Goal: Task Accomplishment & Management: Use online tool/utility

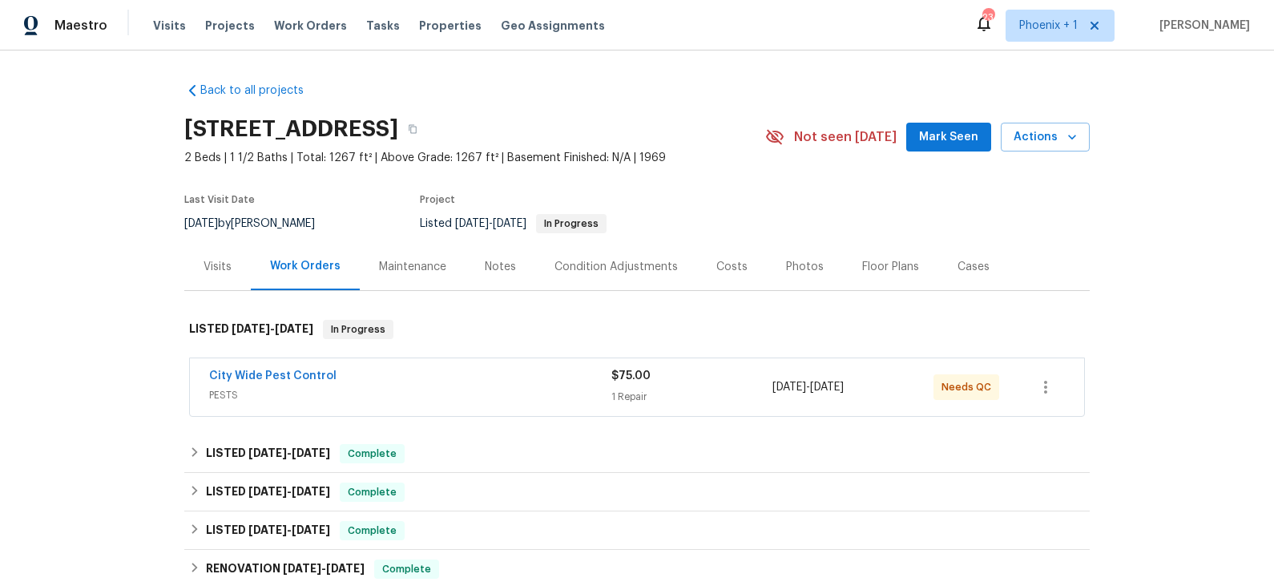
click at [729, 269] on div "Costs" at bounding box center [731, 267] width 31 height 16
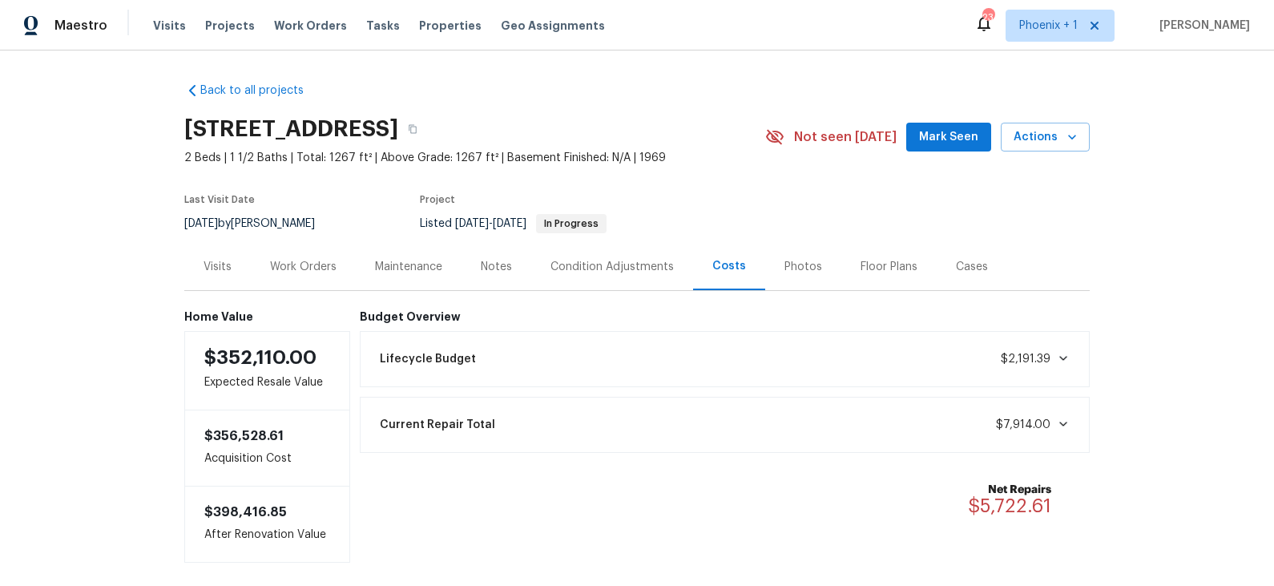
click at [500, 264] on div "Notes" at bounding box center [496, 267] width 31 height 16
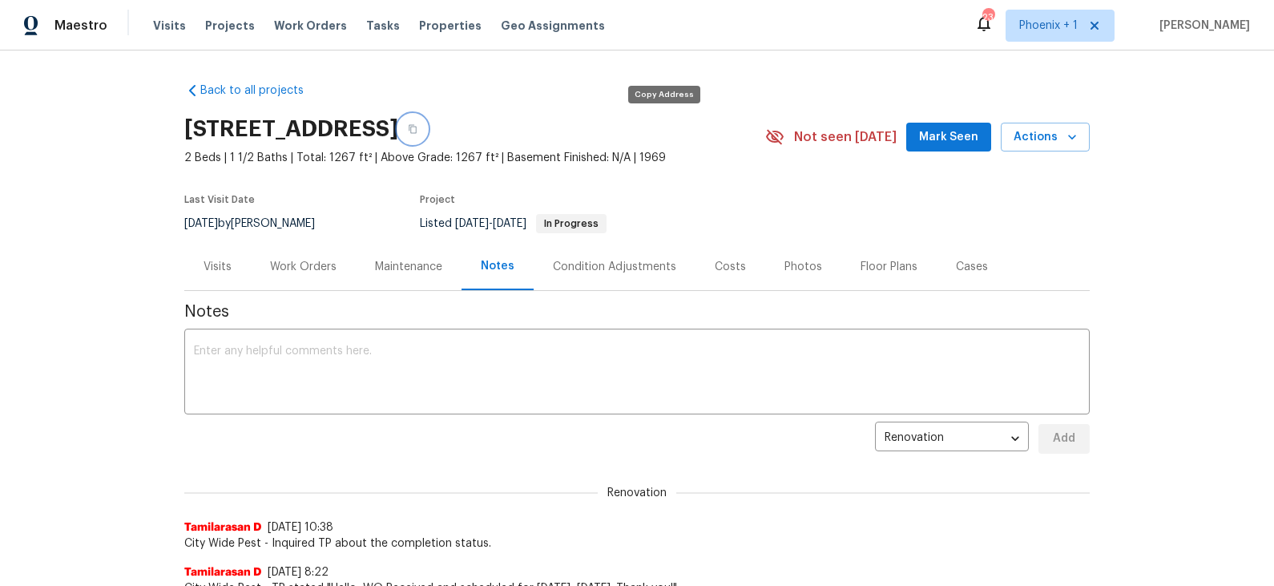
click at [417, 124] on icon "button" at bounding box center [413, 129] width 10 height 10
click at [220, 264] on div "Visits" at bounding box center [218, 267] width 28 height 16
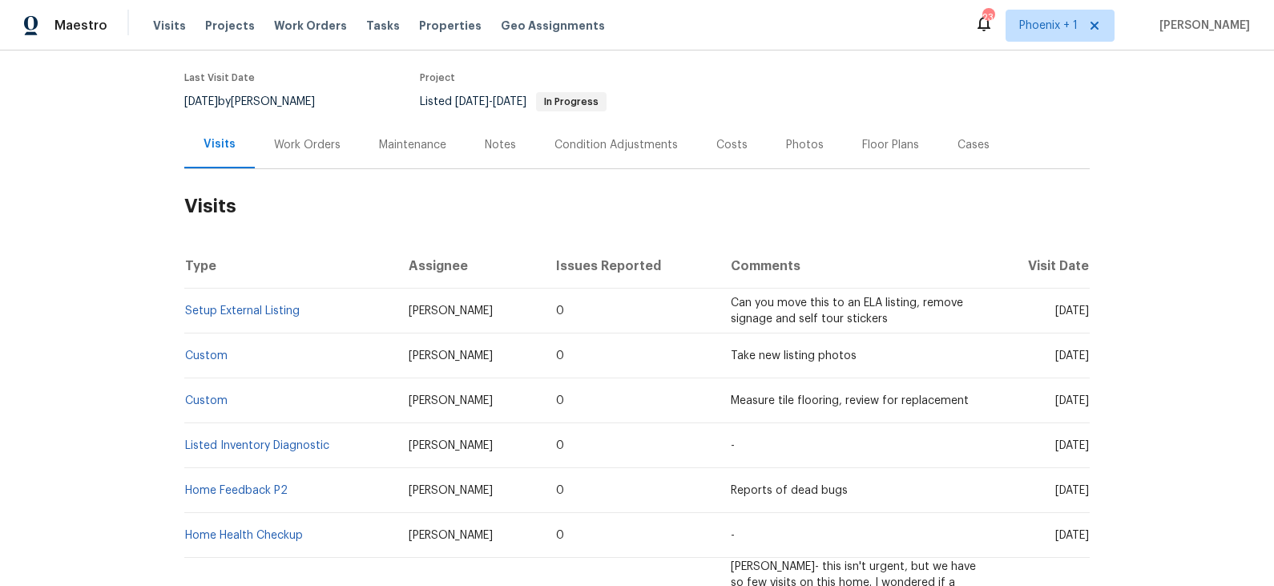
scroll to position [121, 0]
click at [497, 148] on div "Notes" at bounding box center [500, 146] width 31 height 16
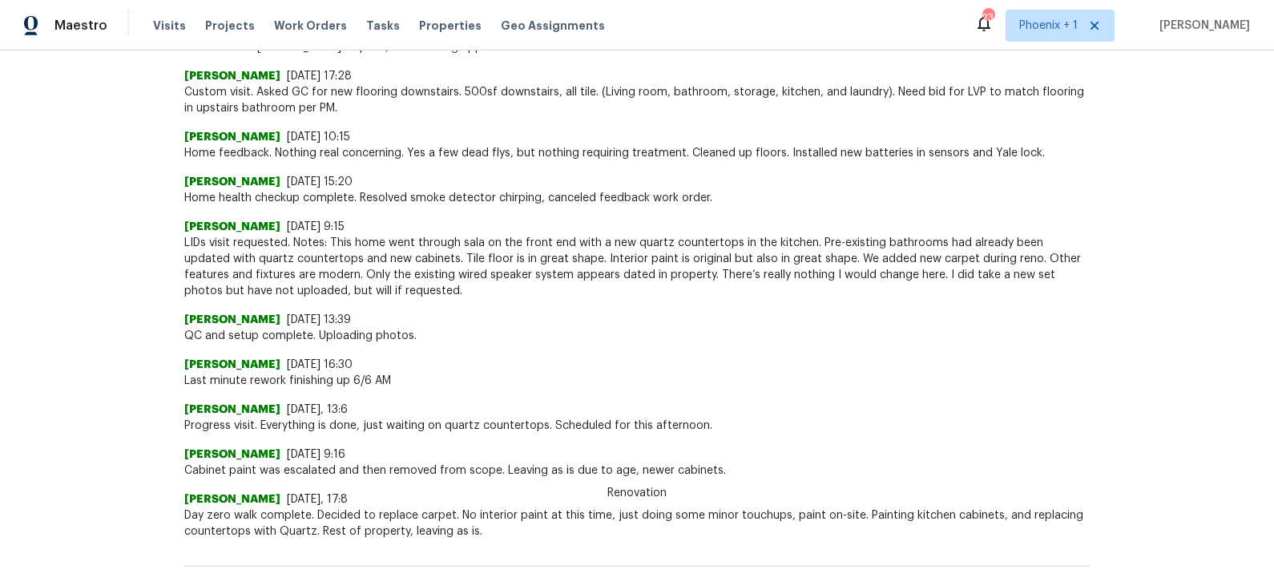
scroll to position [774, 0]
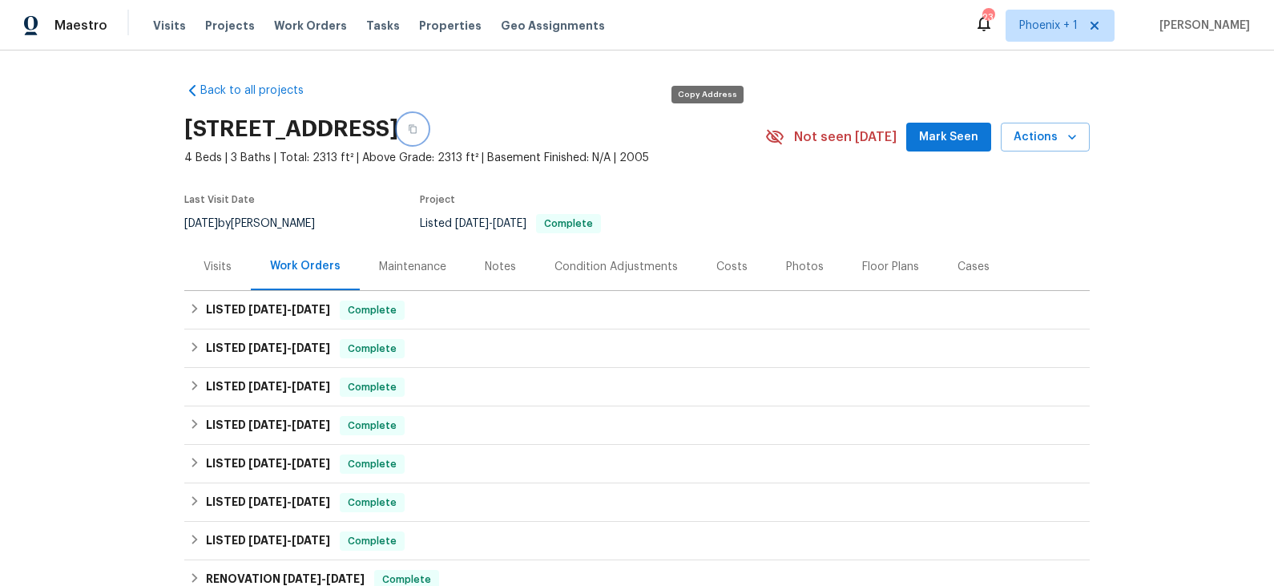
click at [417, 131] on icon "button" at bounding box center [413, 129] width 10 height 10
click at [728, 272] on div "Costs" at bounding box center [731, 267] width 31 height 16
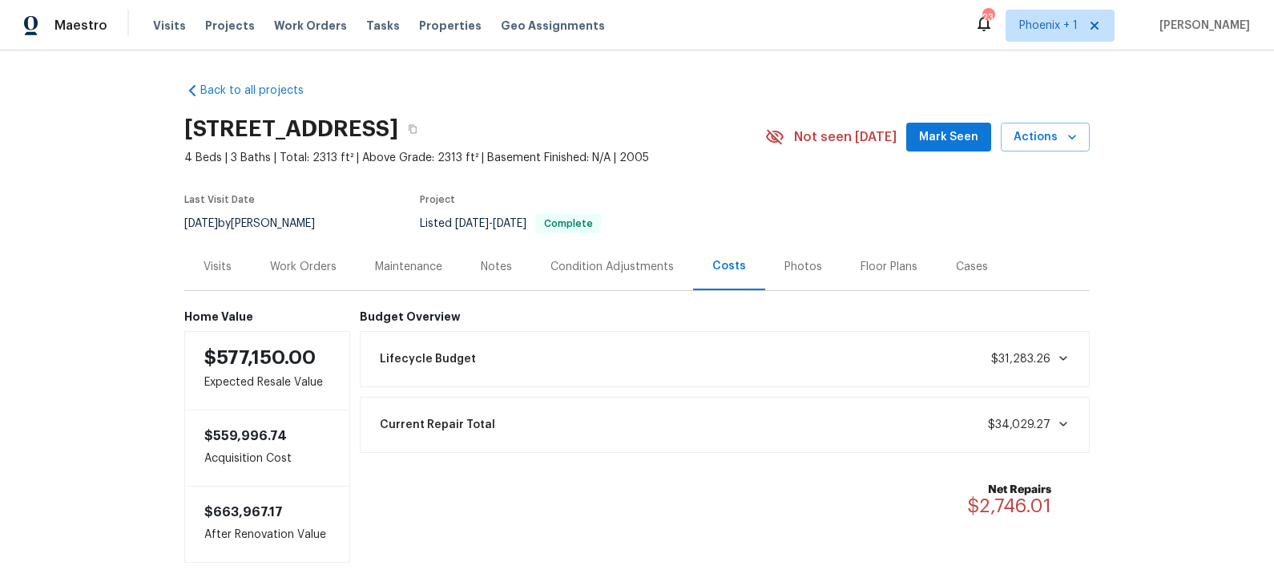
click at [500, 264] on div "Notes" at bounding box center [496, 267] width 31 height 16
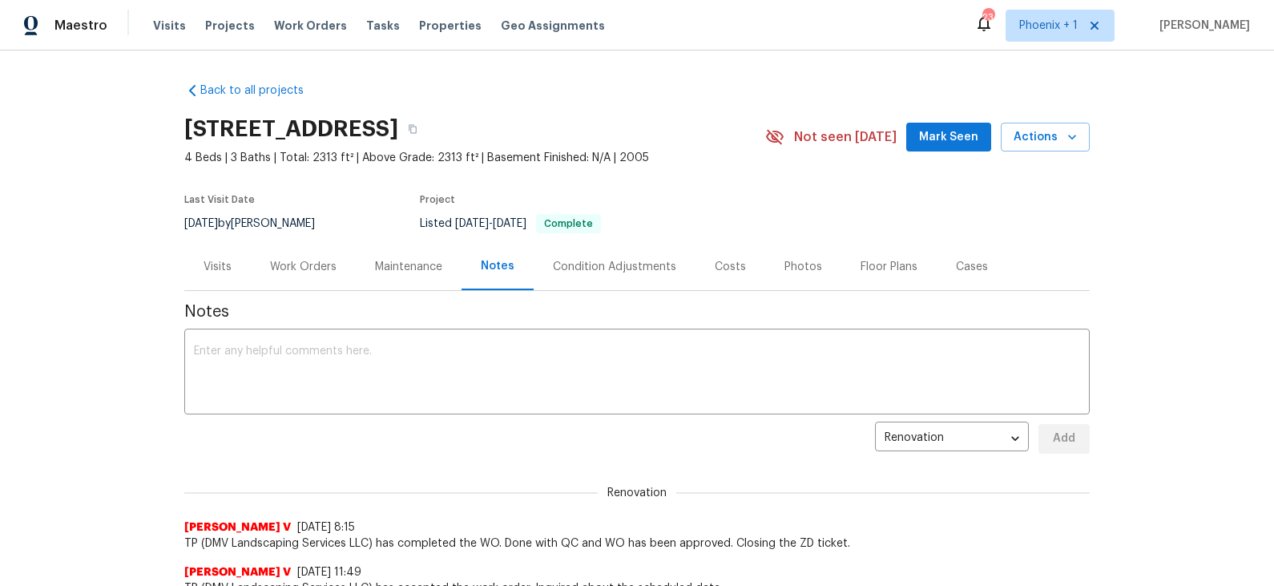
click at [217, 266] on div "Visits" at bounding box center [218, 267] width 28 height 16
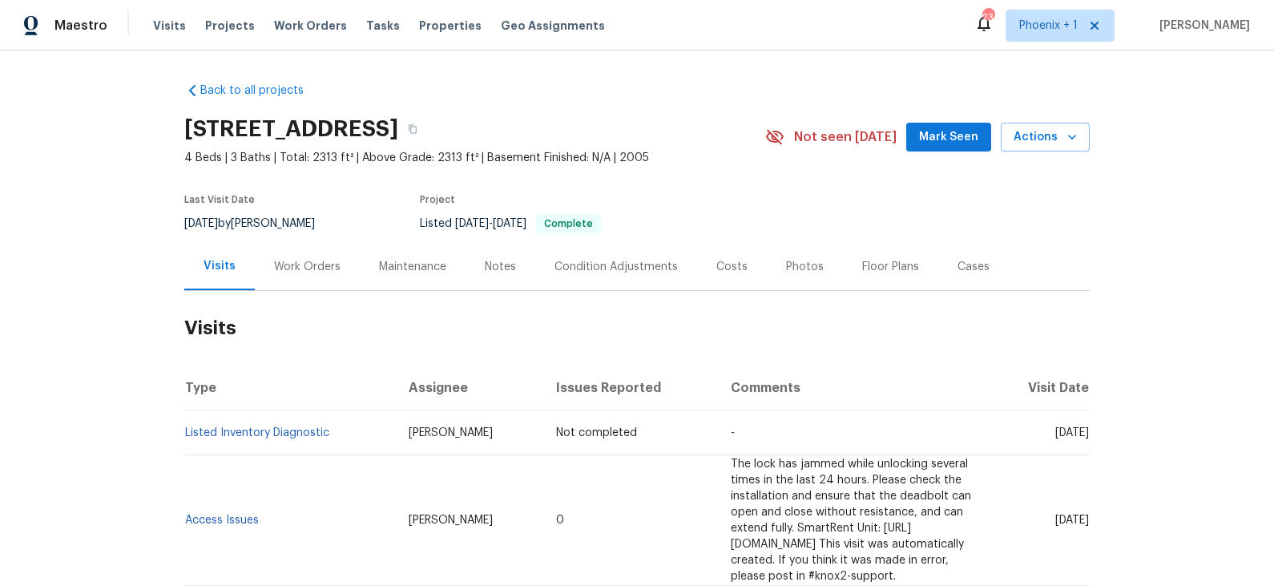
click at [318, 274] on div "Work Orders" at bounding box center [307, 266] width 105 height 47
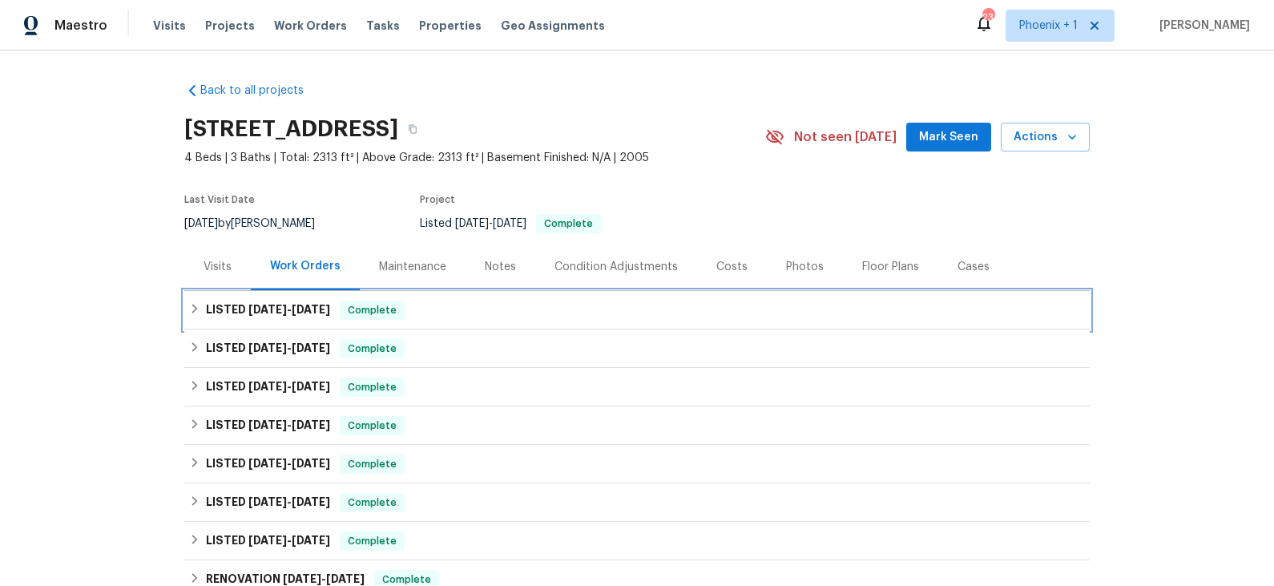
click at [442, 316] on div "LISTED 7/3/25 - 7/18/25 Complete" at bounding box center [637, 309] width 896 height 19
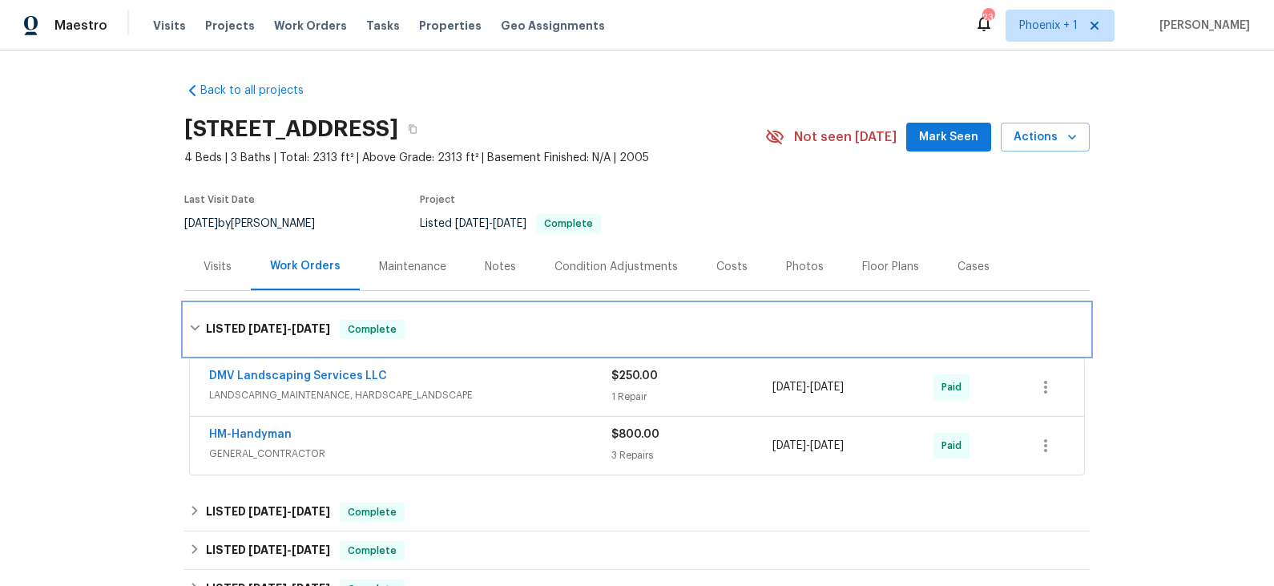
click at [442, 316] on div "LISTED 7/3/25 - 7/18/25 Complete" at bounding box center [636, 329] width 905 height 51
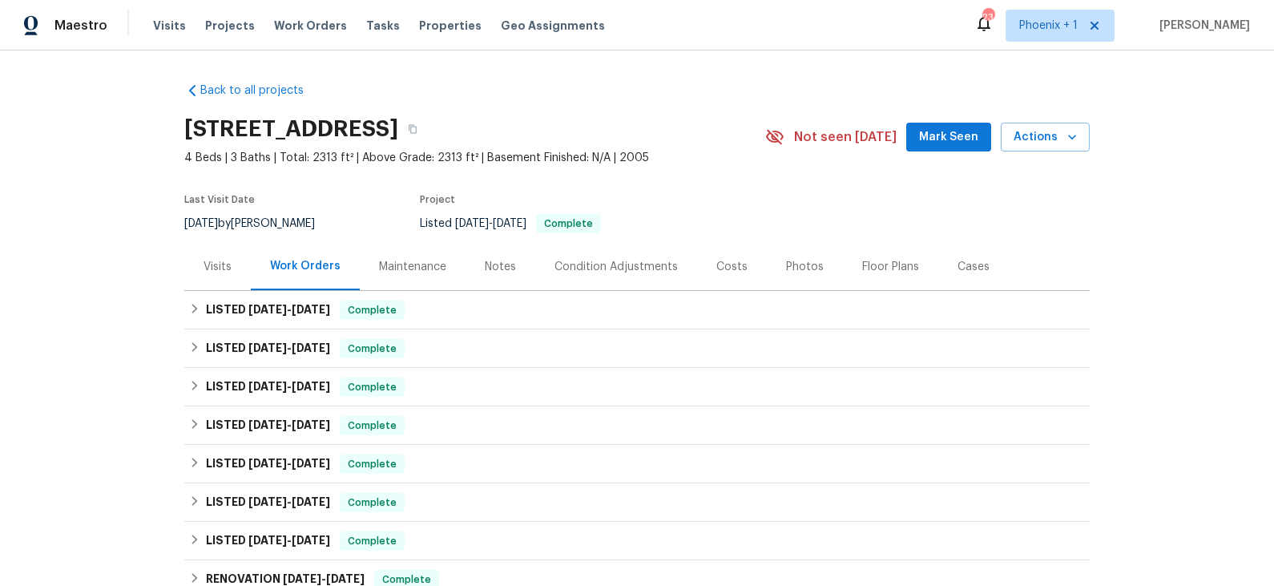
click at [801, 274] on div "Photos" at bounding box center [805, 266] width 76 height 47
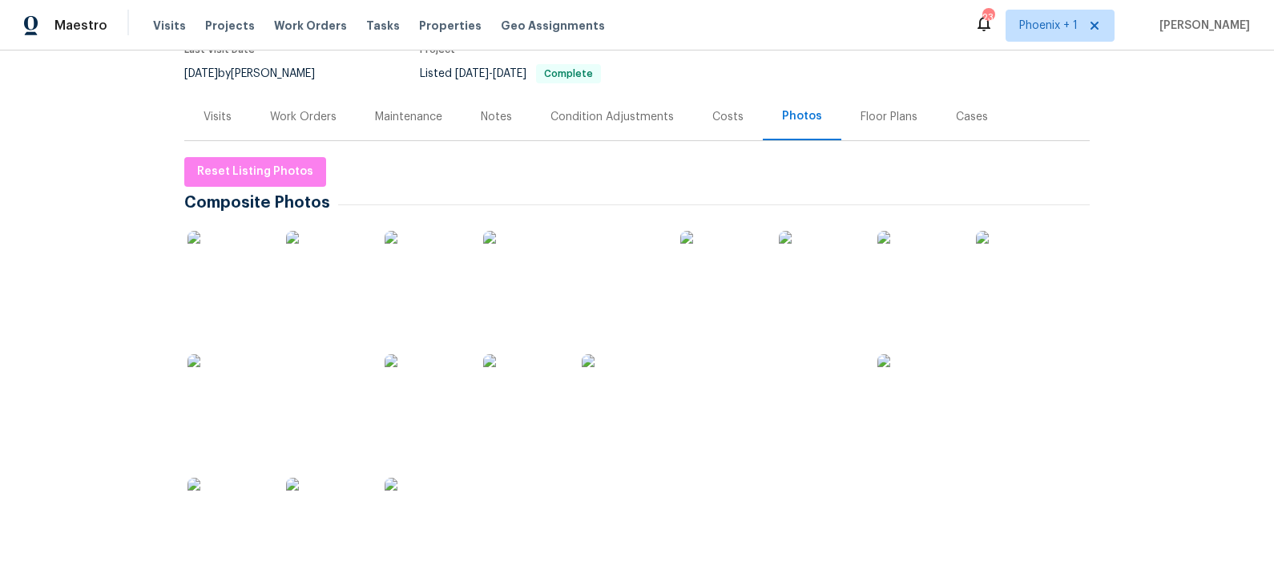
scroll to position [179, 0]
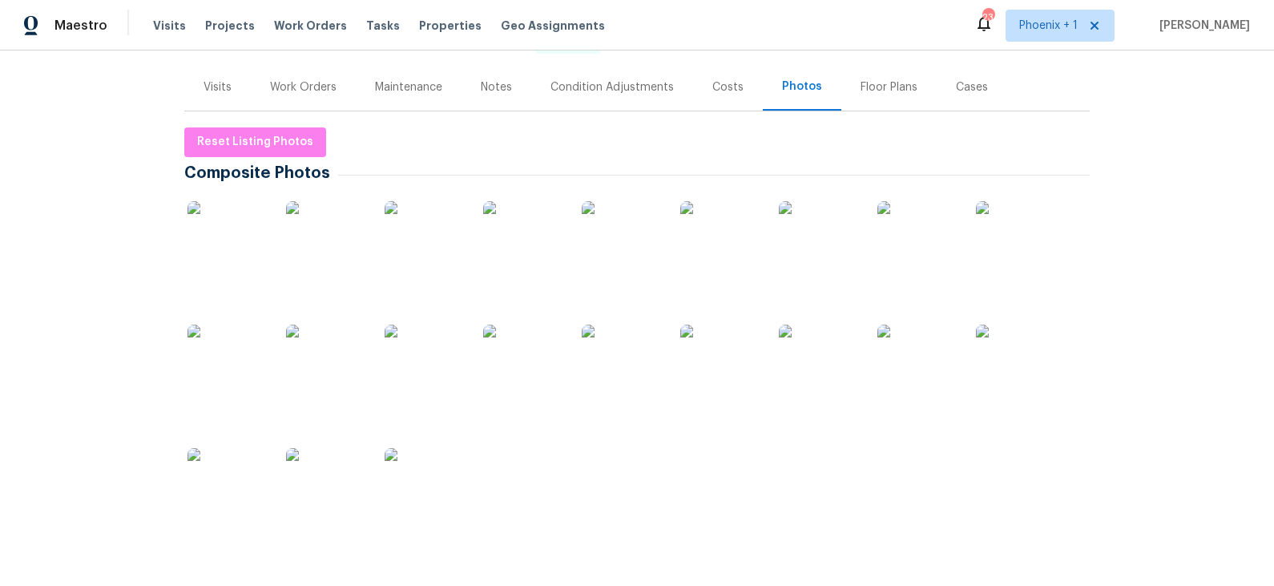
click at [228, 240] on img at bounding box center [227, 241] width 80 height 80
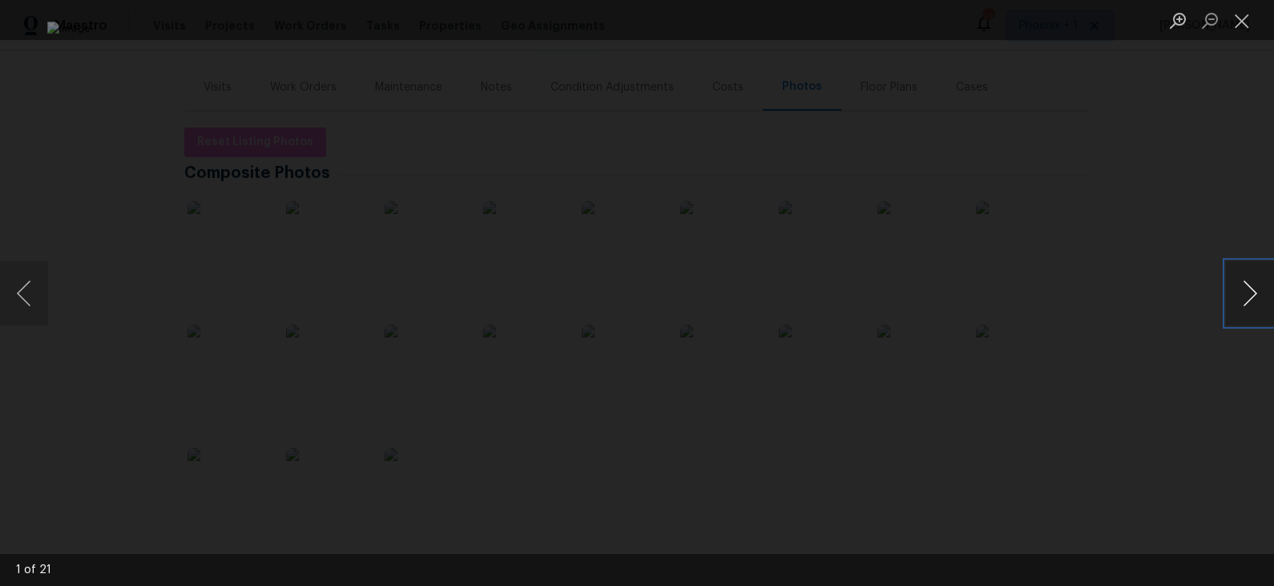
click at [1249, 295] on button "Next image" at bounding box center [1250, 293] width 48 height 64
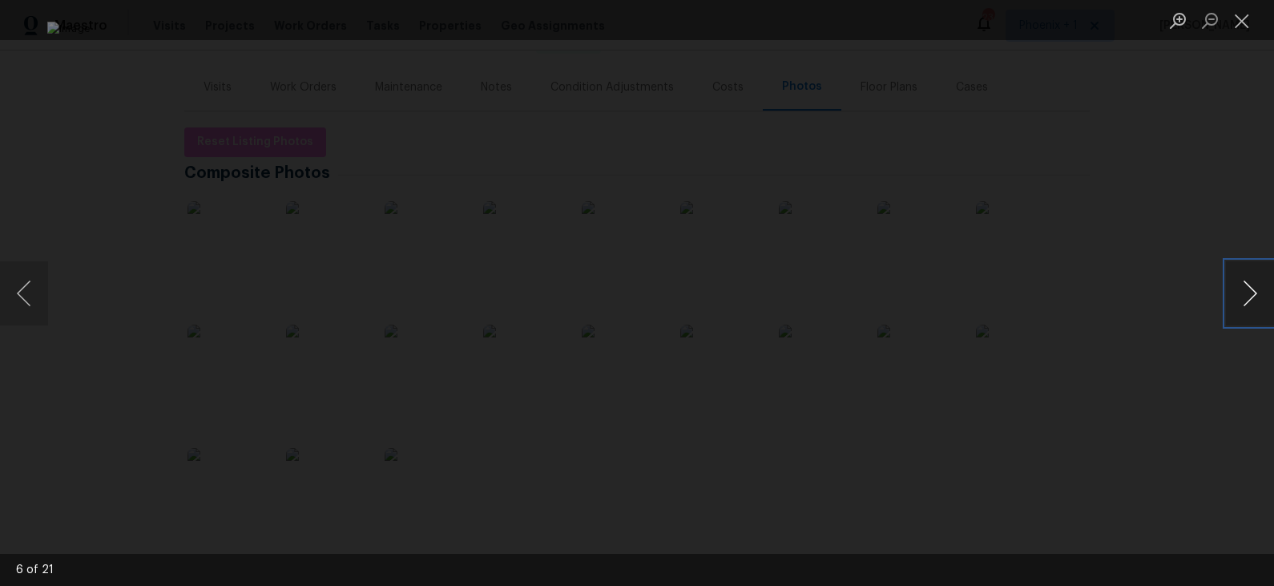
click at [1250, 295] on button "Next image" at bounding box center [1250, 293] width 48 height 64
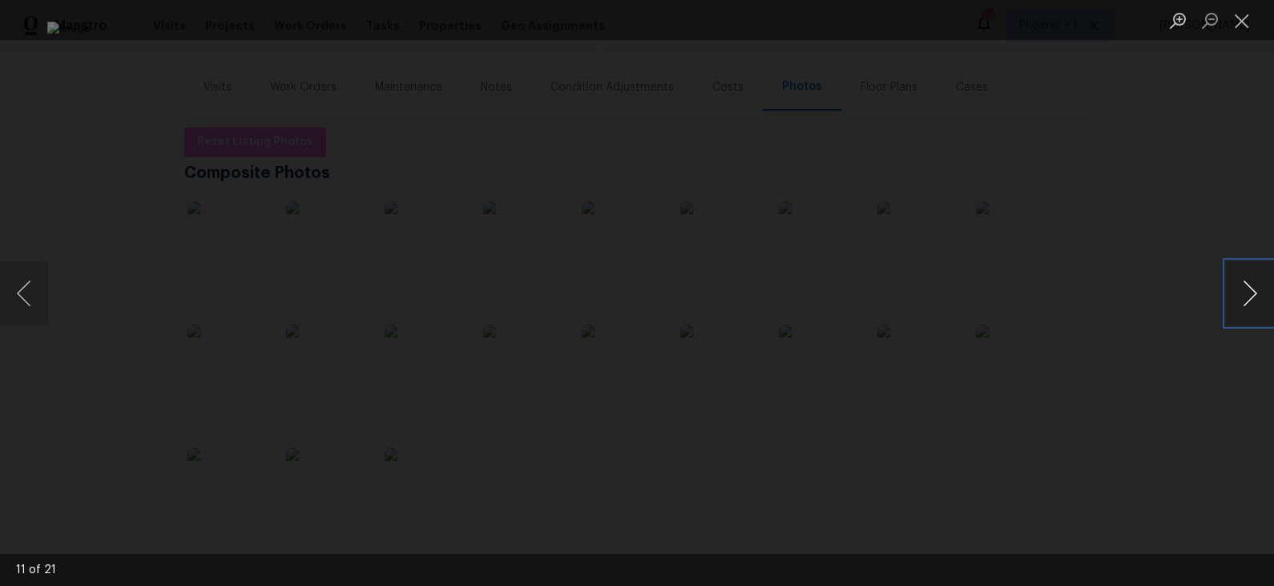
click at [1250, 295] on button "Next image" at bounding box center [1250, 293] width 48 height 64
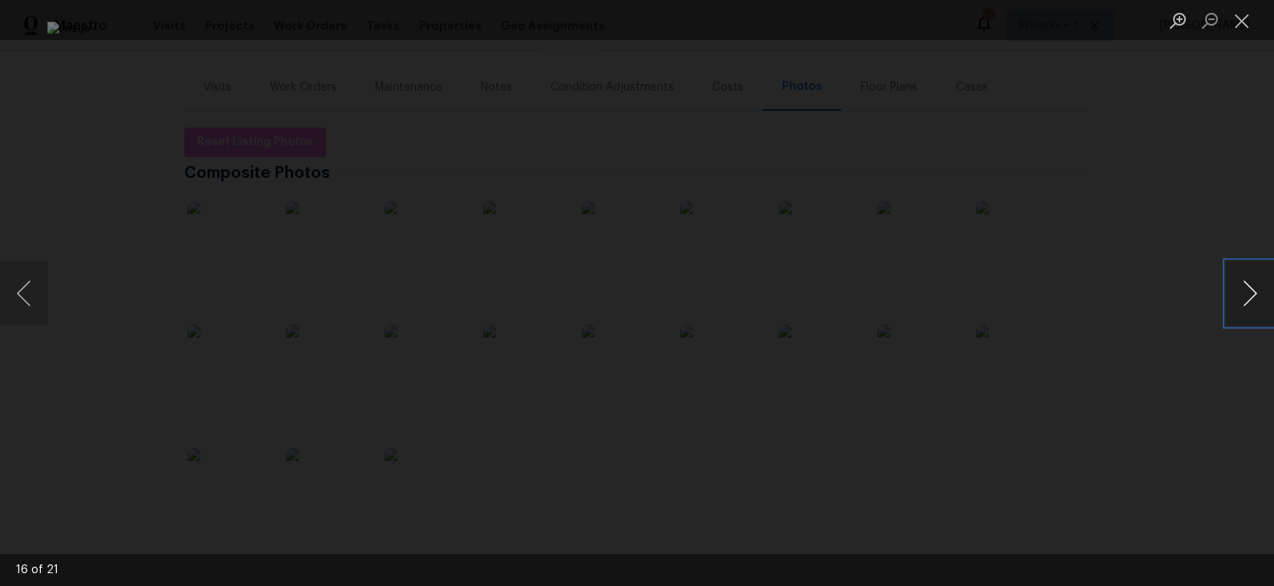
click at [1250, 295] on button "Next image" at bounding box center [1250, 293] width 48 height 64
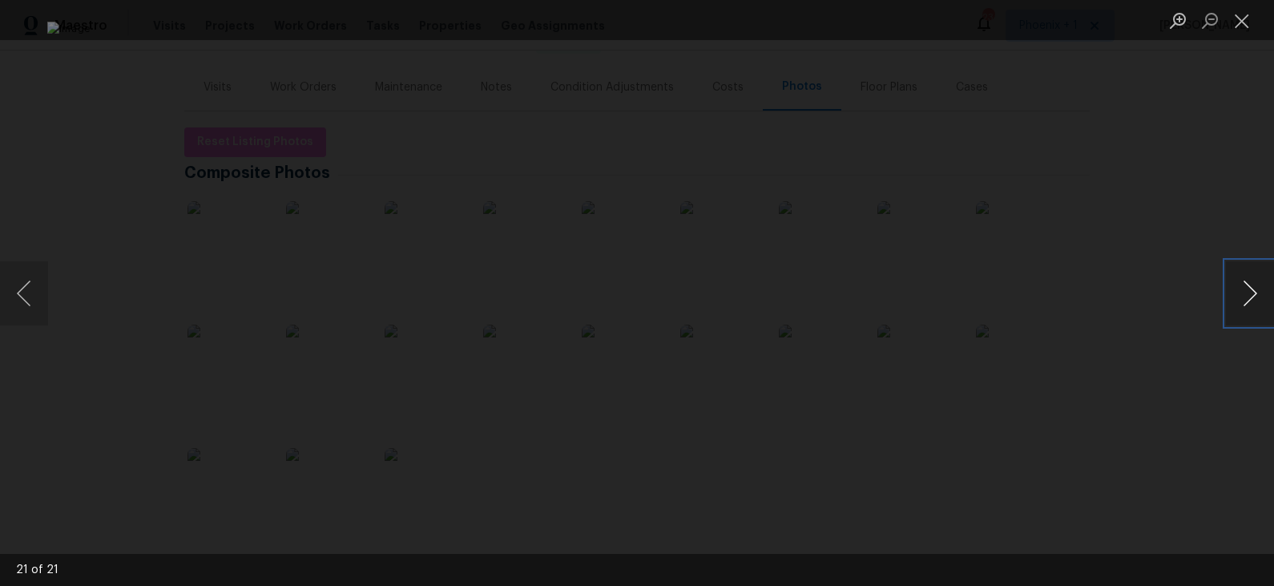
click at [1250, 295] on button "Next image" at bounding box center [1250, 293] width 48 height 64
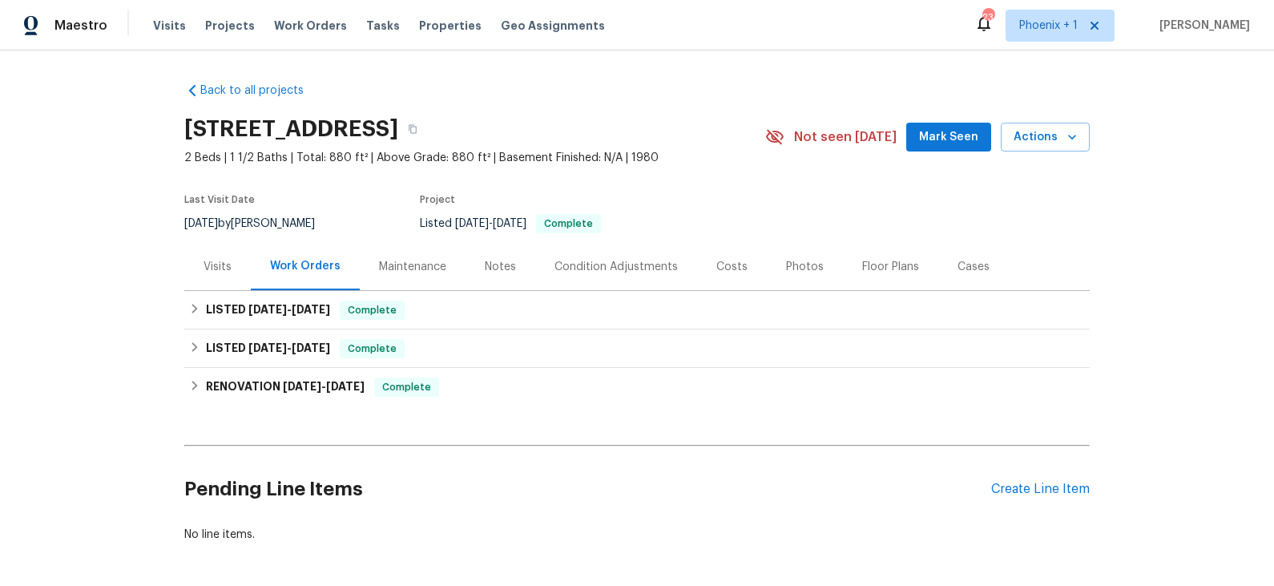
click at [729, 268] on div "Costs" at bounding box center [731, 267] width 31 height 16
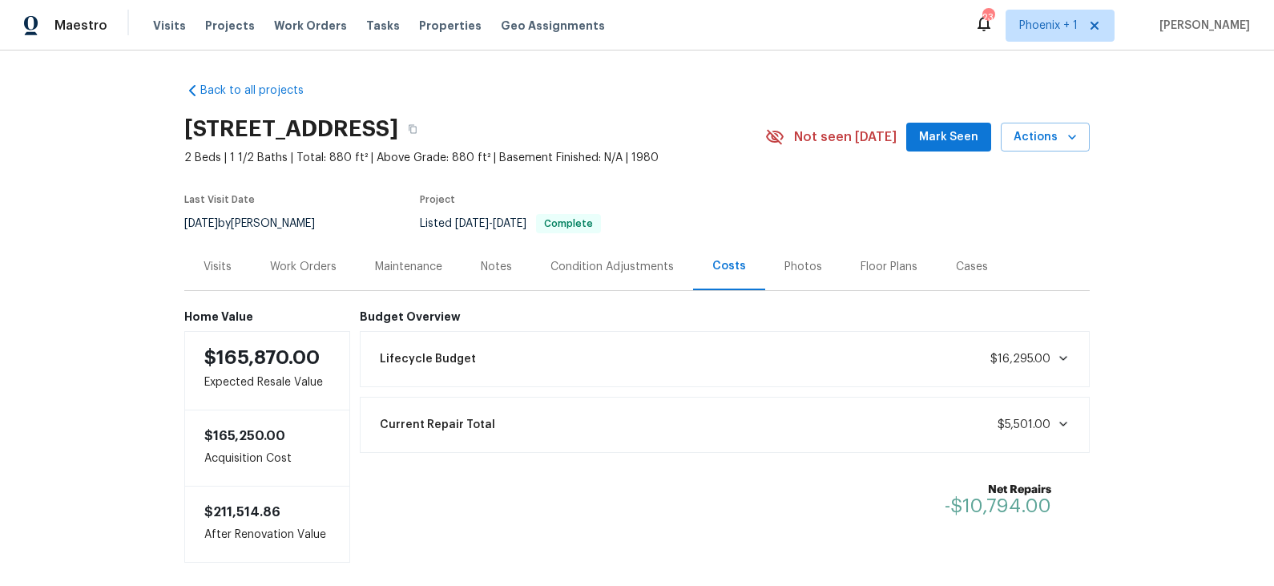
click at [803, 265] on div "Photos" at bounding box center [803, 267] width 38 height 16
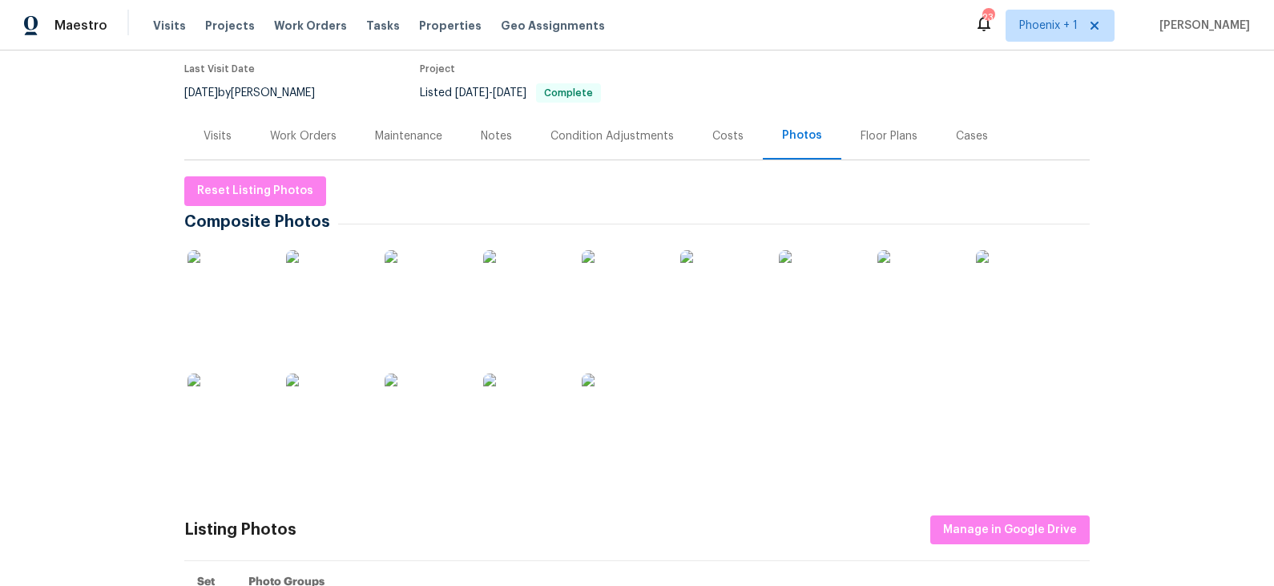
scroll to position [139, 0]
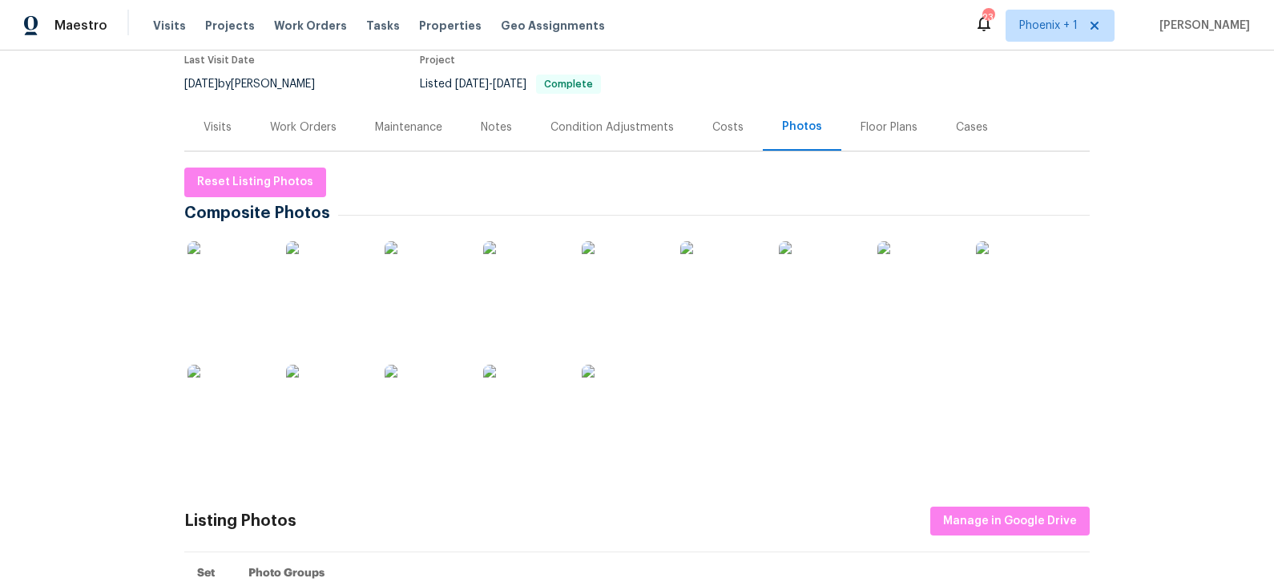
click at [241, 284] on img at bounding box center [227, 281] width 80 height 80
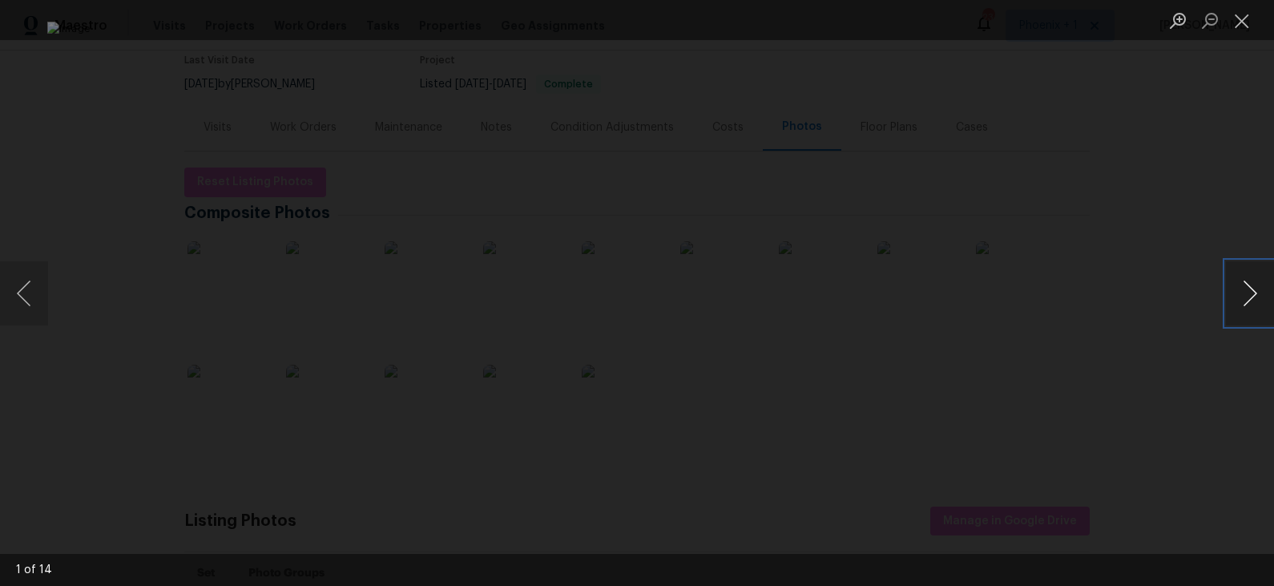
click at [1257, 300] on button "Next image" at bounding box center [1250, 293] width 48 height 64
click at [1254, 298] on button "Next image" at bounding box center [1250, 293] width 48 height 64
click at [15, 304] on button "Previous image" at bounding box center [24, 293] width 48 height 64
click at [1245, 288] on button "Next image" at bounding box center [1250, 293] width 48 height 64
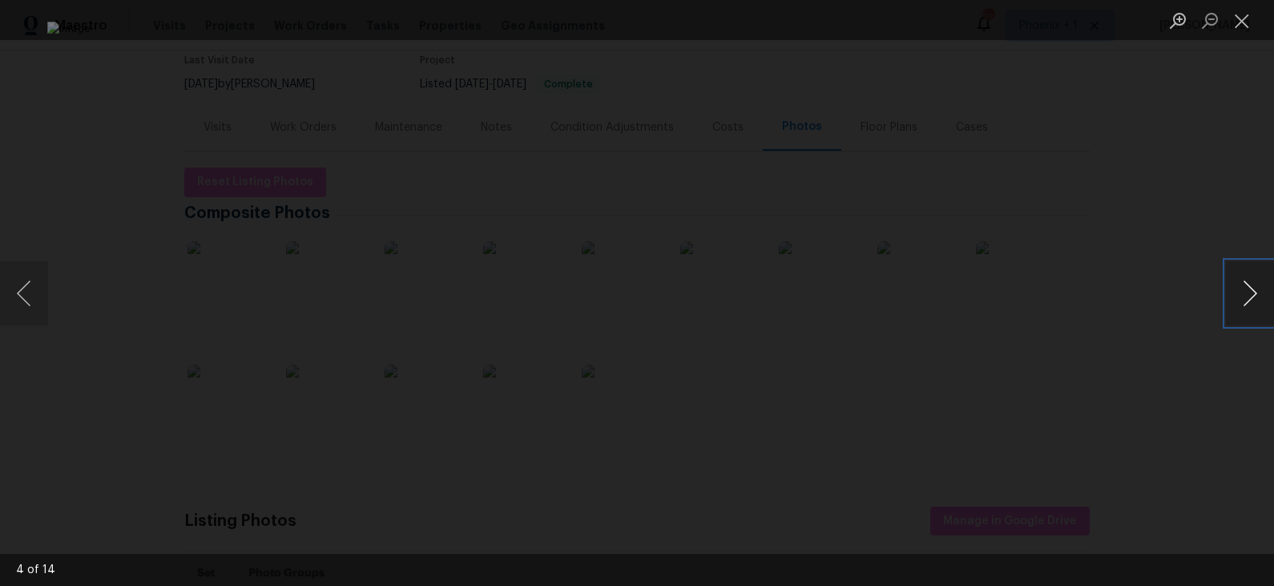
click at [1245, 288] on button "Next image" at bounding box center [1250, 293] width 48 height 64
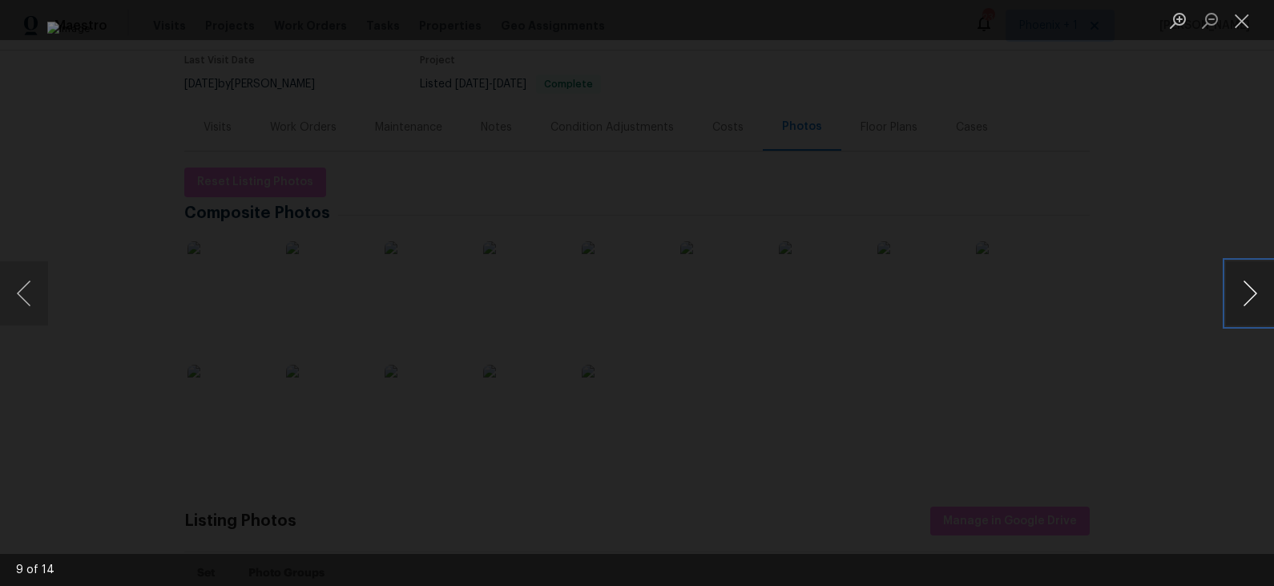
click at [1245, 288] on button "Next image" at bounding box center [1250, 293] width 48 height 64
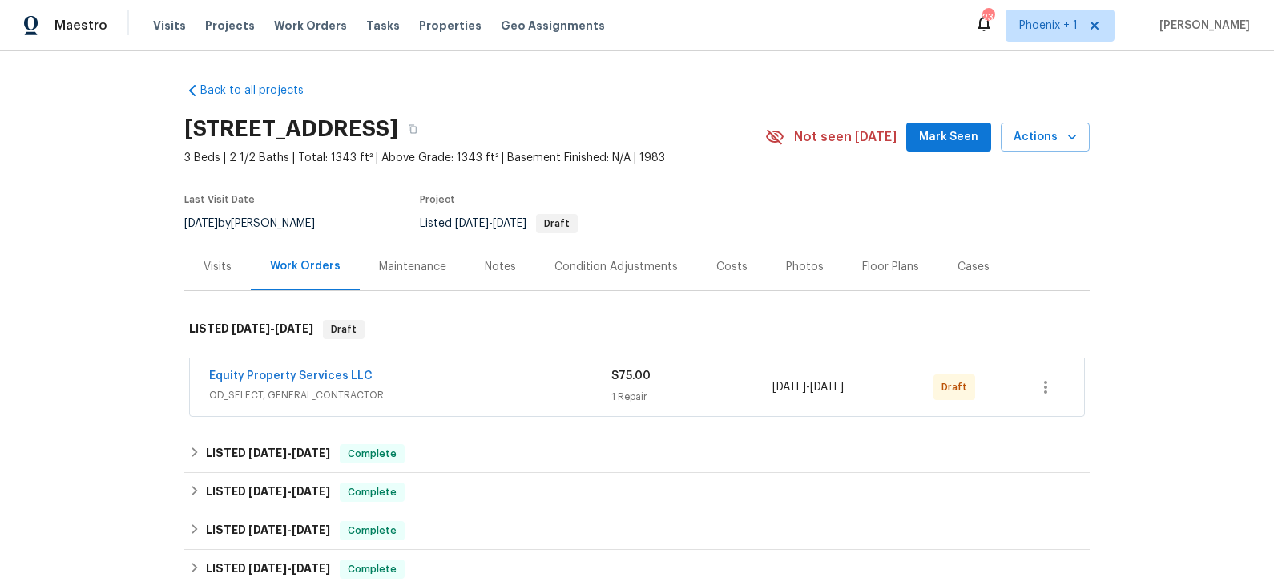
click at [721, 265] on div "Costs" at bounding box center [731, 267] width 31 height 16
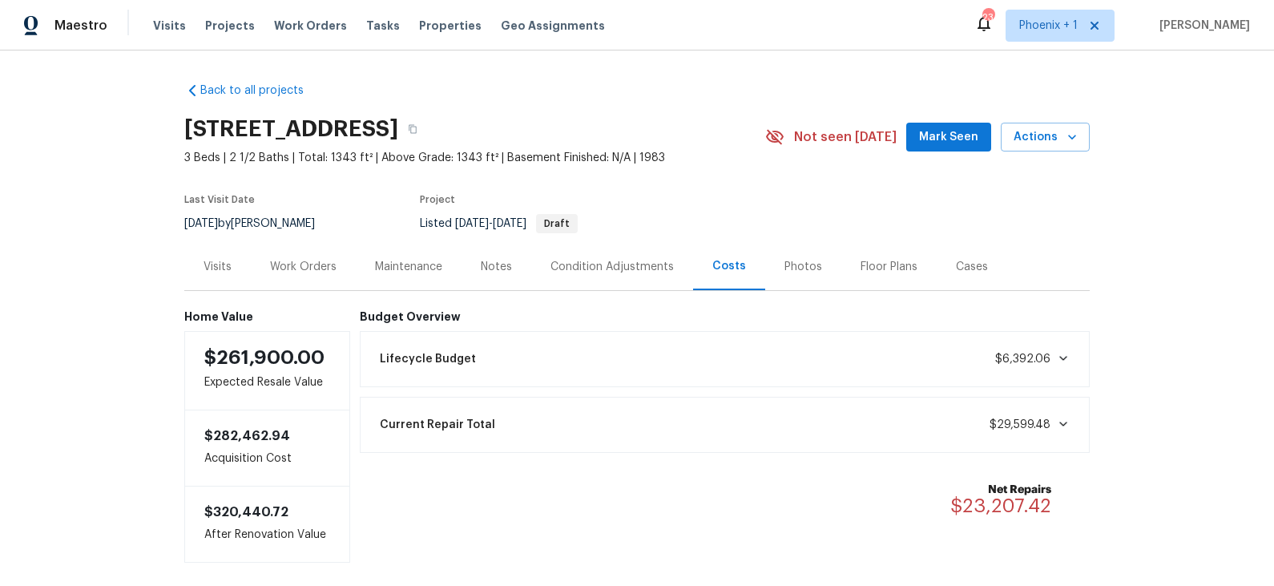
click at [322, 262] on div "Work Orders" at bounding box center [303, 267] width 66 height 16
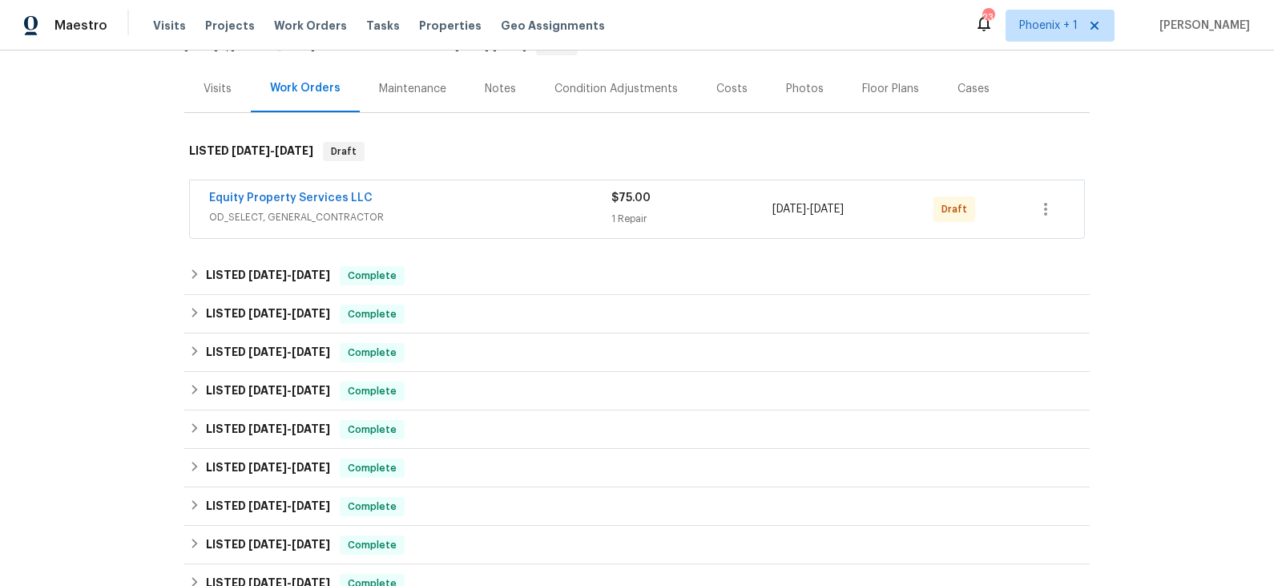
scroll to position [180, 0]
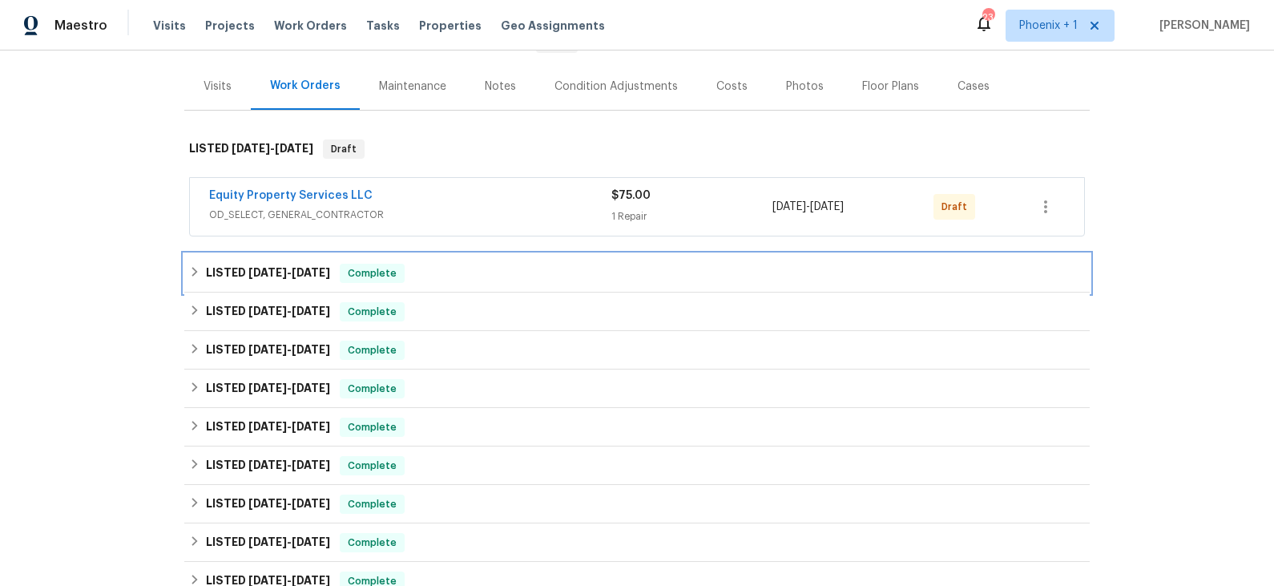
click at [438, 279] on div "LISTED 7/8/25 - 7/11/25 Complete" at bounding box center [637, 273] width 896 height 19
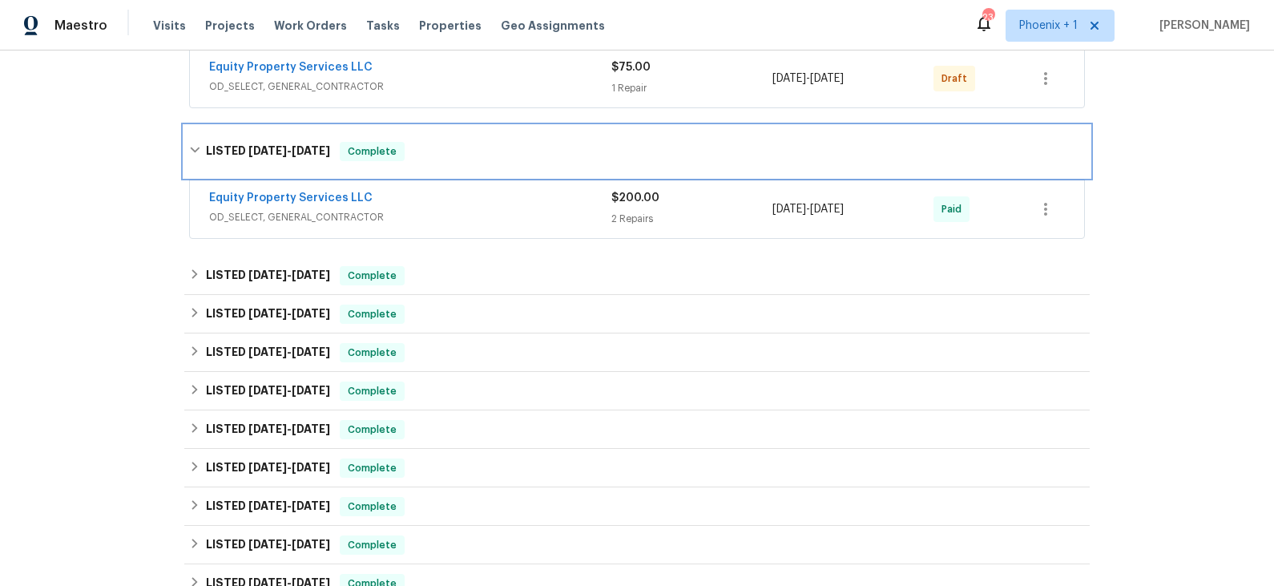
scroll to position [342, 0]
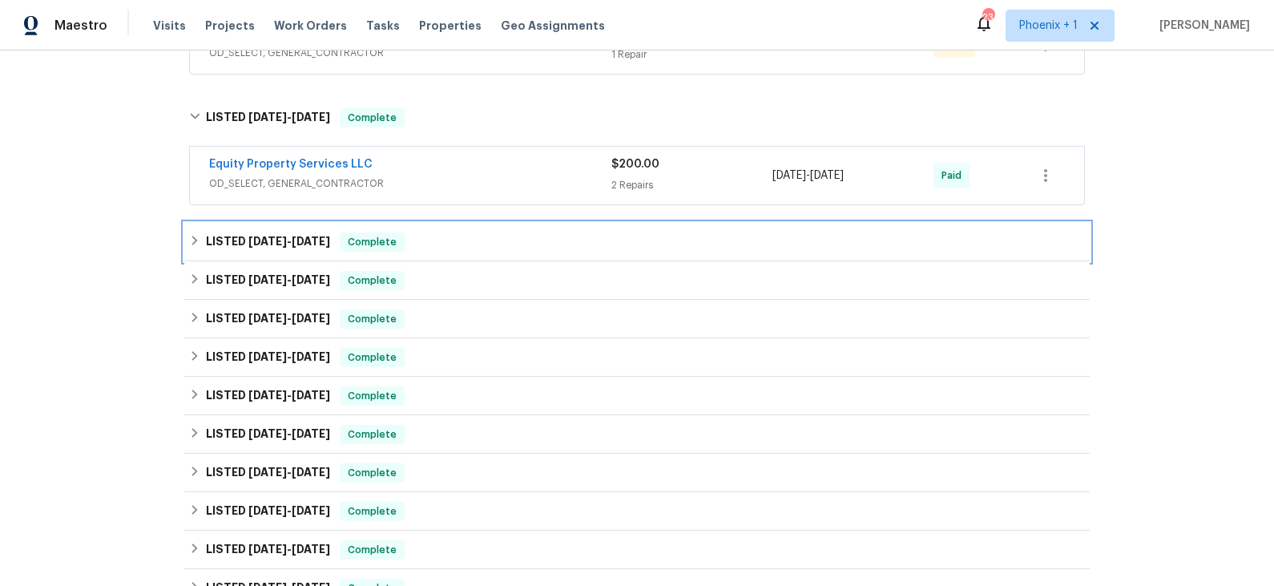
click at [442, 250] on div "LISTED 6/30/25 - 7/4/25 Complete" at bounding box center [636, 242] width 905 height 38
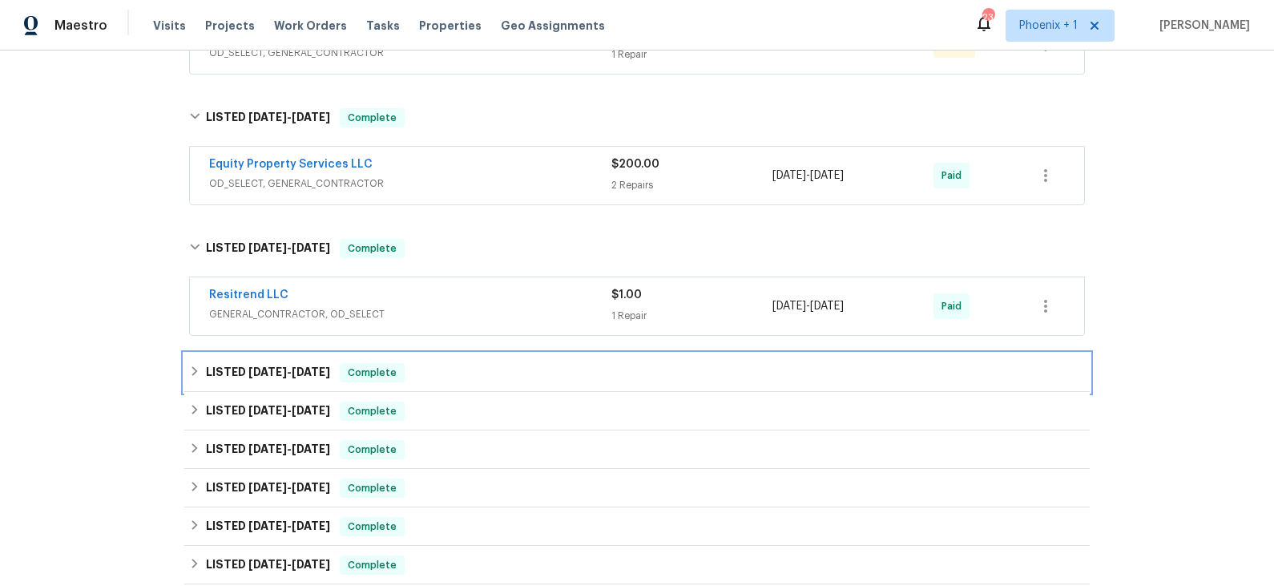
click at [448, 375] on div "LISTED 6/12/25 - 6/14/25 Complete" at bounding box center [637, 372] width 896 height 19
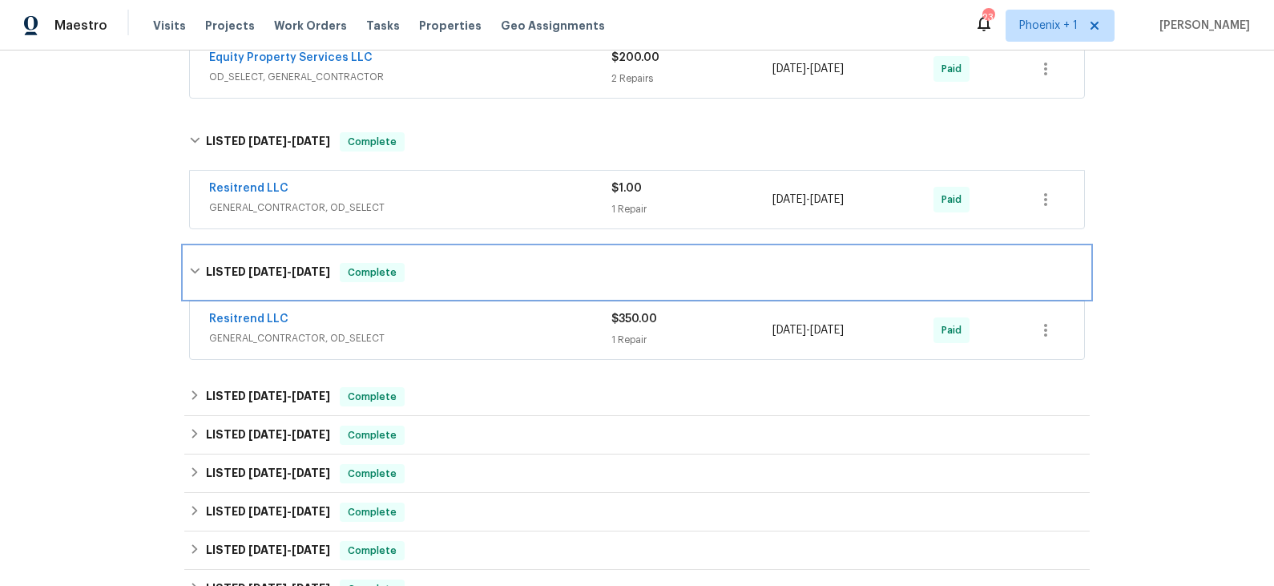
scroll to position [517, 0]
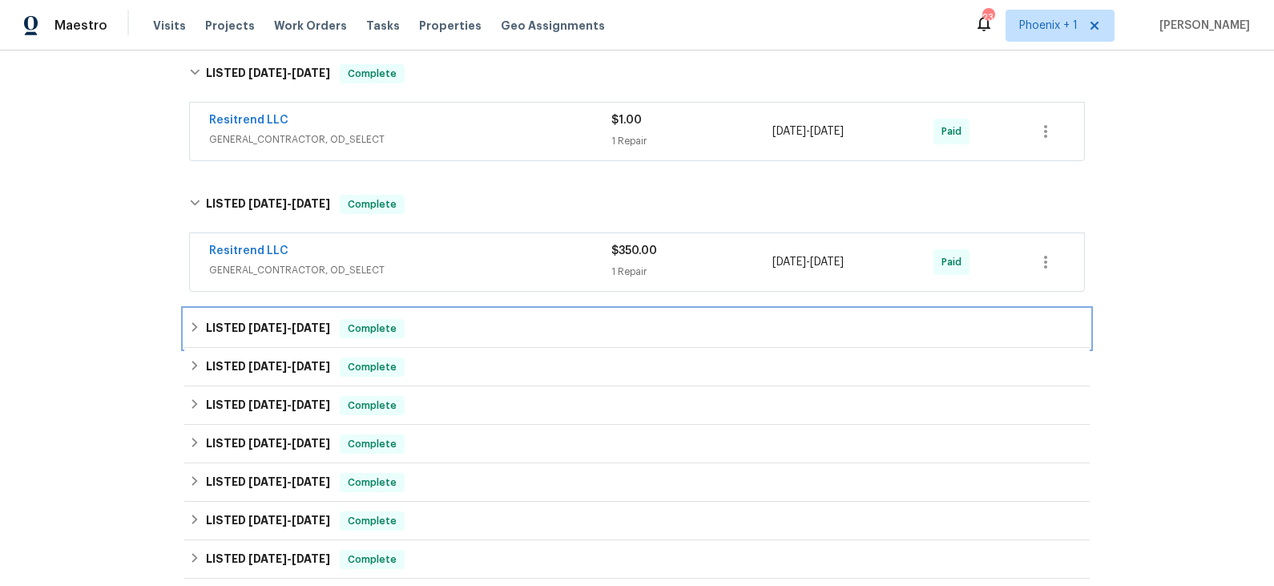
click at [448, 332] on div "LISTED 5/10/25 - 6/13/25 Complete" at bounding box center [637, 328] width 896 height 19
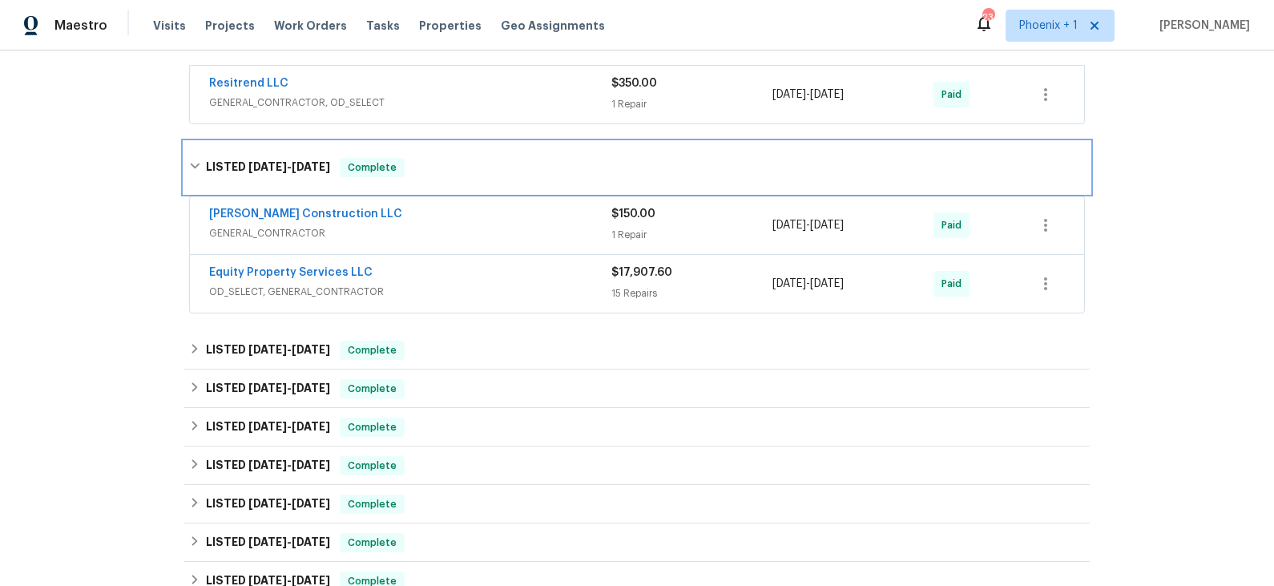
scroll to position [687, 0]
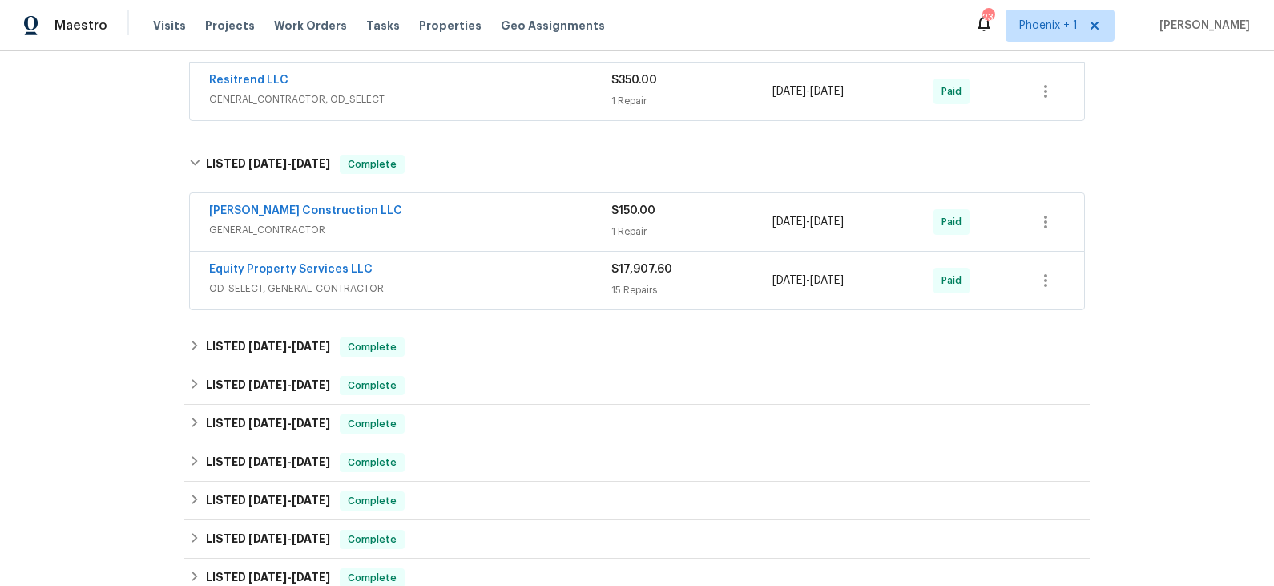
click at [448, 280] on span "OD_SELECT, GENERAL_CONTRACTOR" at bounding box center [410, 288] width 402 height 16
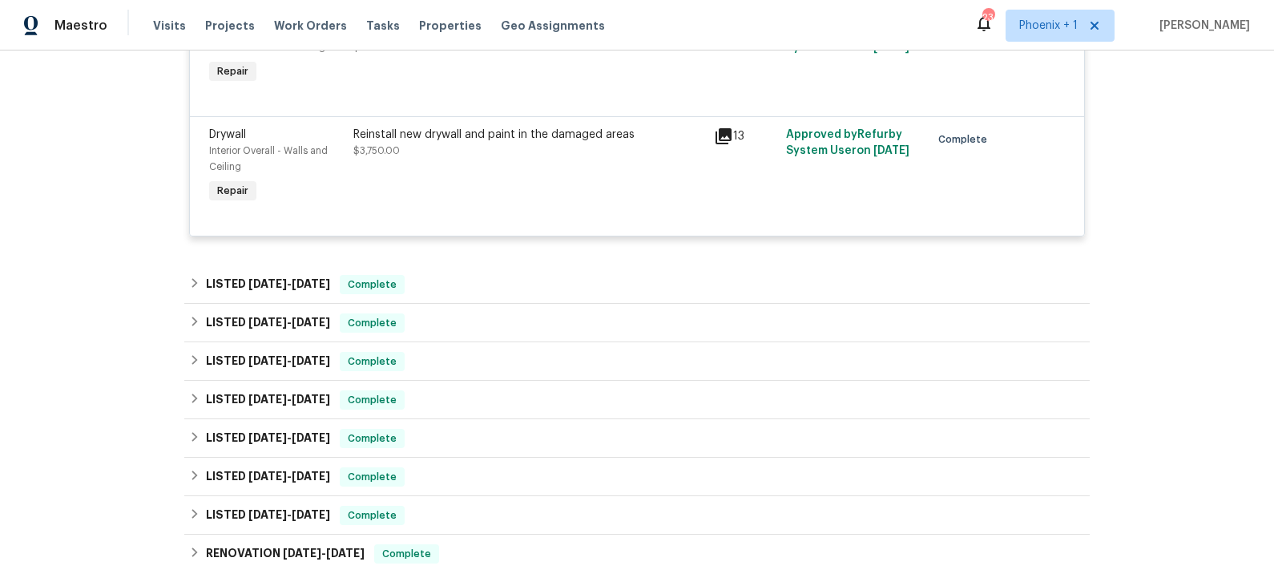
scroll to position [3145, 0]
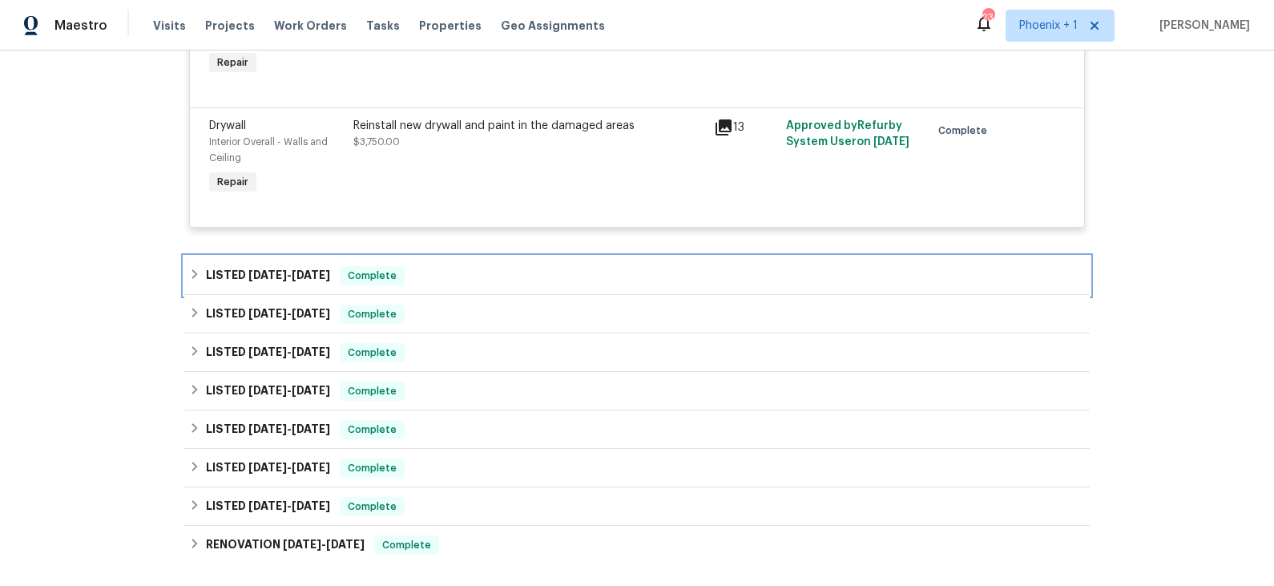
click at [484, 276] on div "LISTED 4/11/25 - 4/16/25 Complete" at bounding box center [637, 275] width 896 height 19
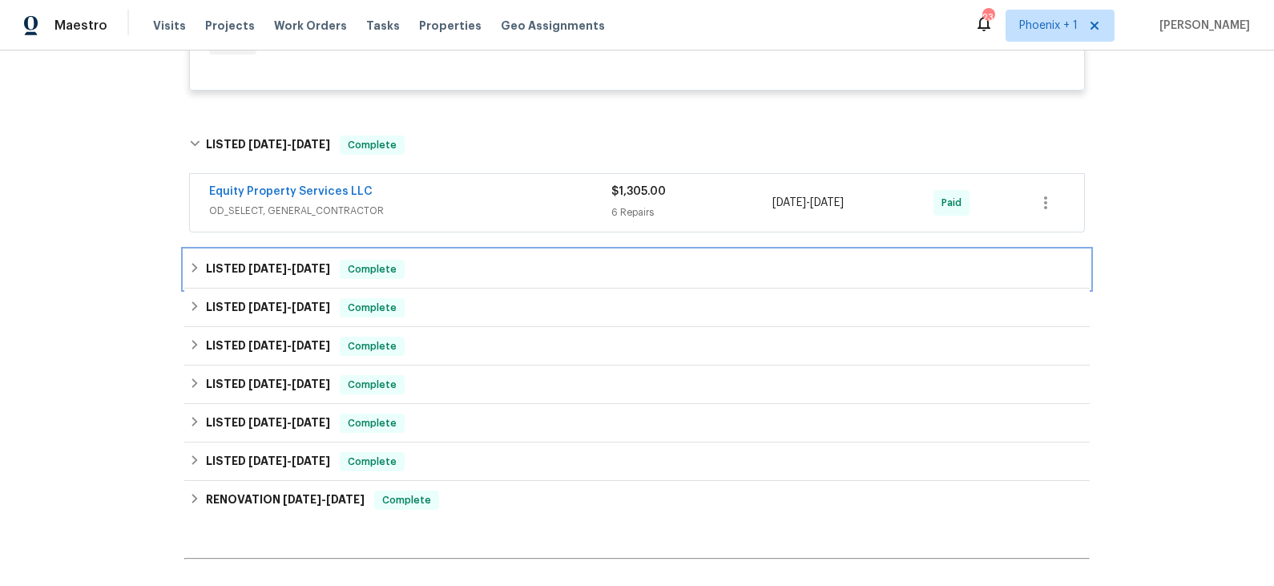
click at [484, 276] on div "LISTED 4/2/25 - 4/4/25 Complete" at bounding box center [636, 269] width 905 height 38
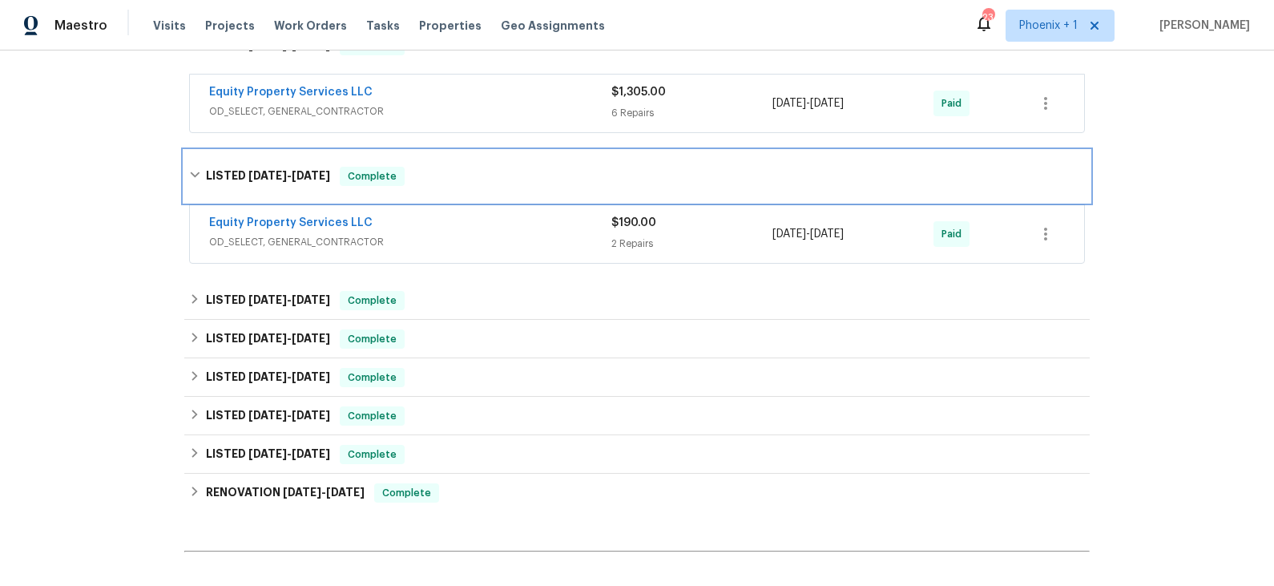
scroll to position [3390, 0]
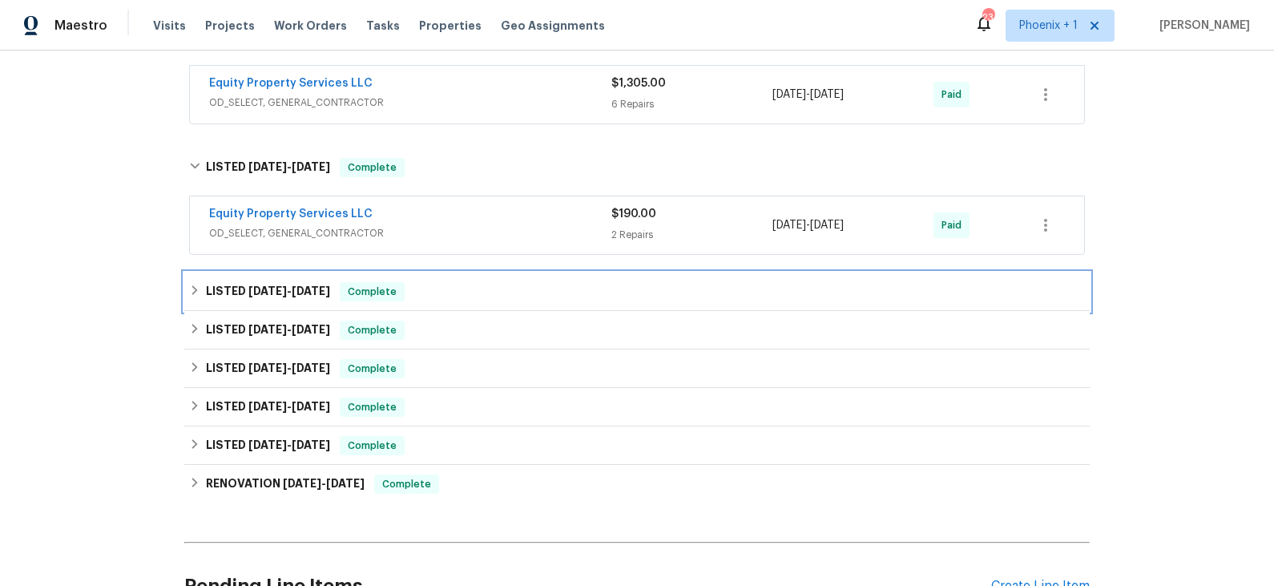
click at [481, 289] on div "LISTED 3/26/25 - 3/28/25 Complete" at bounding box center [637, 291] width 896 height 19
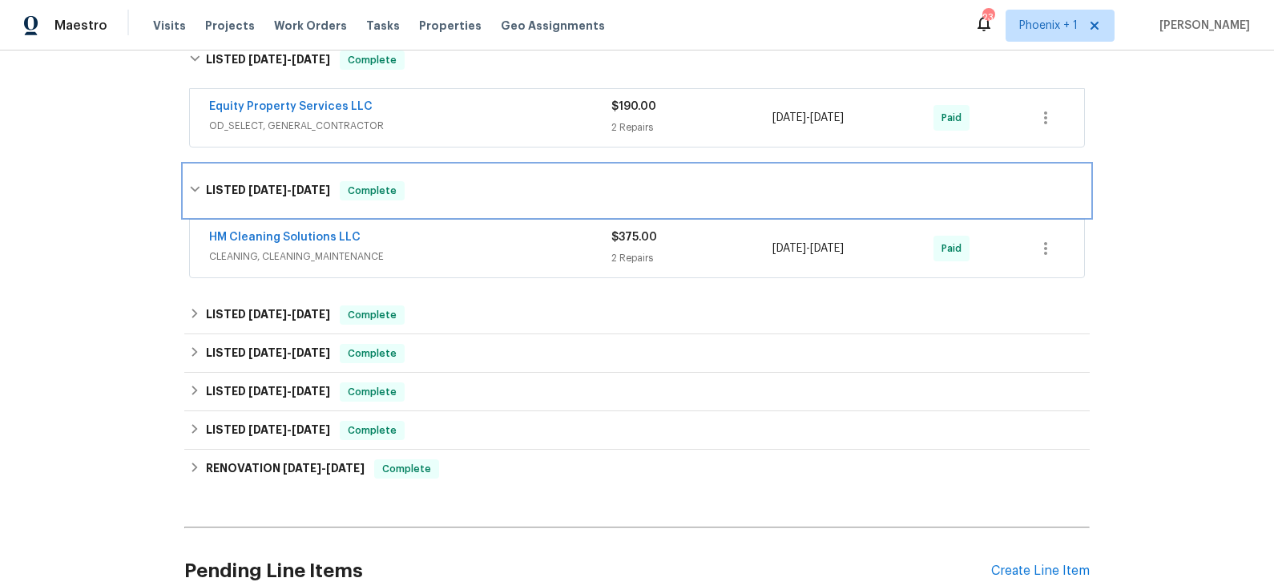
scroll to position [3498, 0]
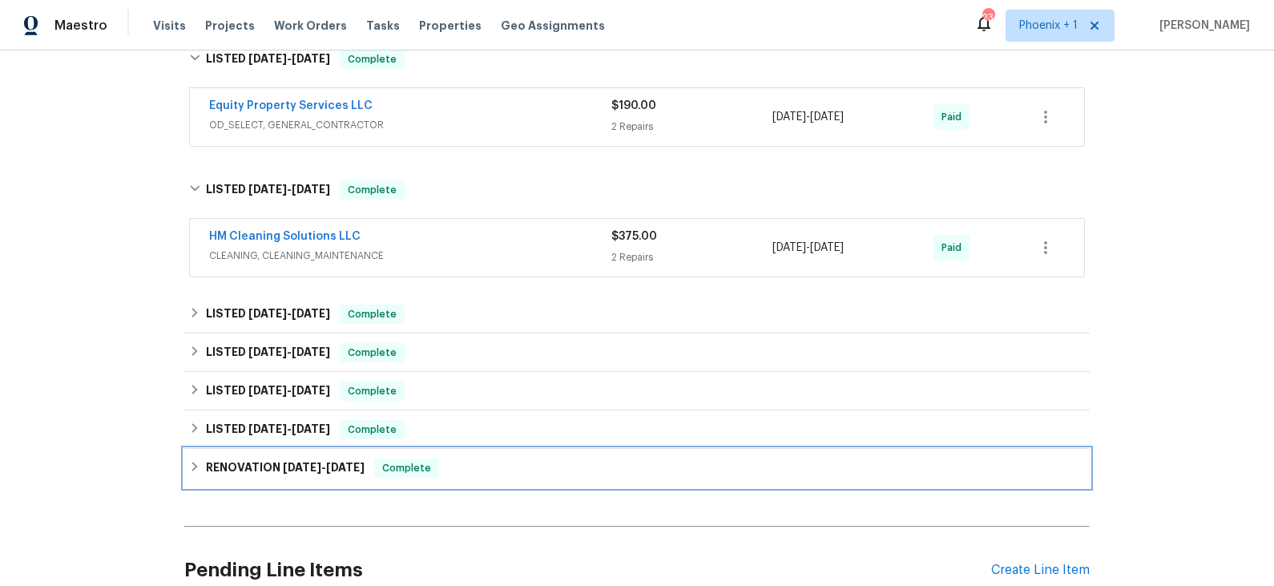
click at [476, 458] on div "RENOVATION 7/24/24 - 7/30/24 Complete" at bounding box center [637, 467] width 896 height 19
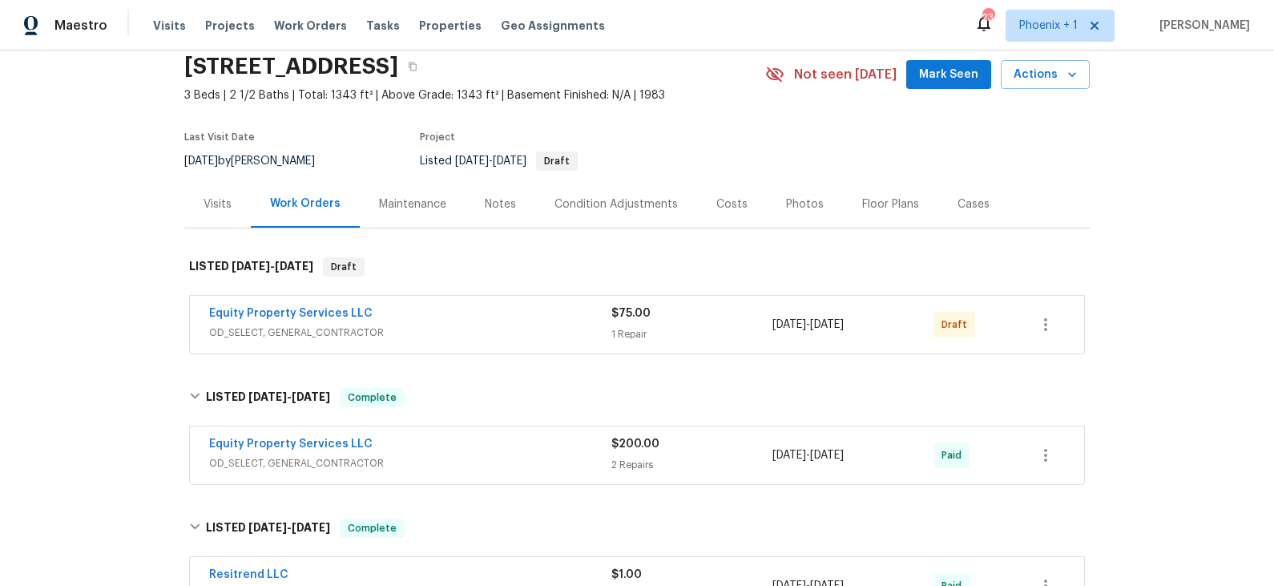
scroll to position [0, 0]
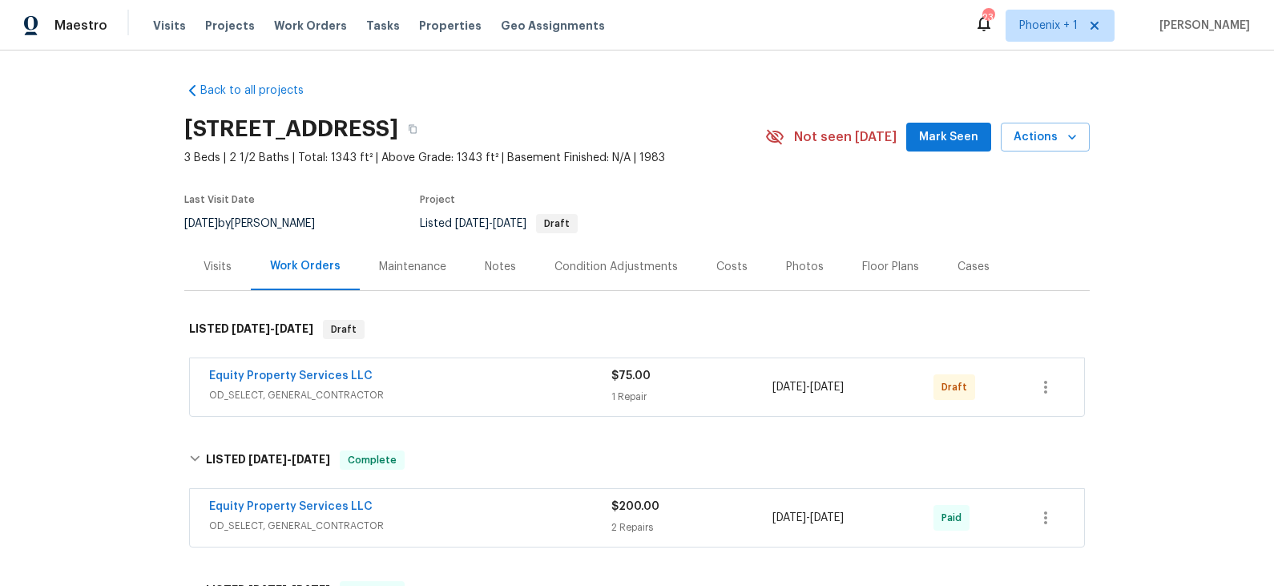
click at [226, 267] on div "Visits" at bounding box center [218, 267] width 28 height 16
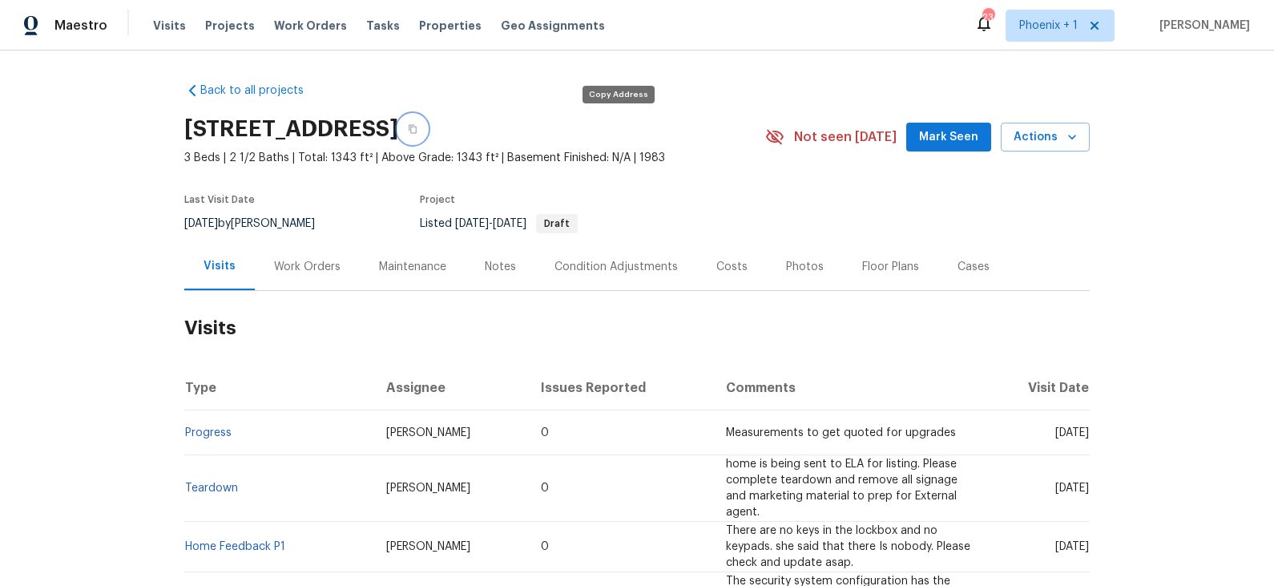
click at [417, 126] on icon "button" at bounding box center [413, 129] width 8 height 9
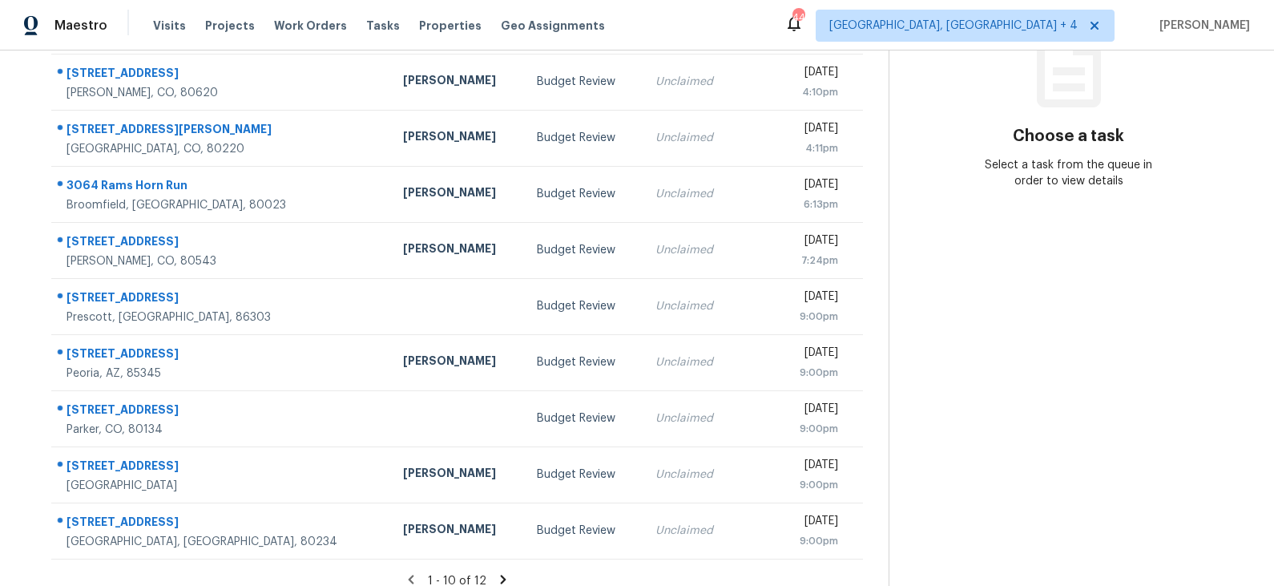
scroll to position [247, 0]
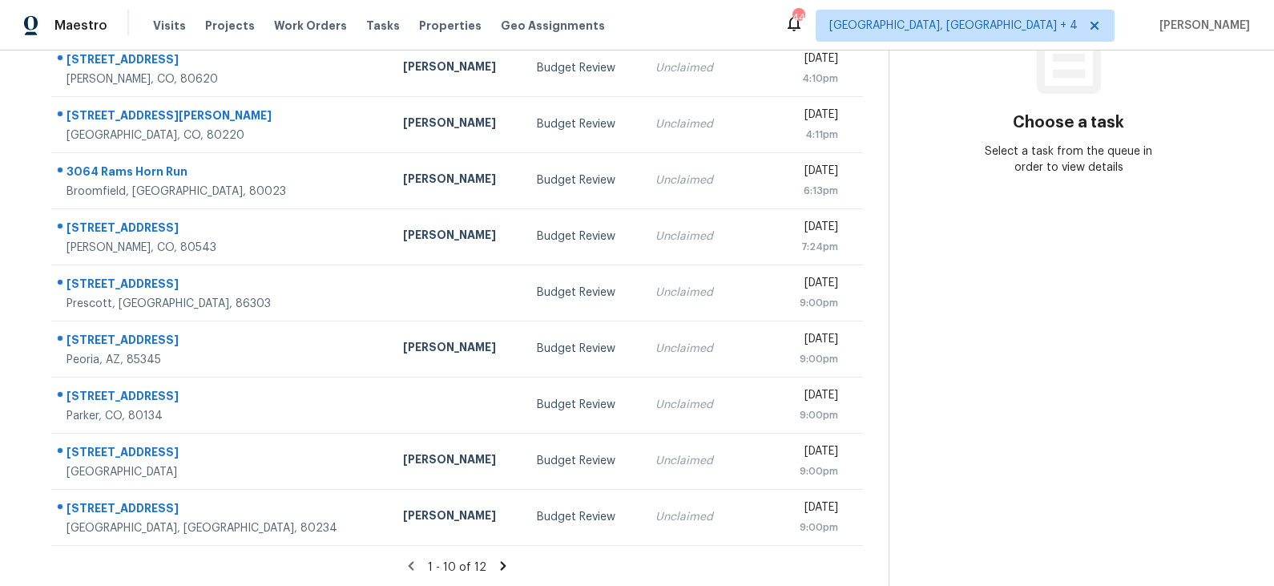
click at [500, 566] on icon at bounding box center [503, 565] width 14 height 14
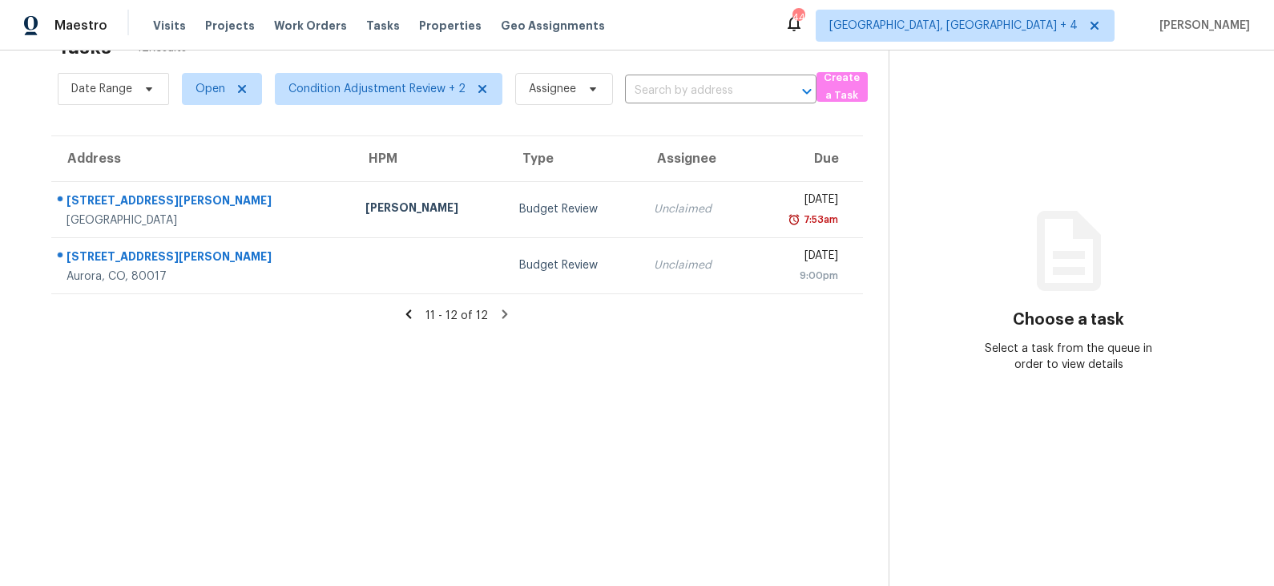
click at [413, 312] on icon at bounding box center [408, 314] width 14 height 14
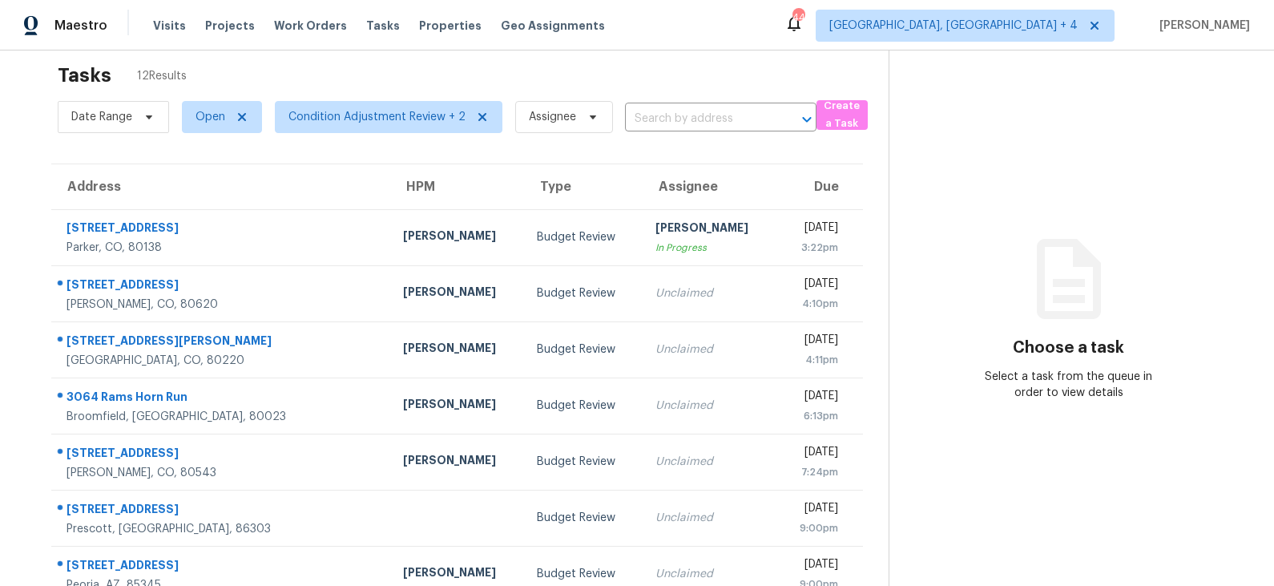
scroll to position [21, 0]
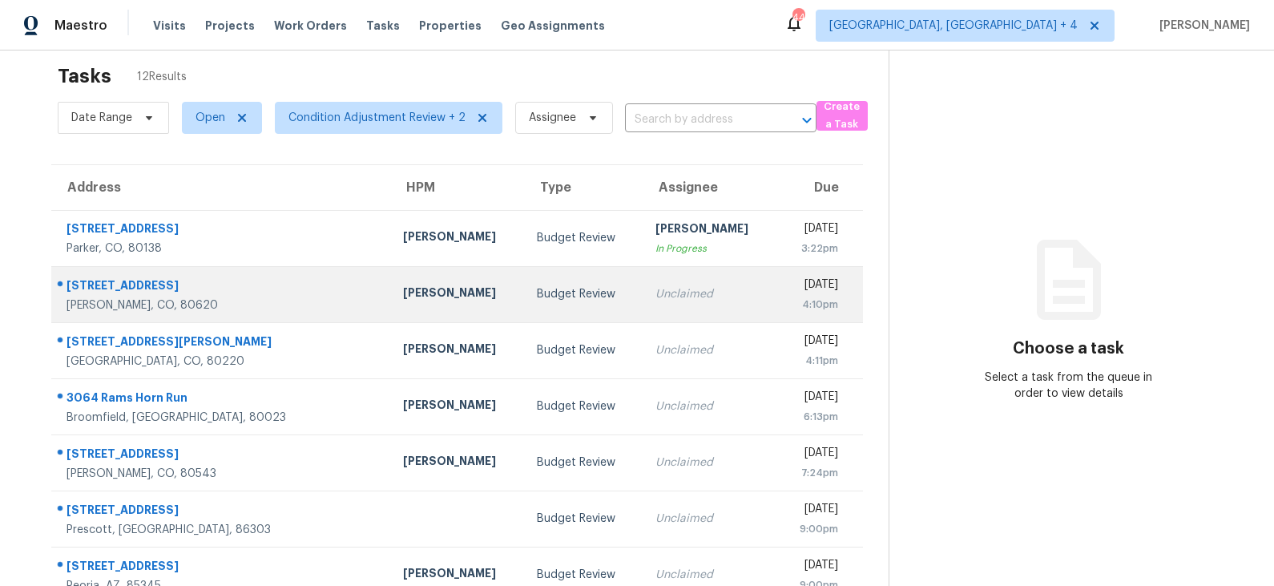
click at [413, 303] on td "[PERSON_NAME]" at bounding box center [457, 294] width 135 height 56
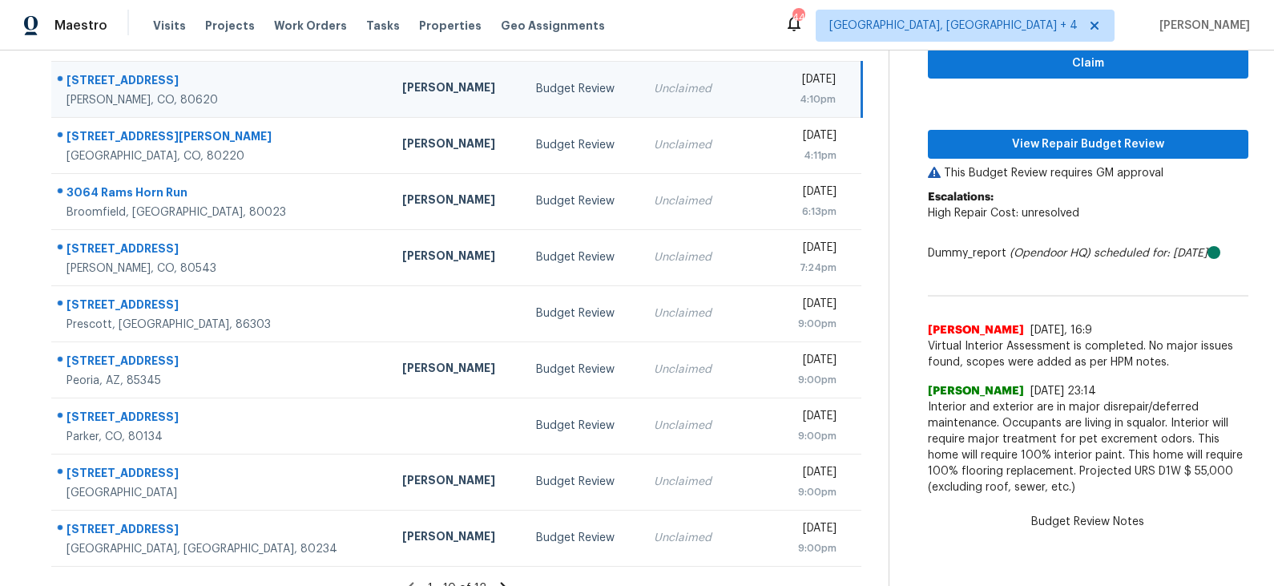
scroll to position [247, 0]
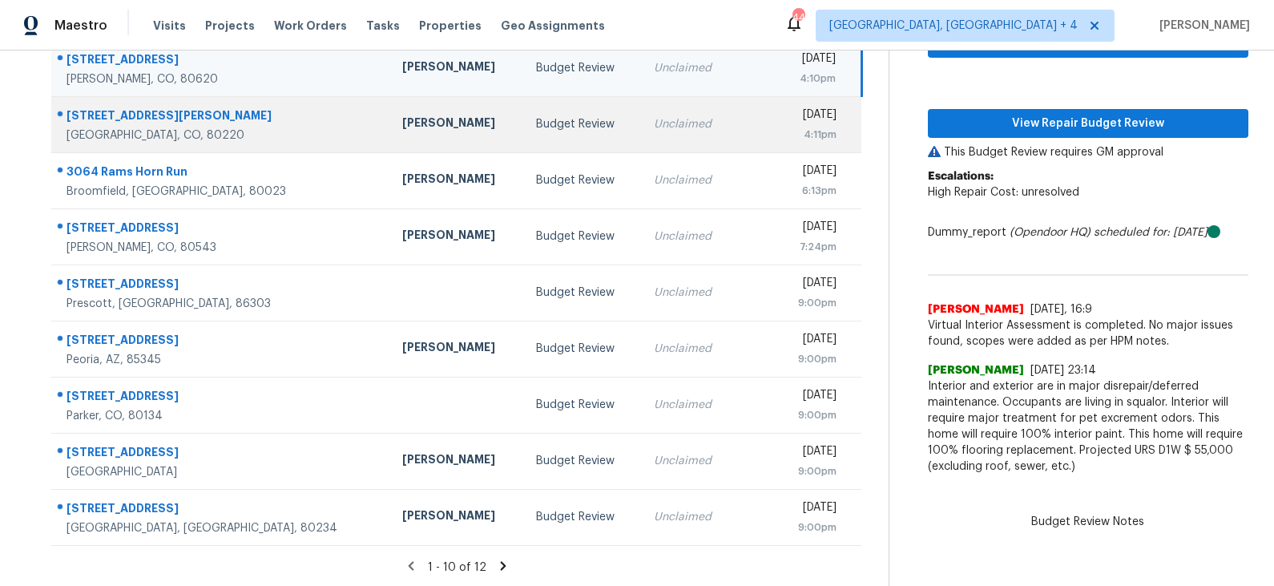
click at [536, 120] on div "Budget Review" at bounding box center [582, 124] width 92 height 16
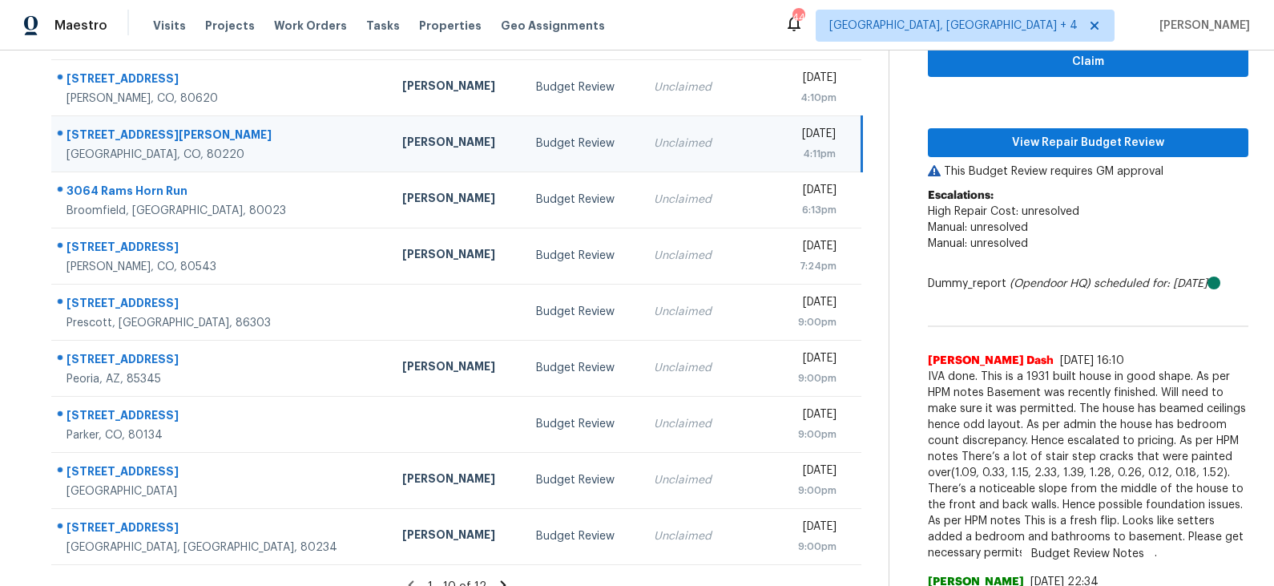
scroll to position [198, 0]
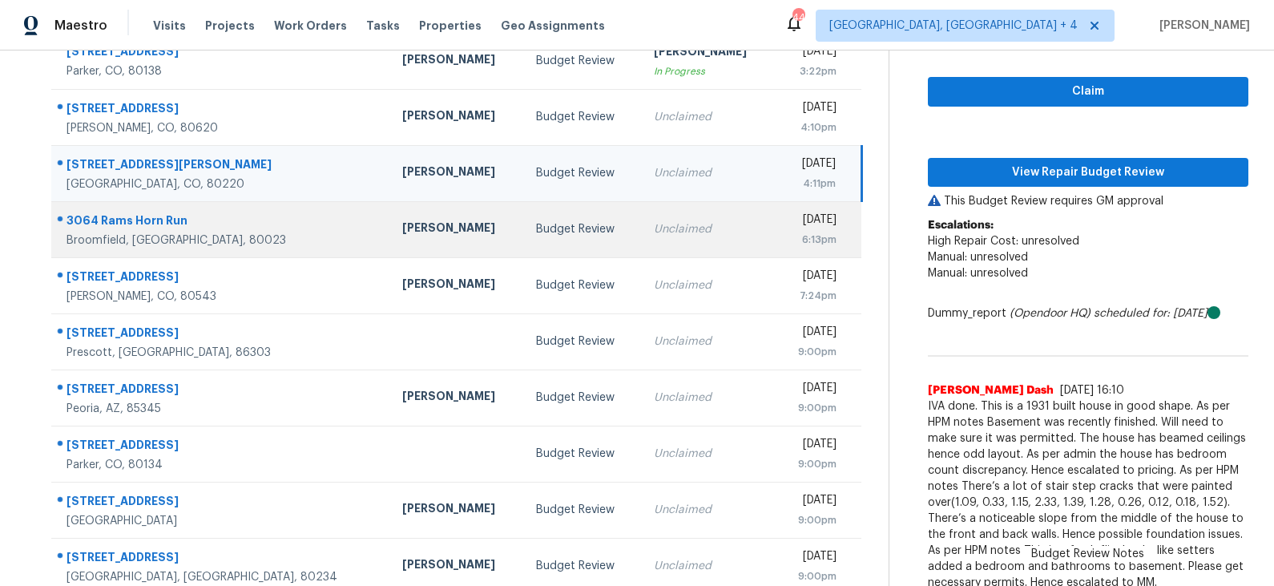
click at [536, 229] on div "Budget Review" at bounding box center [582, 229] width 92 height 16
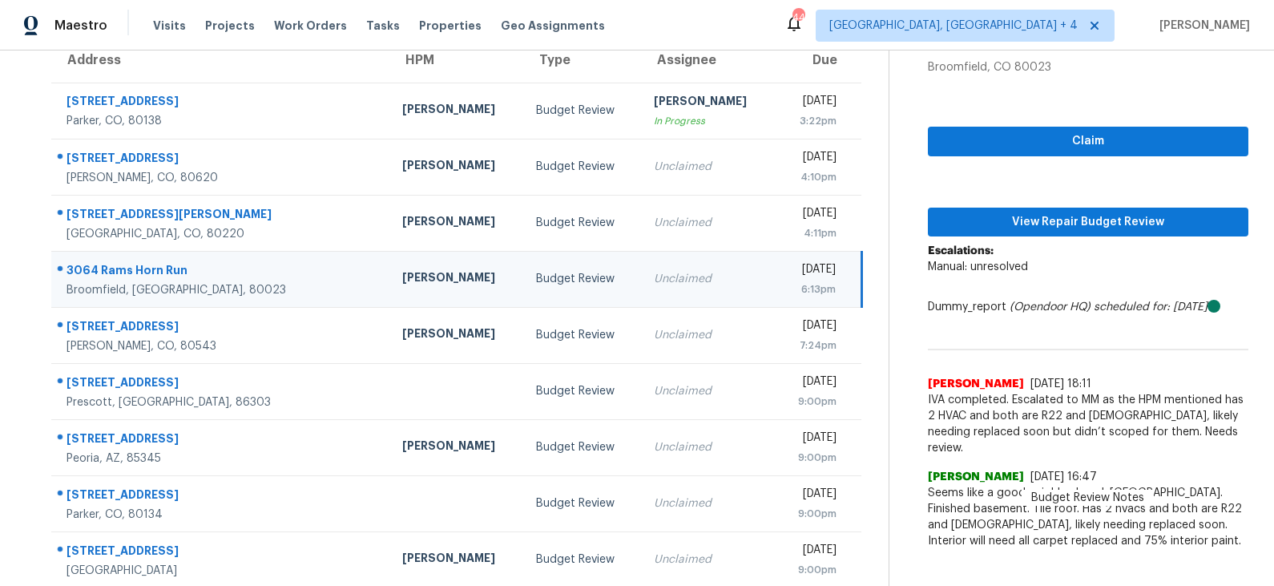
scroll to position [145, 0]
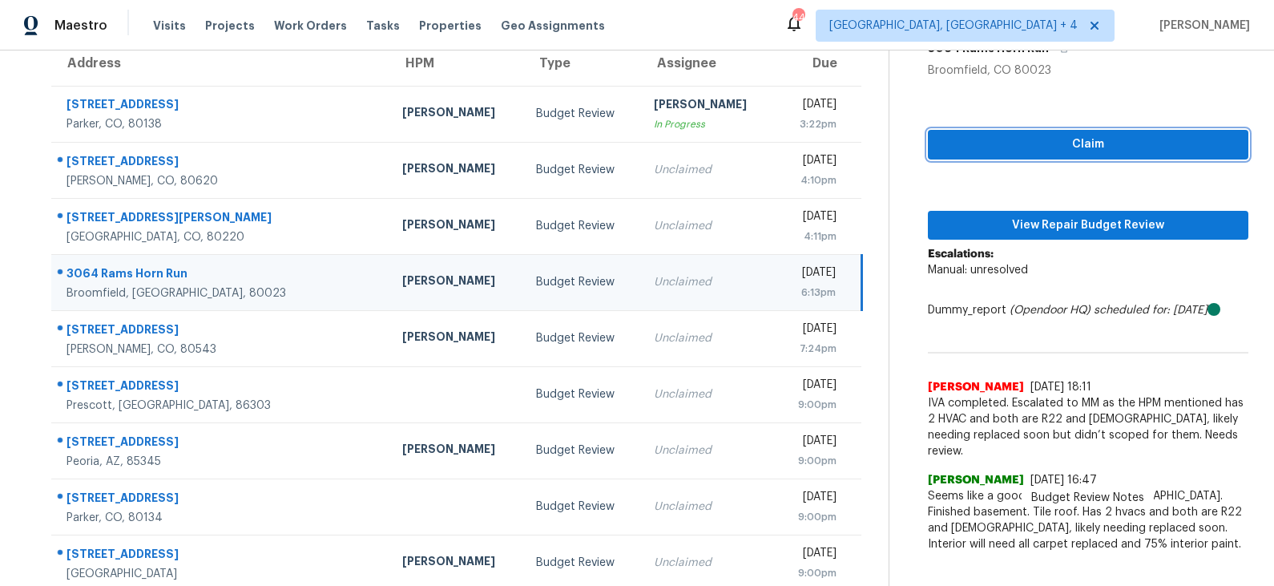
click at [1075, 153] on span "Claim" at bounding box center [1088, 145] width 295 height 20
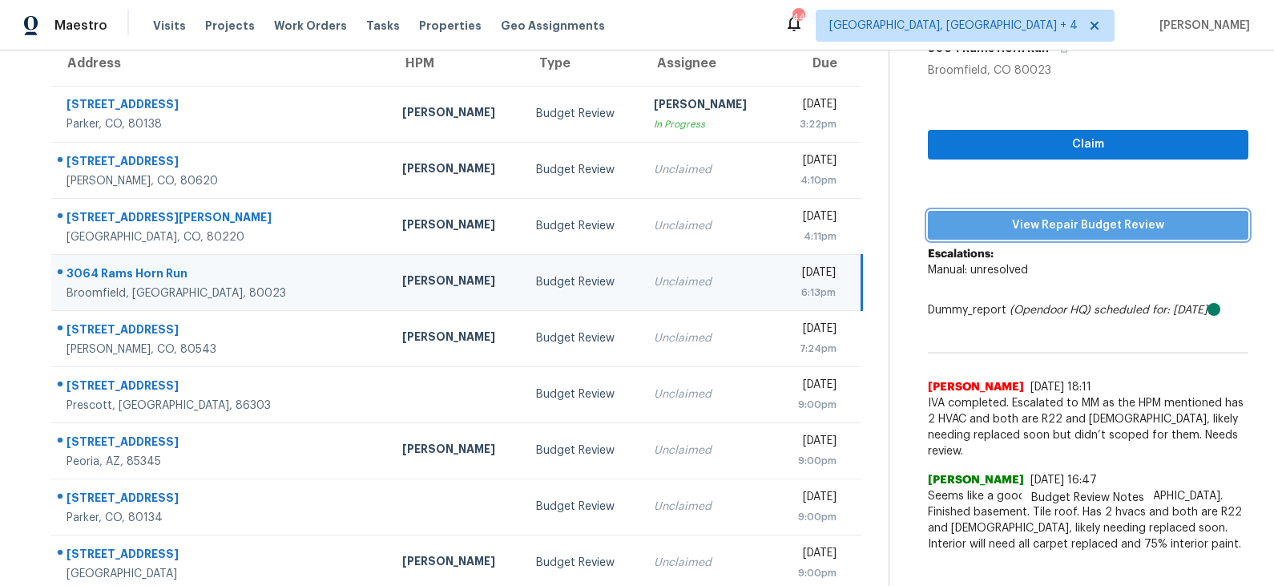
click at [1053, 224] on span "View Repair Budget Review" at bounding box center [1088, 226] width 295 height 20
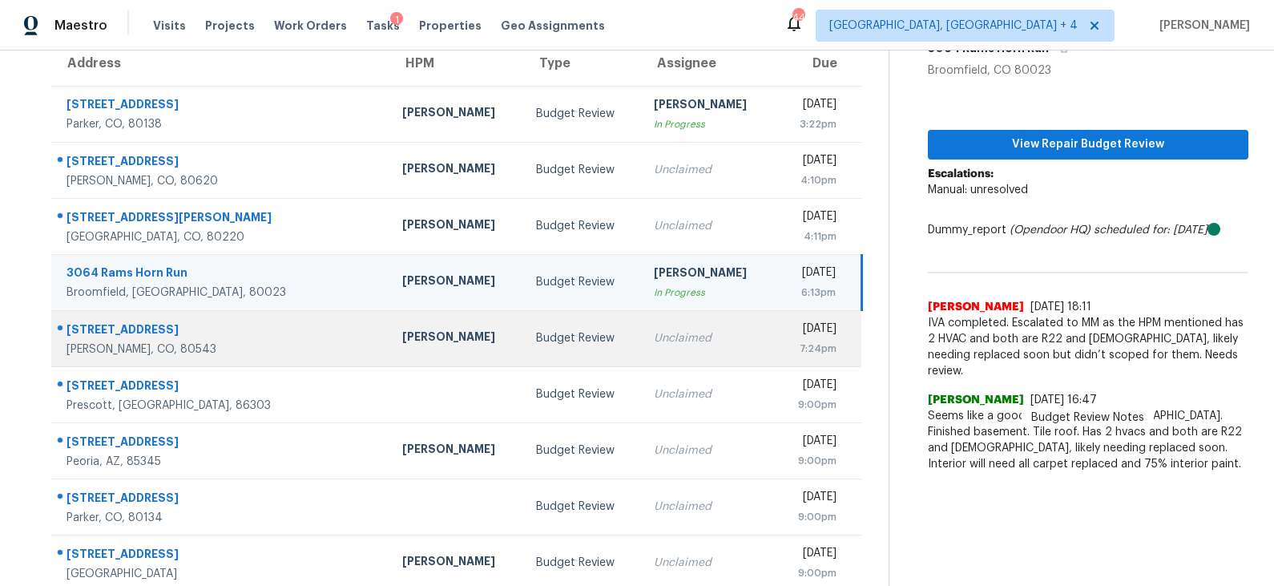
click at [536, 336] on div "Budget Review" at bounding box center [582, 338] width 92 height 16
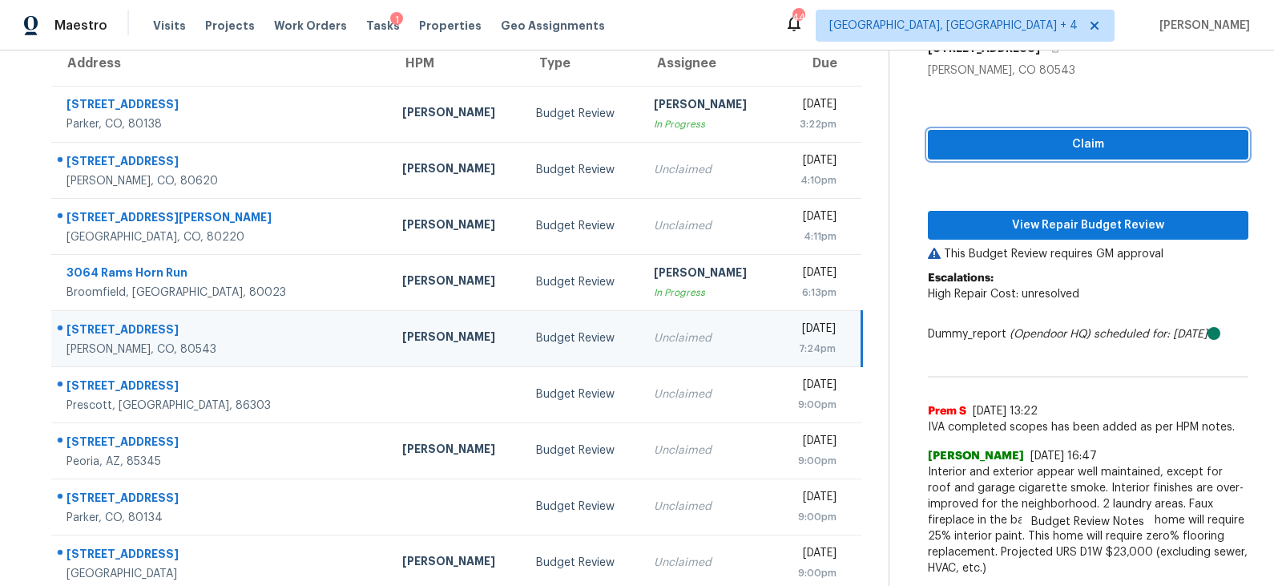
click at [1050, 147] on span "Claim" at bounding box center [1088, 145] width 295 height 20
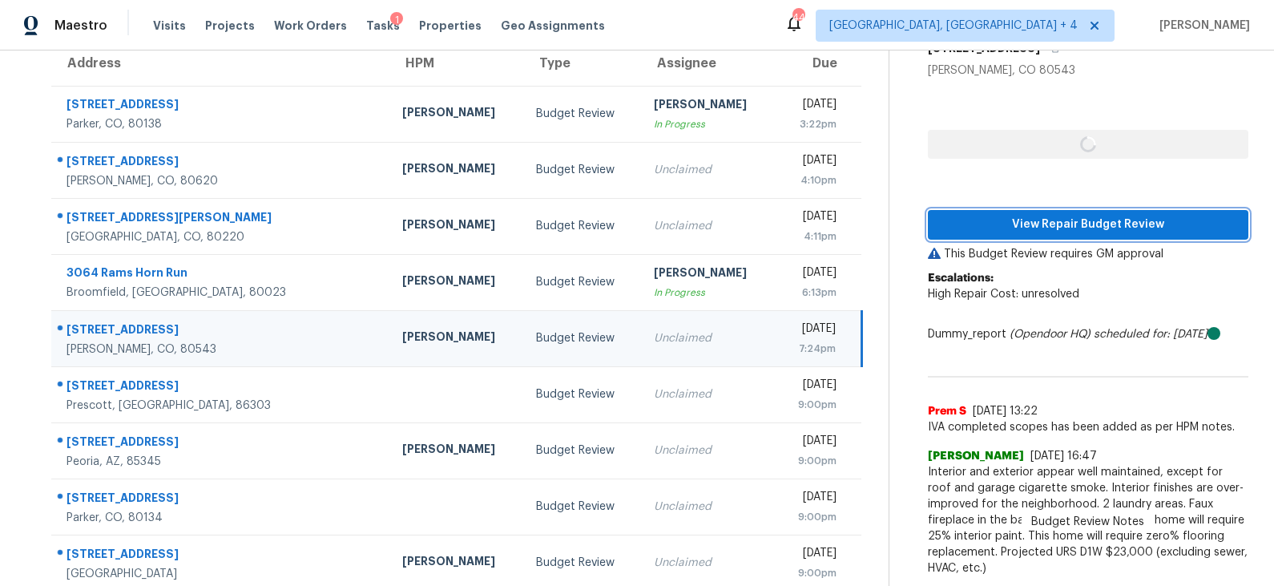
click at [1042, 220] on span "View Repair Budget Review" at bounding box center [1088, 225] width 295 height 20
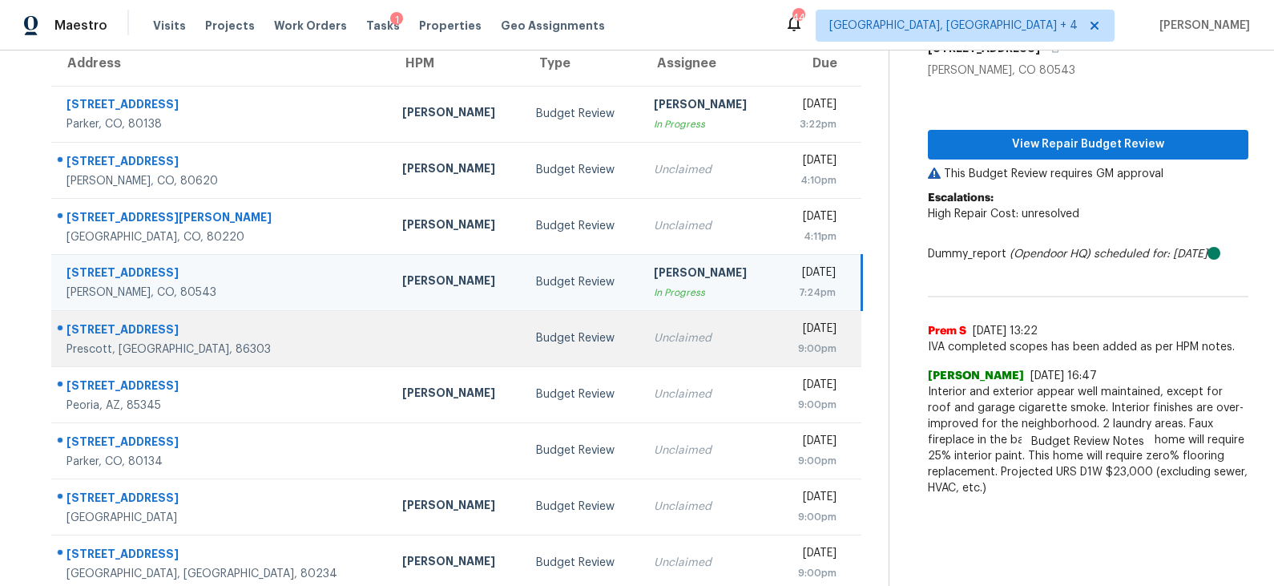
click at [536, 341] on div "Budget Review" at bounding box center [582, 338] width 92 height 16
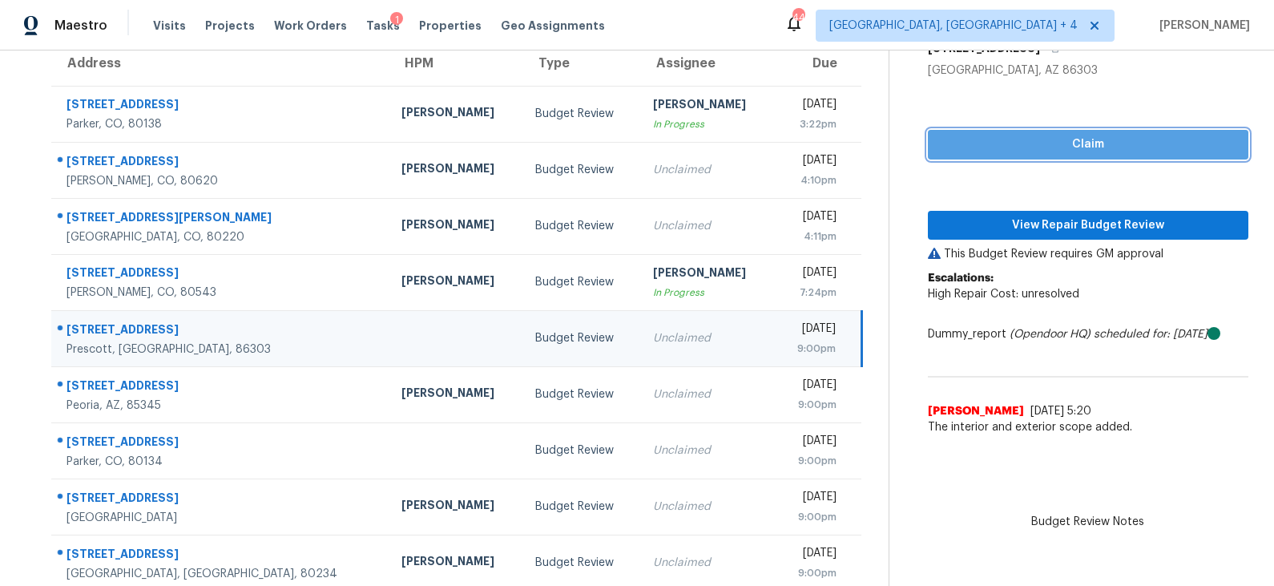
click at [1044, 149] on span "Claim" at bounding box center [1088, 145] width 295 height 20
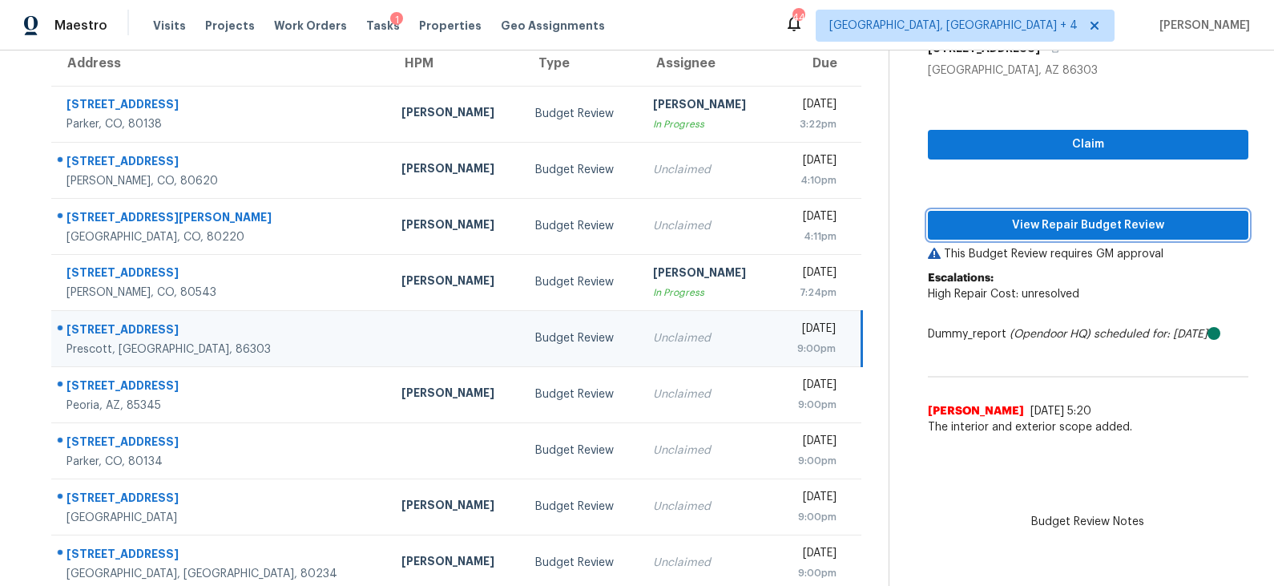
click at [1014, 220] on span "View Repair Budget Review" at bounding box center [1088, 226] width 295 height 20
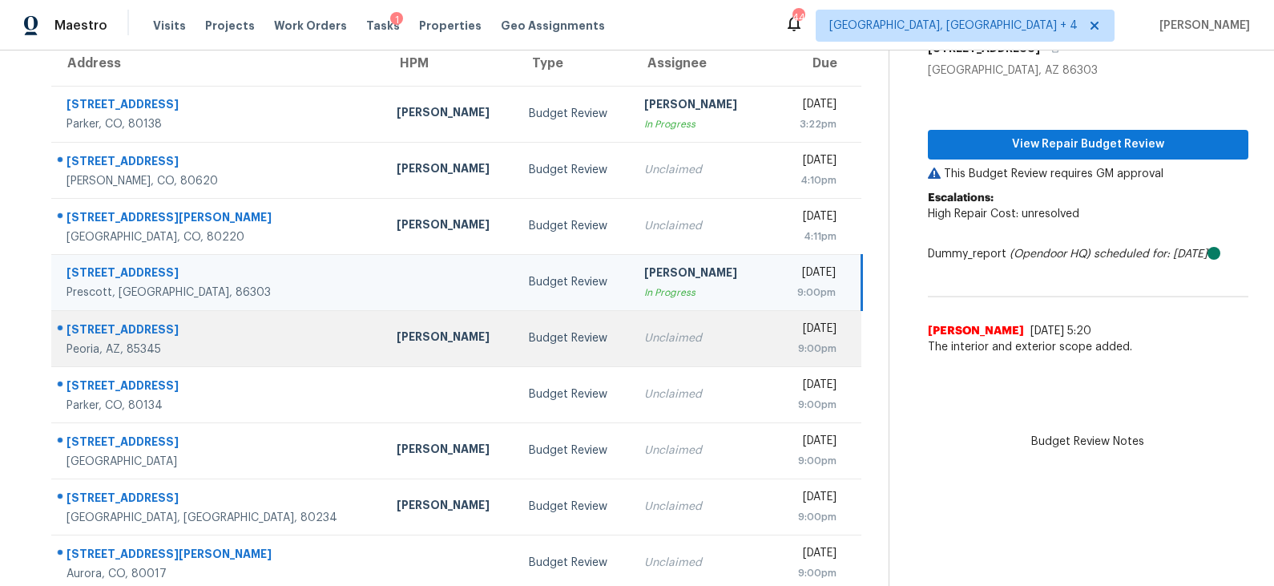
click at [516, 343] on td "Budget Review" at bounding box center [574, 338] width 116 height 56
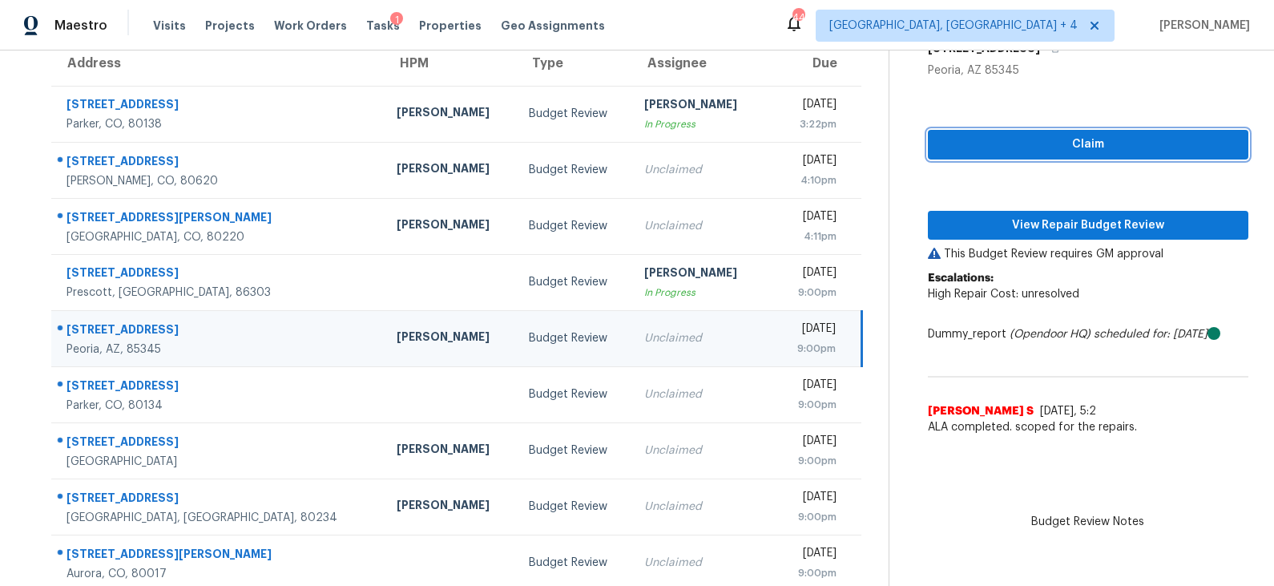
click at [1044, 145] on span "Claim" at bounding box center [1088, 145] width 295 height 20
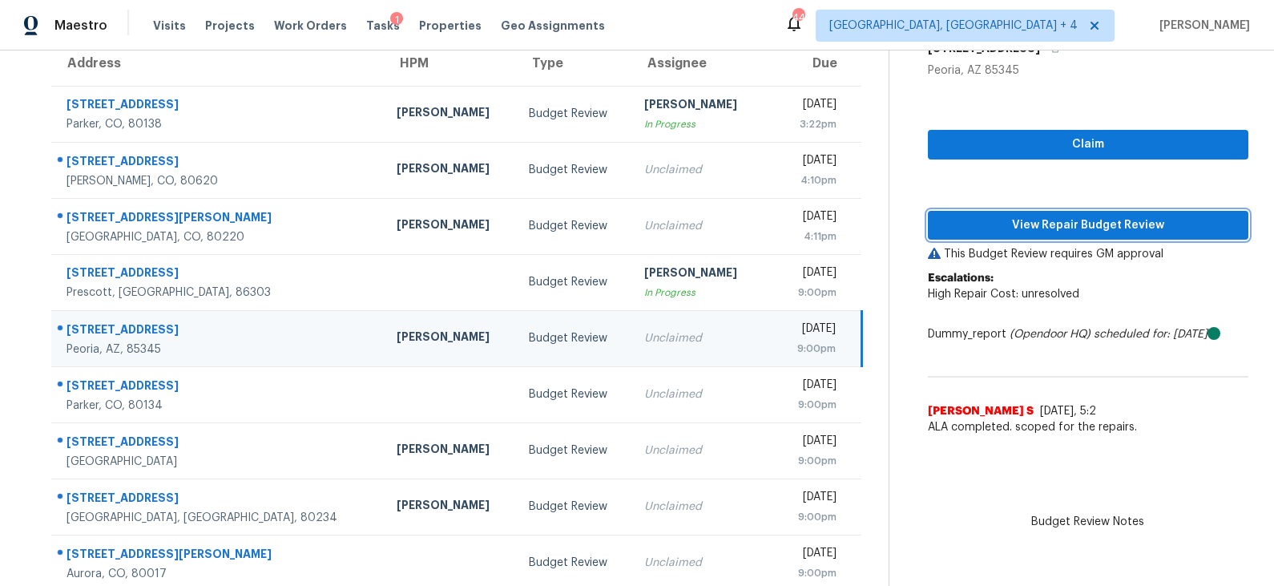
click at [1038, 219] on span "View Repair Budget Review" at bounding box center [1088, 226] width 295 height 20
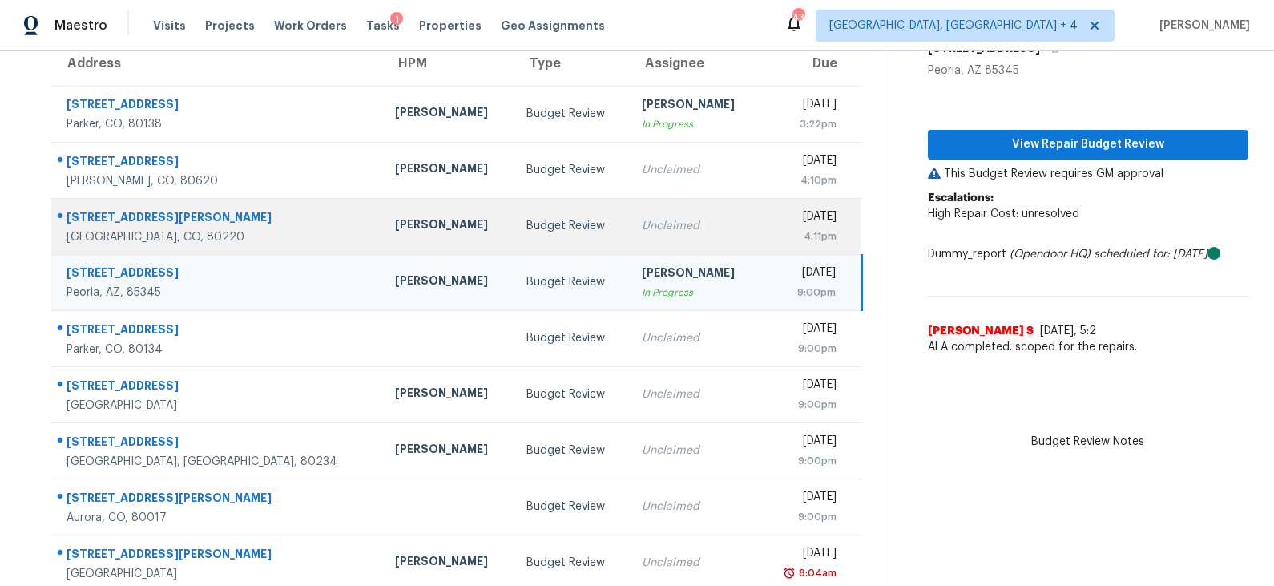
scroll to position [30, 0]
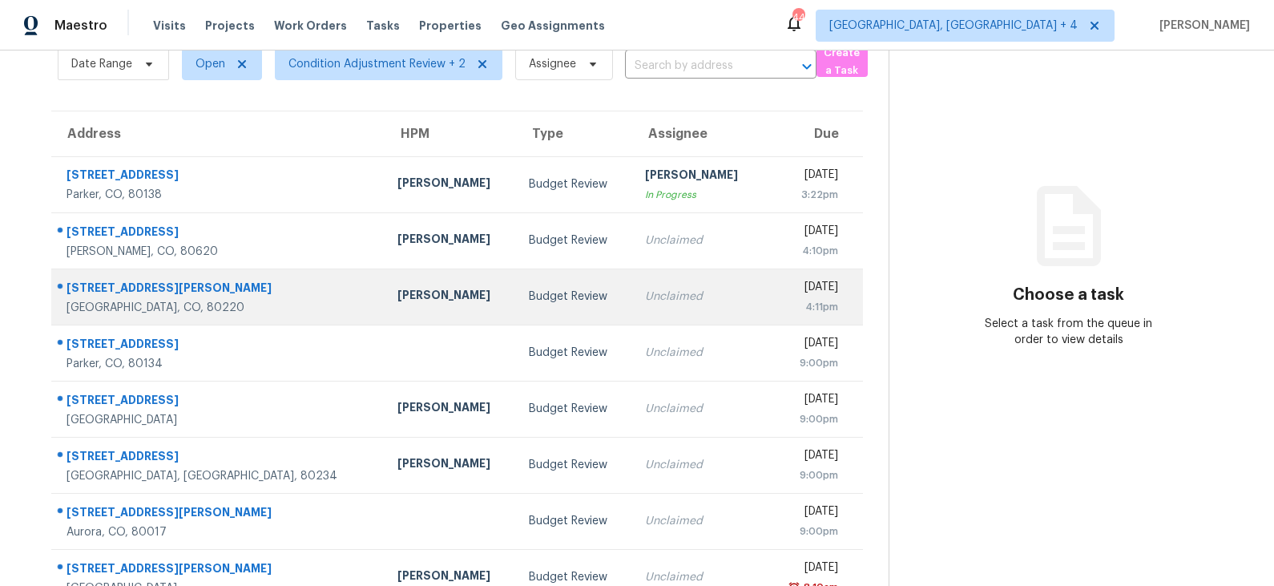
scroll to position [79, 0]
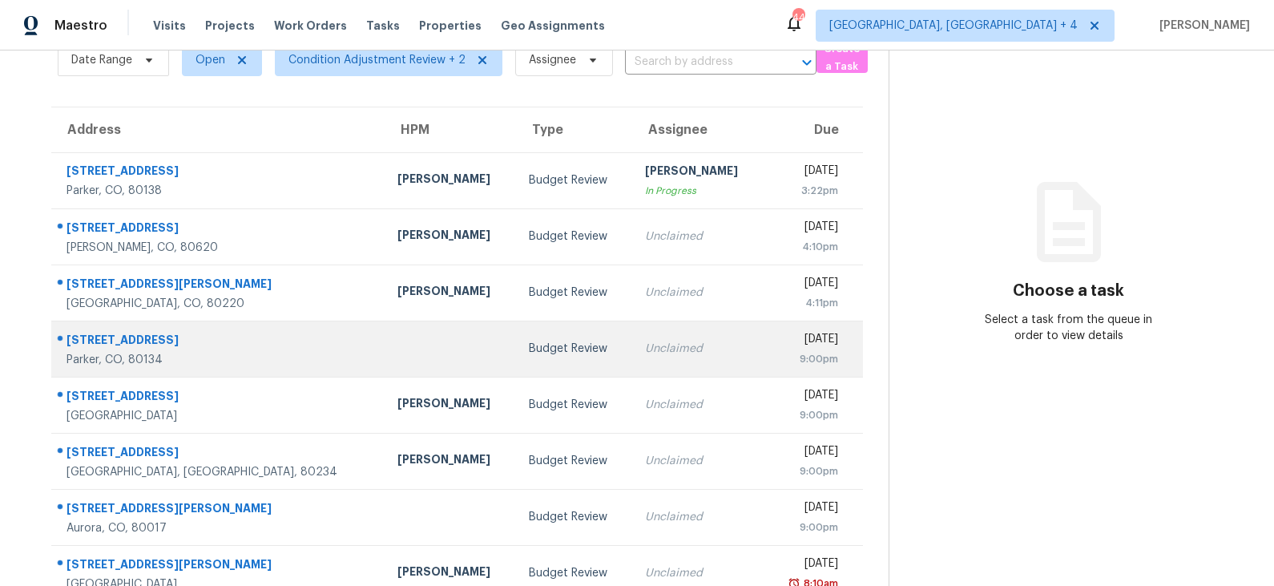
click at [529, 351] on div "Budget Review" at bounding box center [574, 349] width 91 height 16
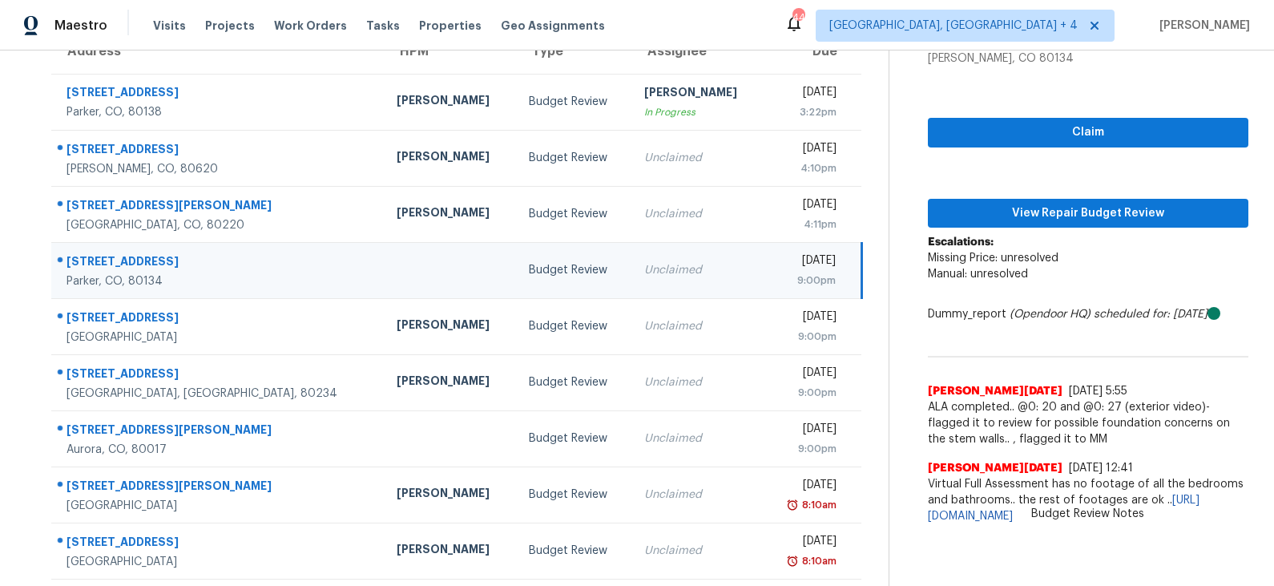
scroll to position [162, 0]
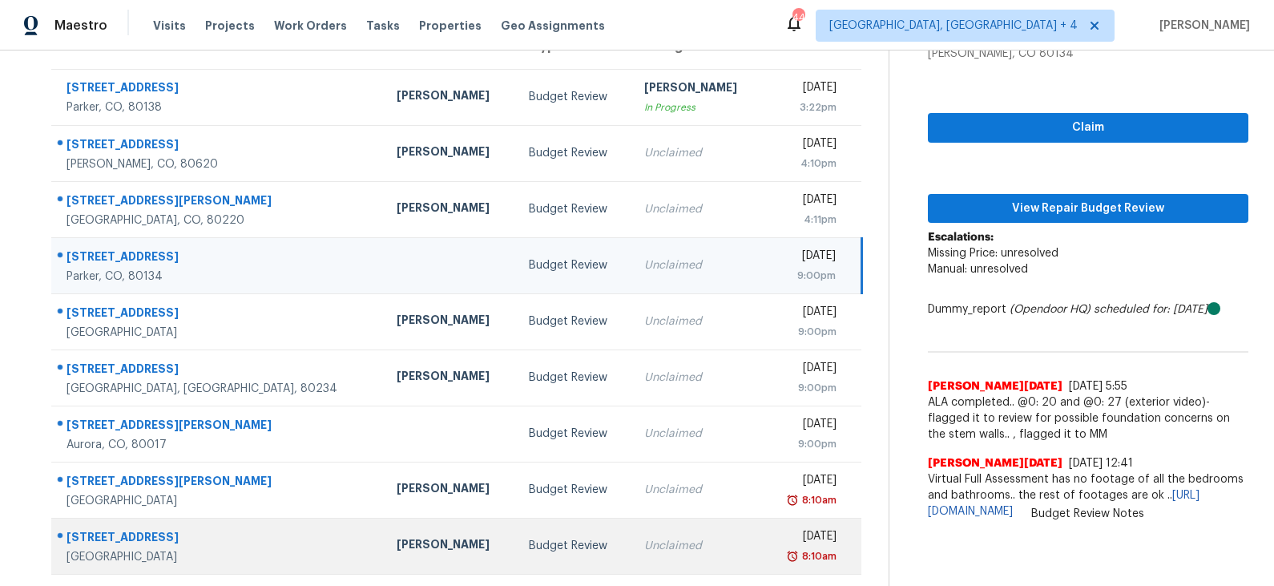
click at [529, 542] on div "Budget Review" at bounding box center [574, 546] width 91 height 16
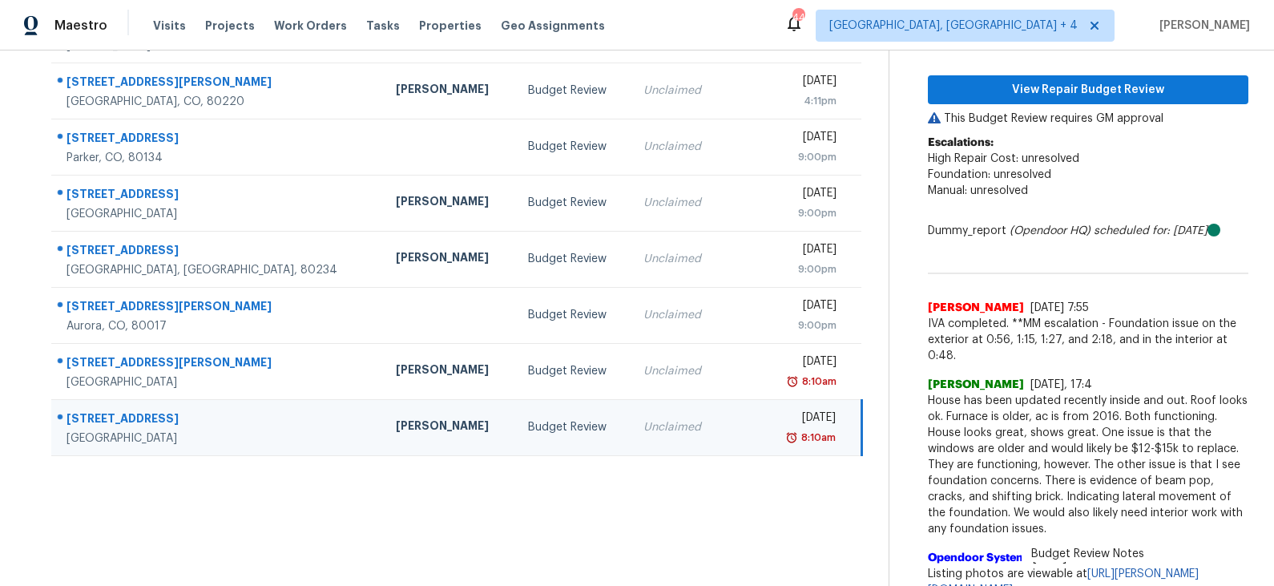
scroll to position [286, 0]
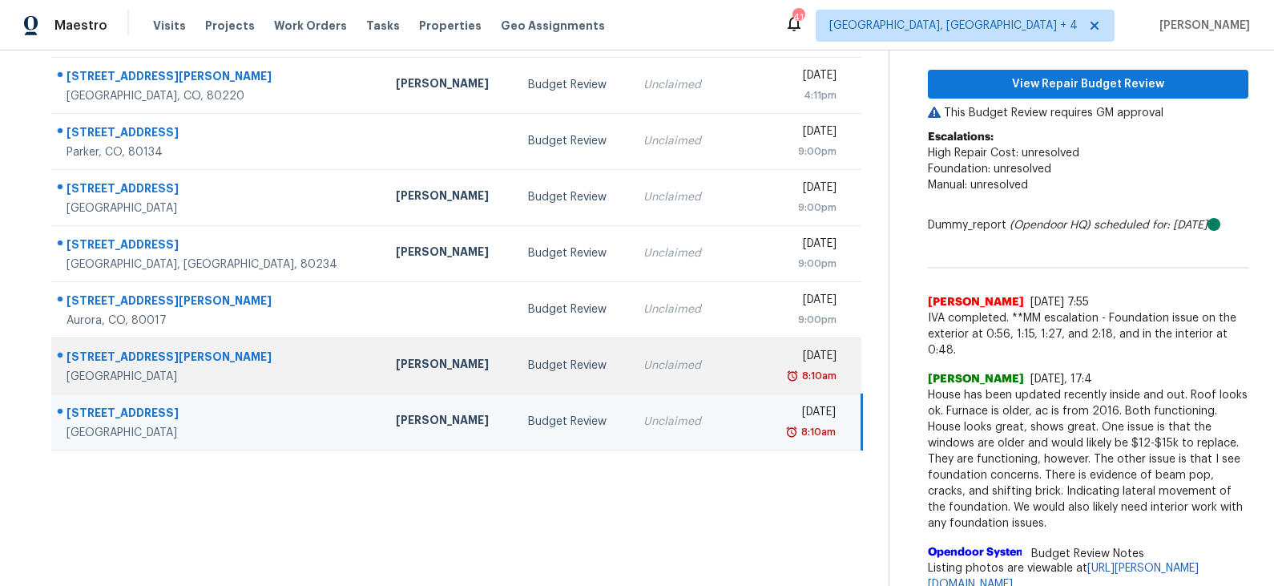
click at [433, 352] on td "[PERSON_NAME]" at bounding box center [448, 365] width 131 height 56
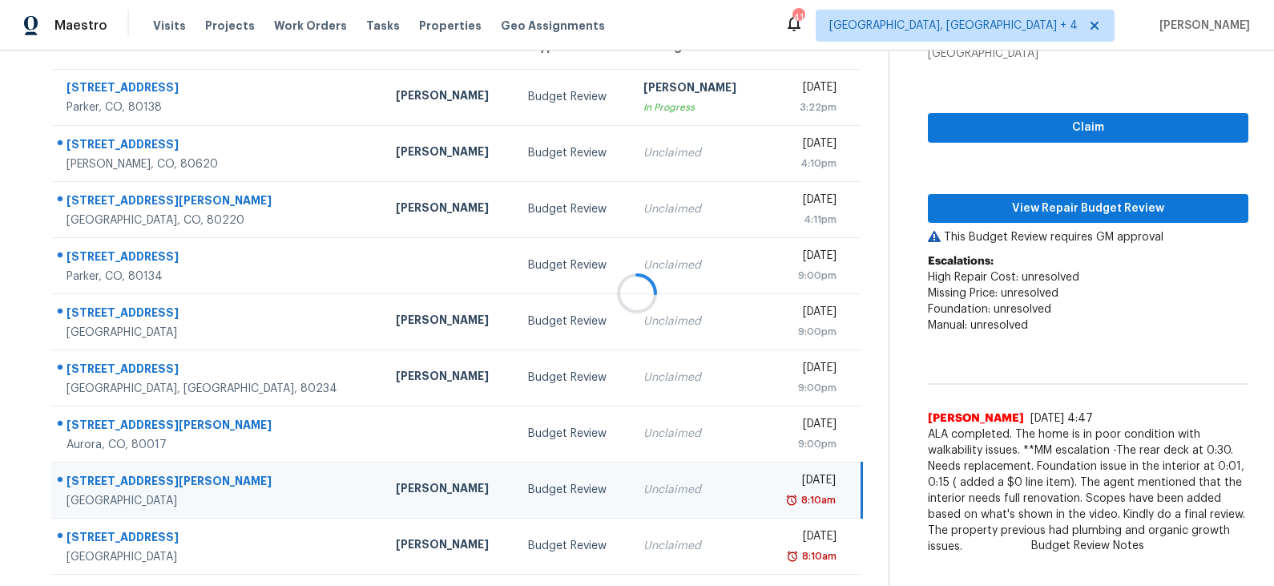
scroll to position [163, 0]
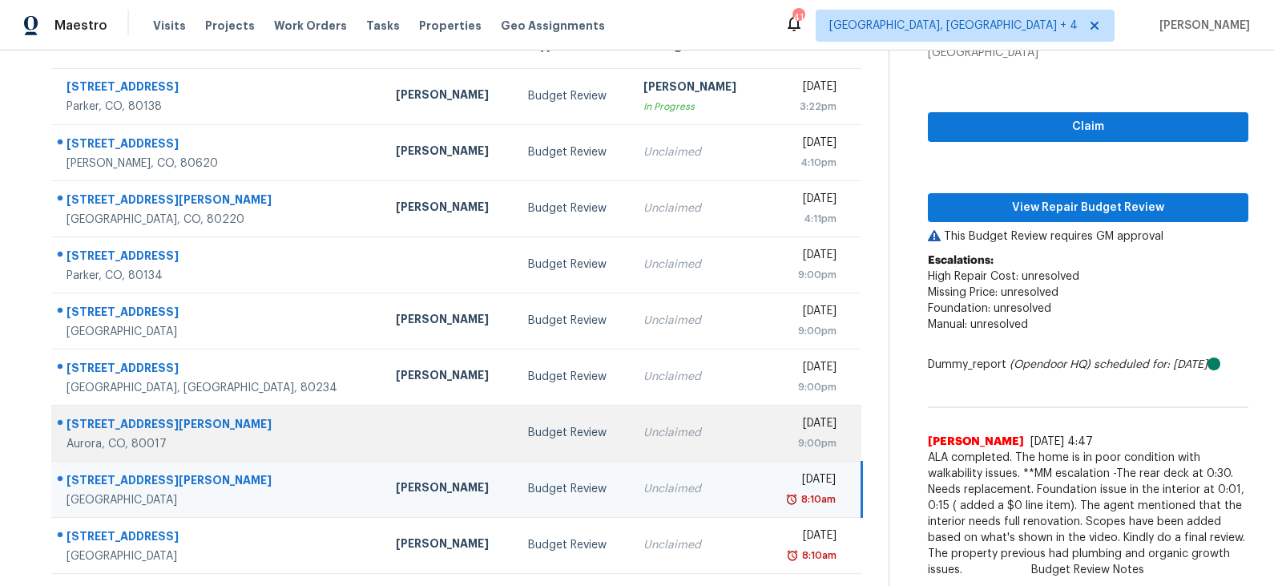
click at [515, 418] on td "Budget Review" at bounding box center [572, 433] width 115 height 56
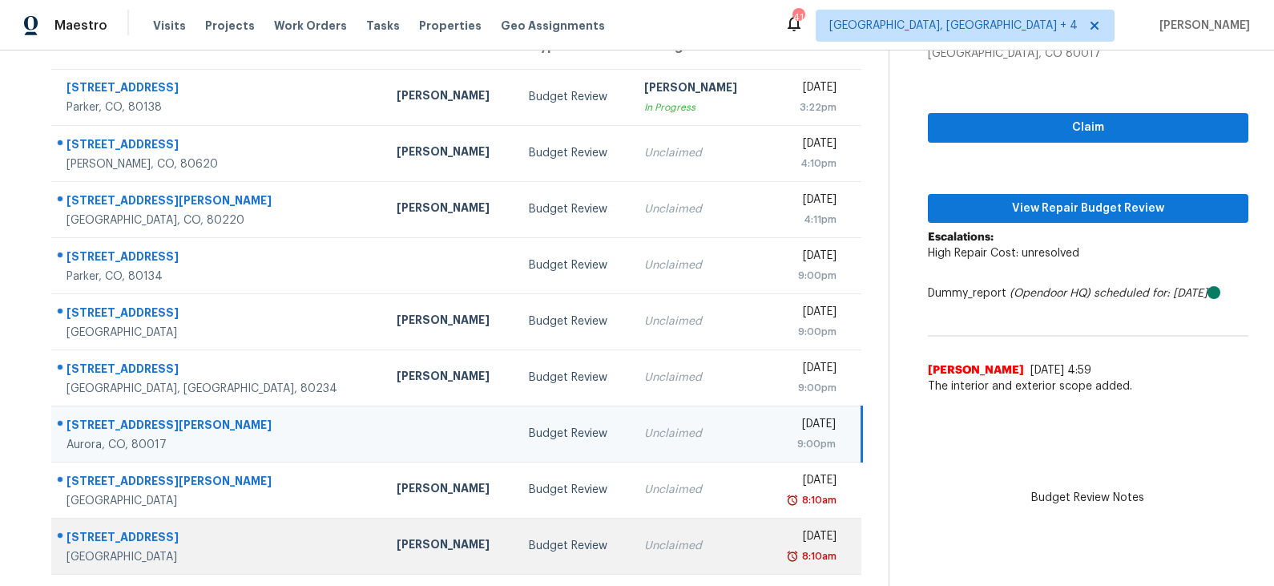
click at [516, 554] on td "Budget Review" at bounding box center [574, 546] width 116 height 56
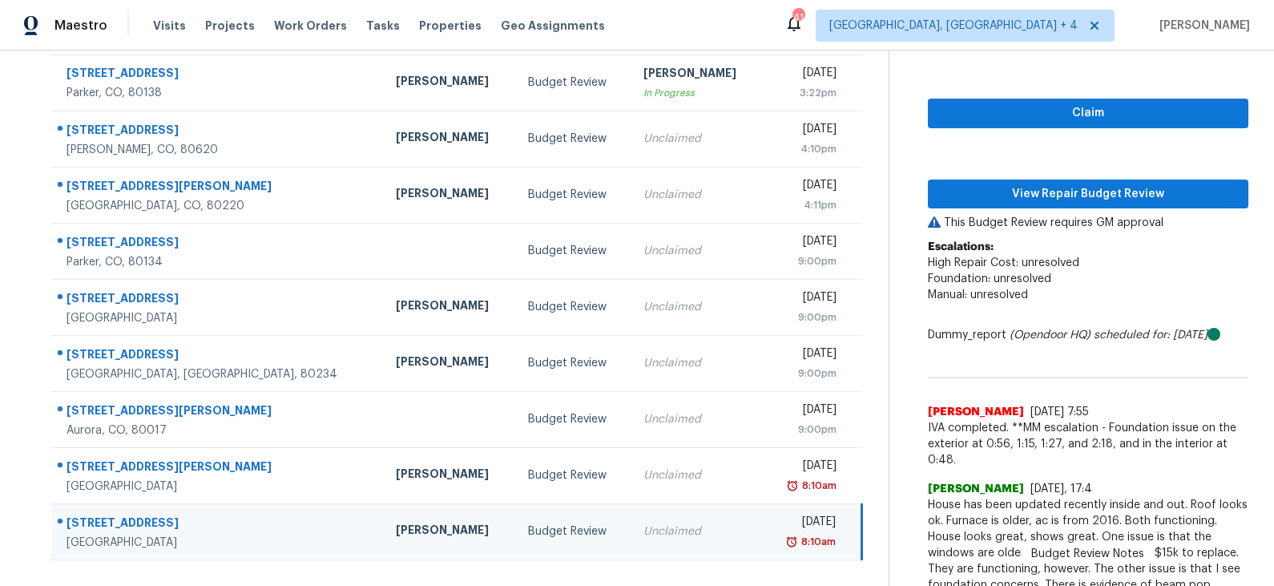
scroll to position [156, 0]
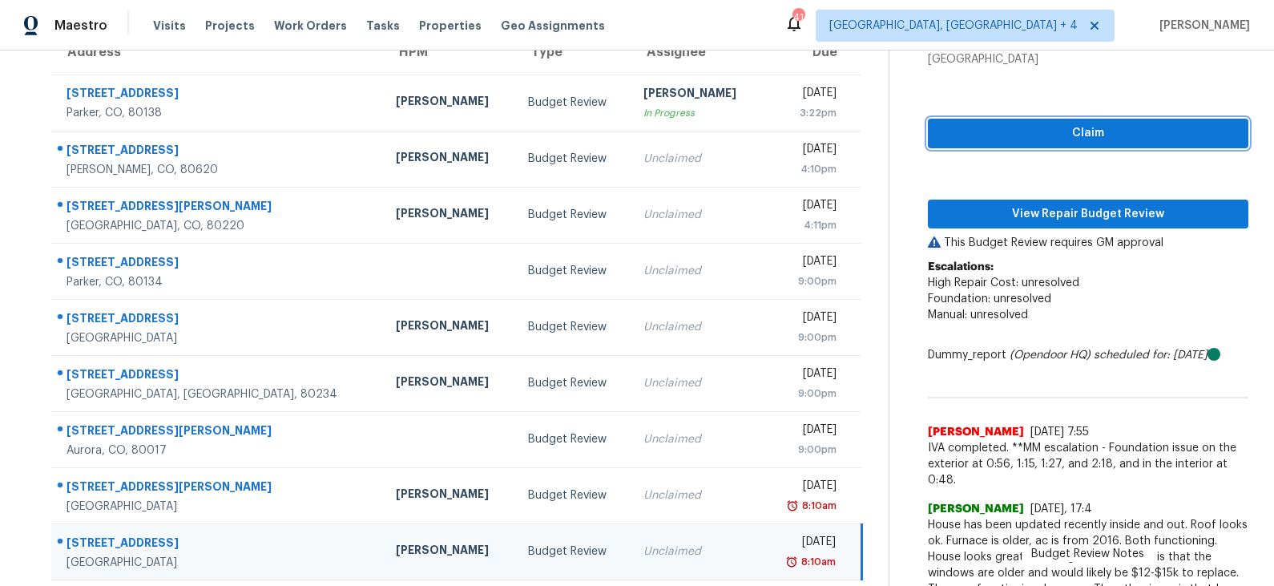
click at [1066, 135] on span "Claim" at bounding box center [1088, 133] width 295 height 20
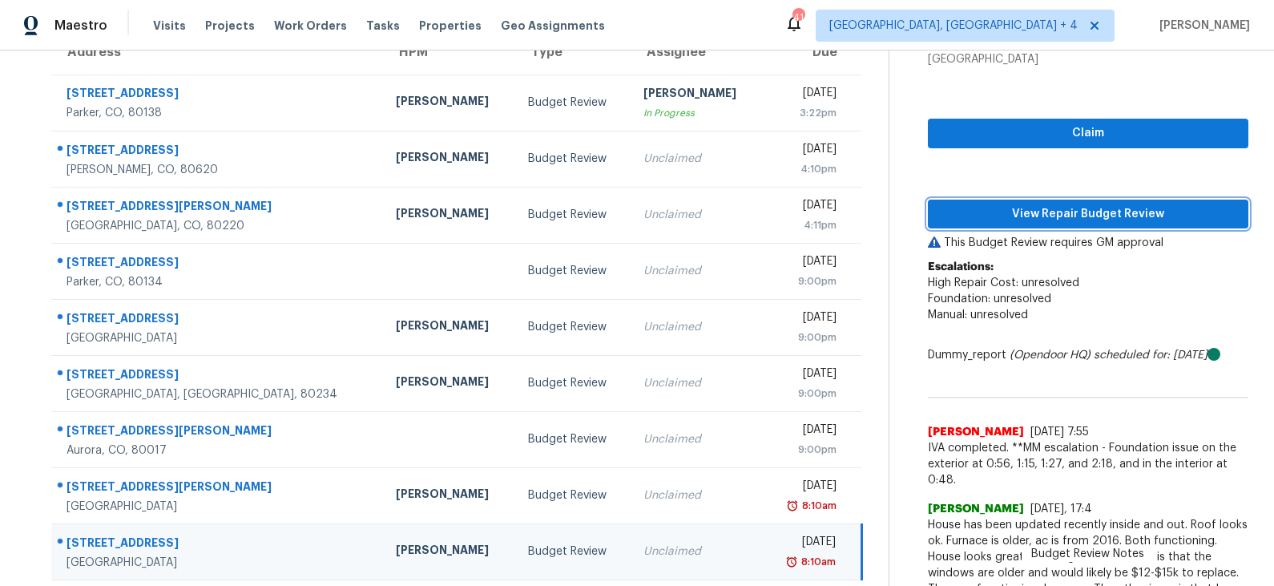
click at [1060, 212] on span "View Repair Budget Review" at bounding box center [1088, 214] width 295 height 20
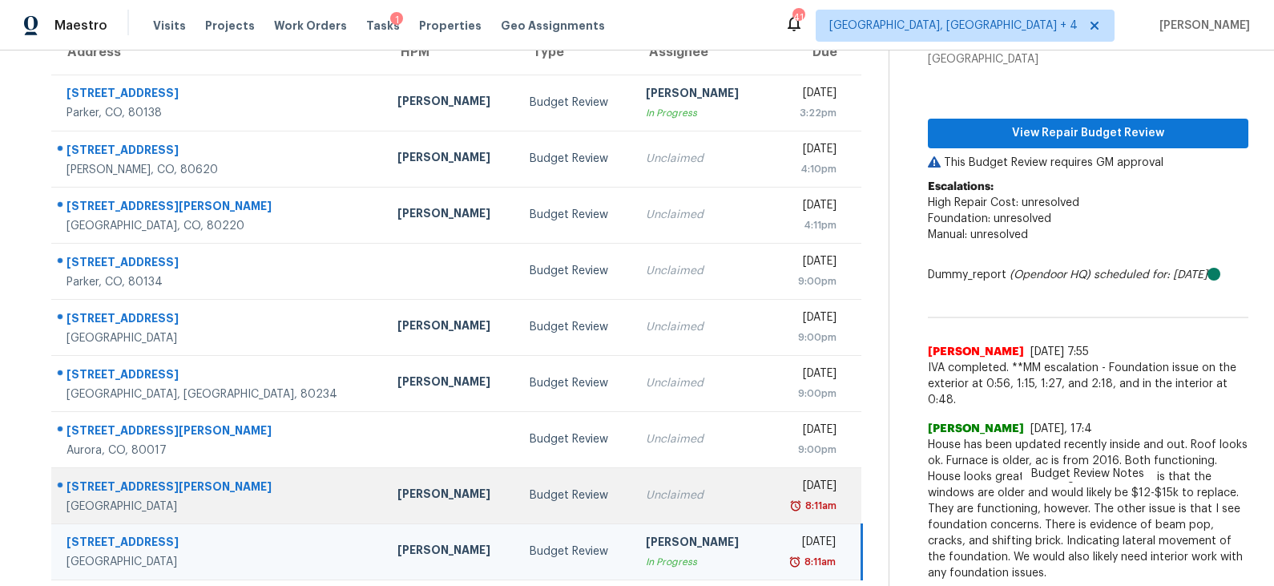
click at [522, 509] on td "Budget Review" at bounding box center [575, 495] width 116 height 56
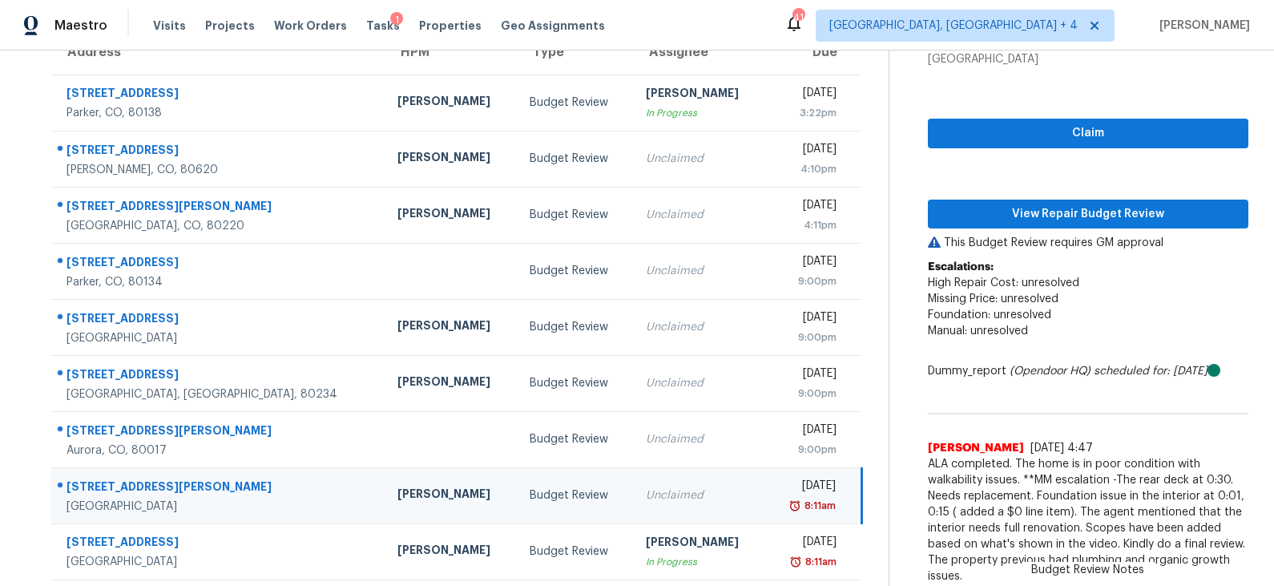
scroll to position [162, 0]
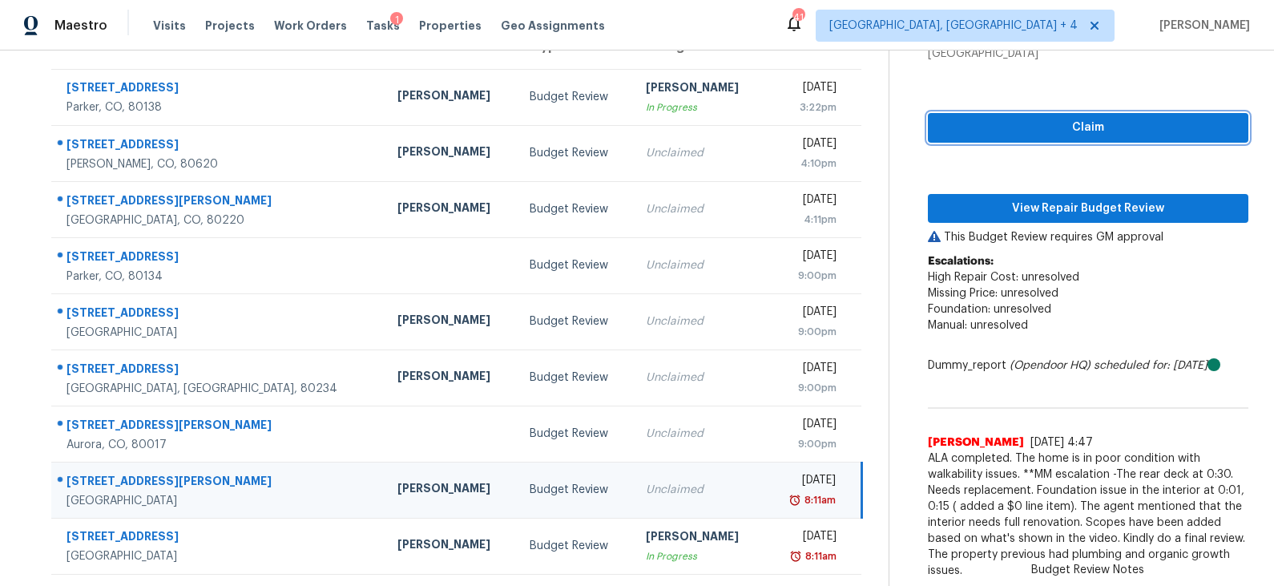
click at [1042, 121] on span "Claim" at bounding box center [1088, 128] width 295 height 20
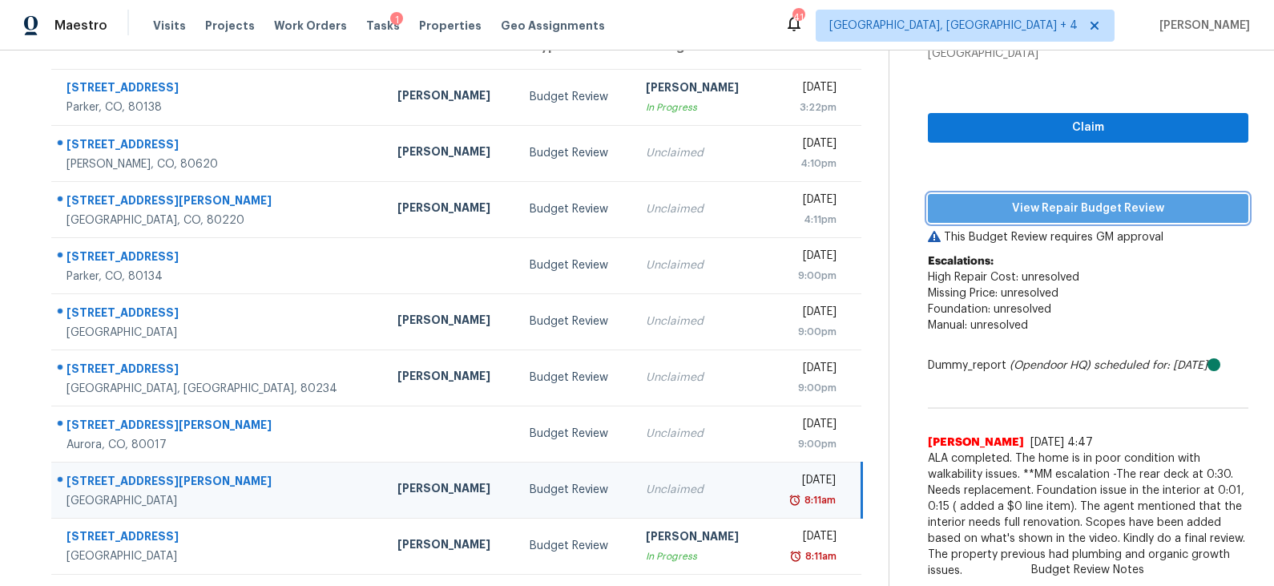
click at [1046, 211] on span "View Repair Budget Review" at bounding box center [1088, 209] width 295 height 20
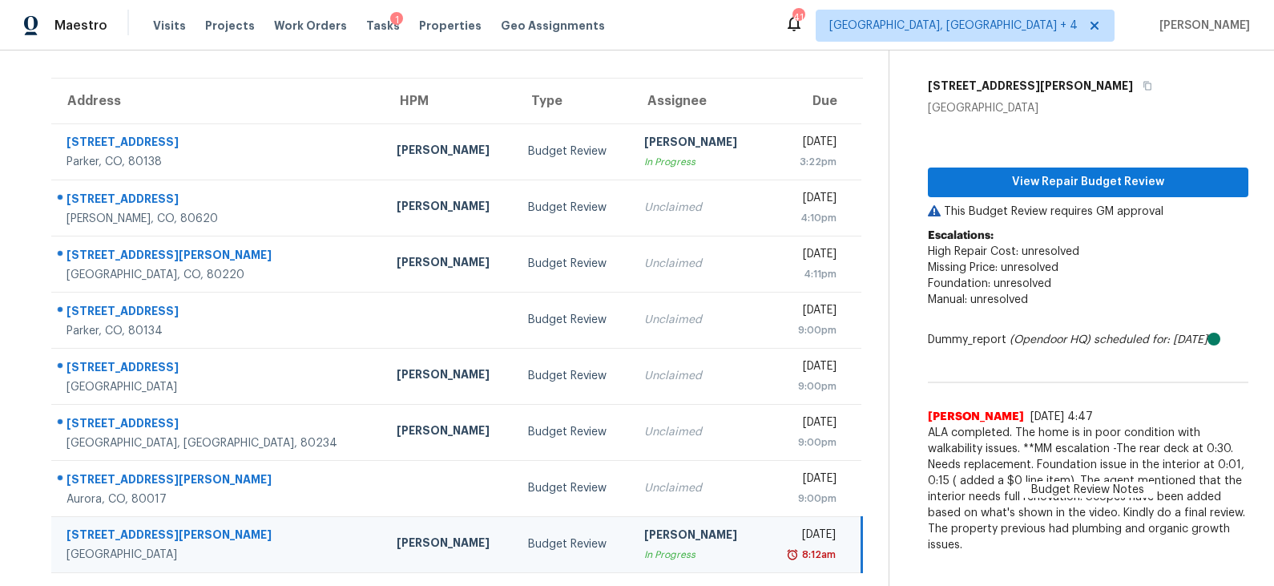
scroll to position [106, 0]
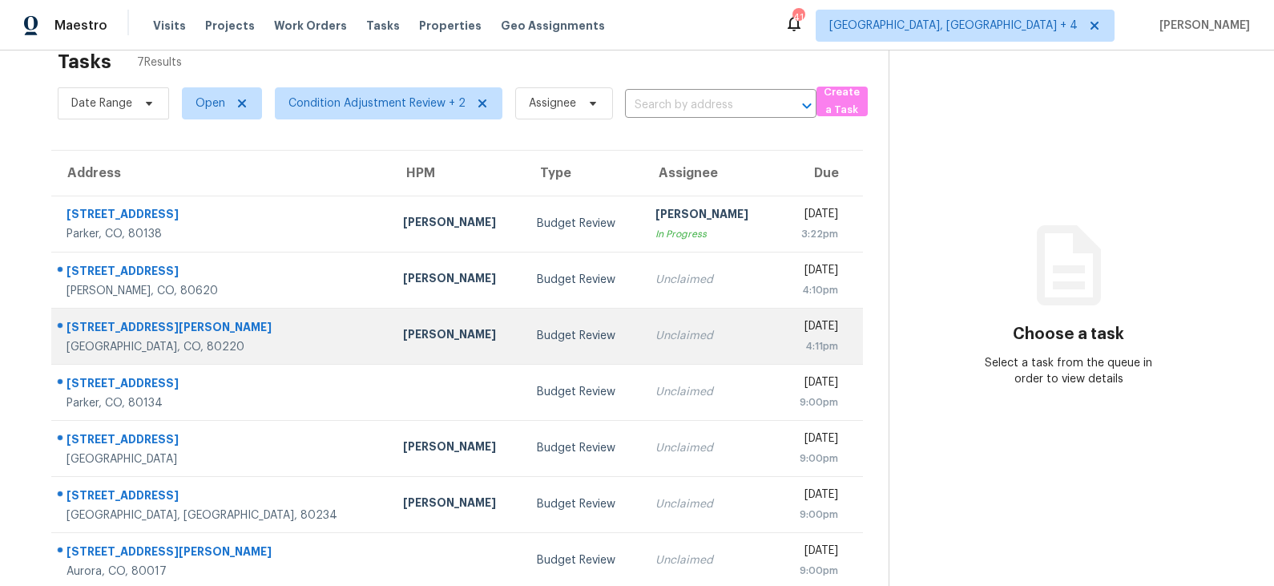
scroll to position [50, 0]
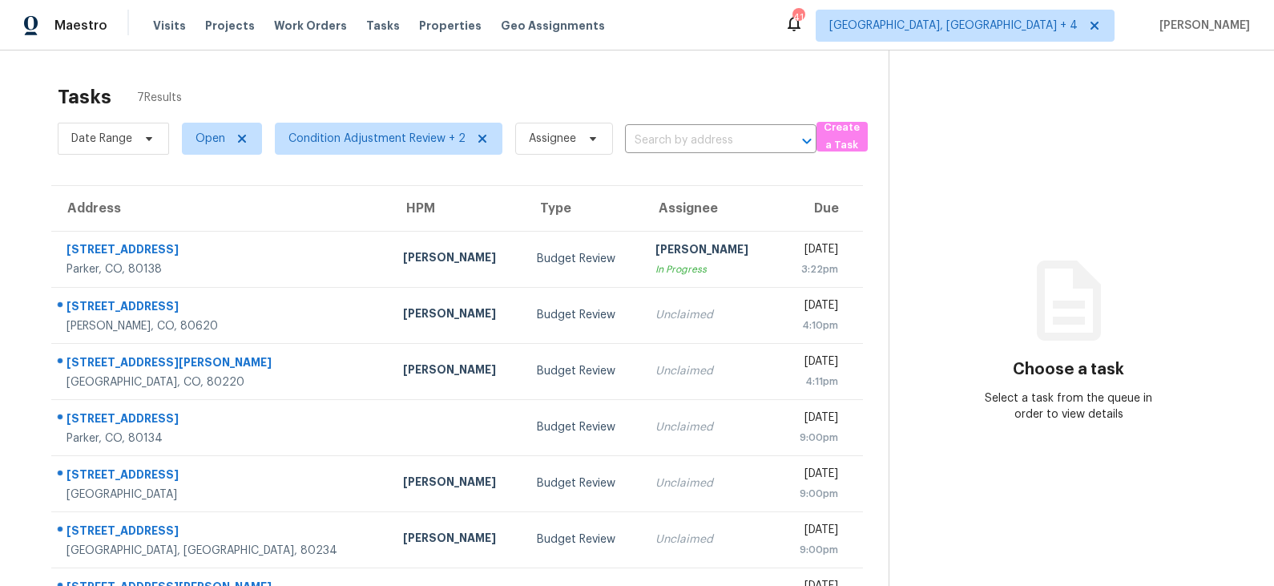
scroll to position [50, 0]
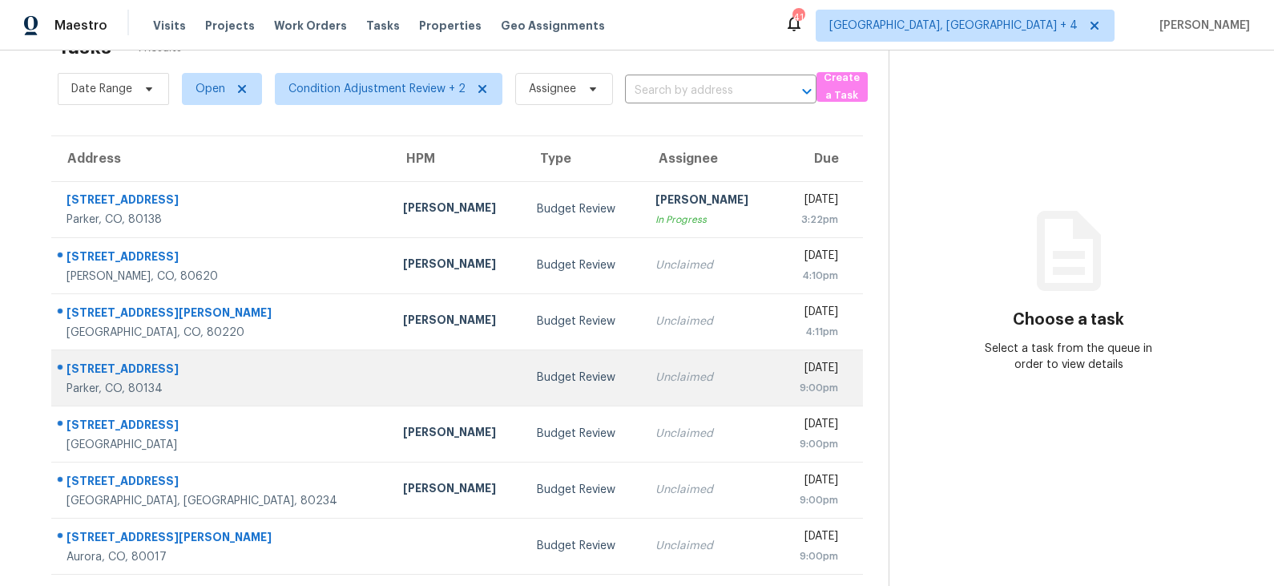
click at [537, 377] on div "Budget Review" at bounding box center [583, 377] width 92 height 16
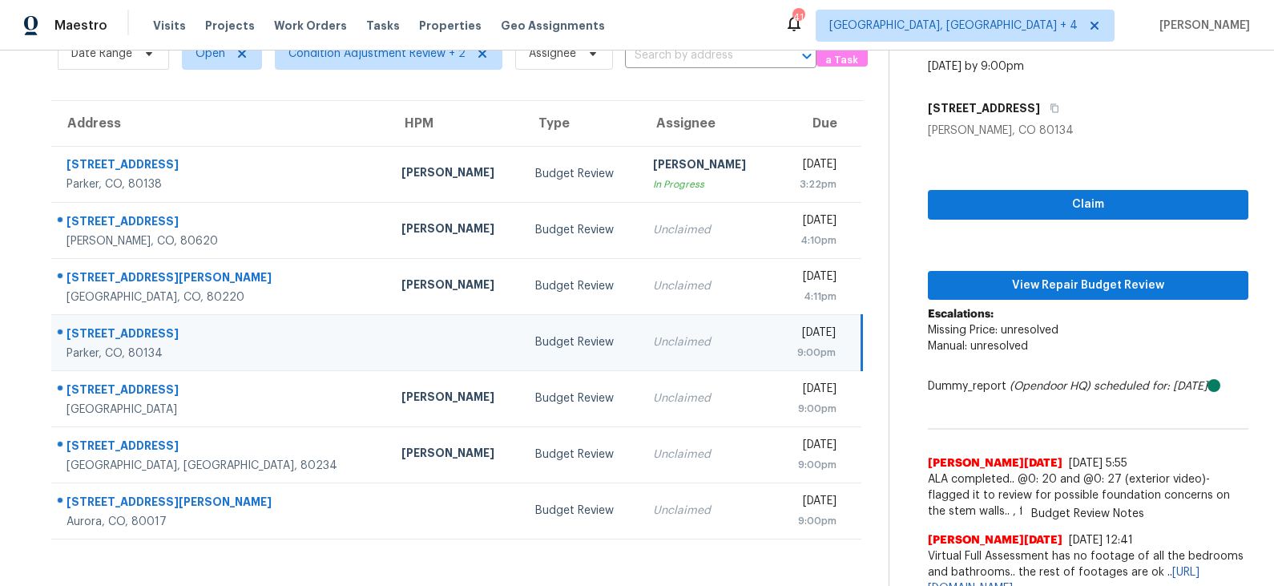
scroll to position [103, 0]
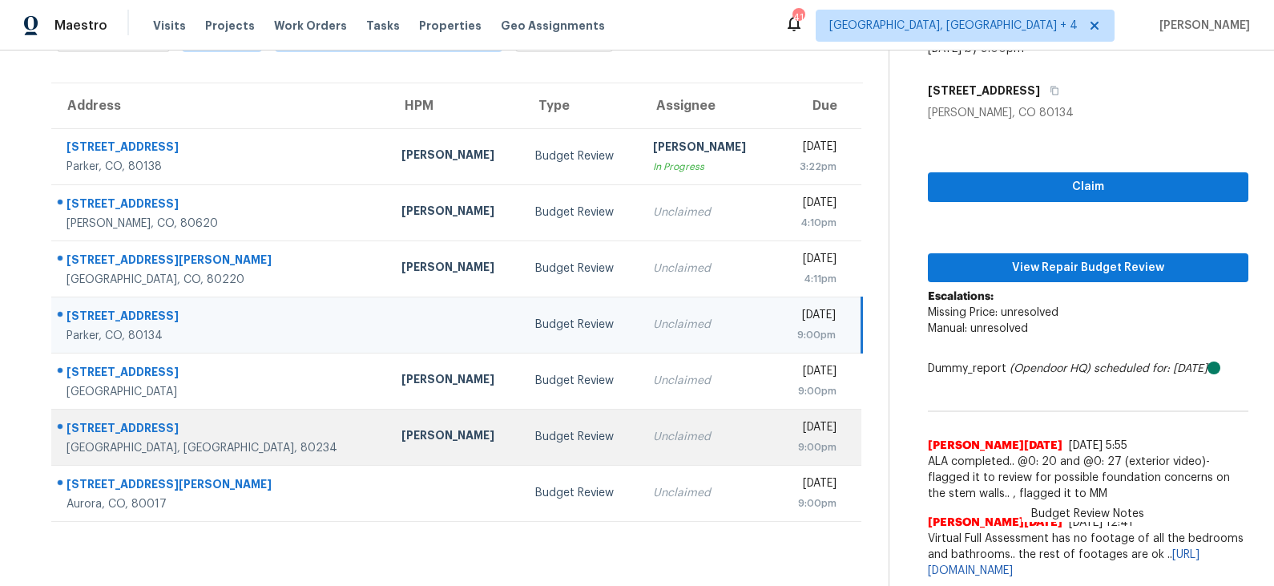
click at [522, 421] on td "Budget Review" at bounding box center [581, 437] width 118 height 56
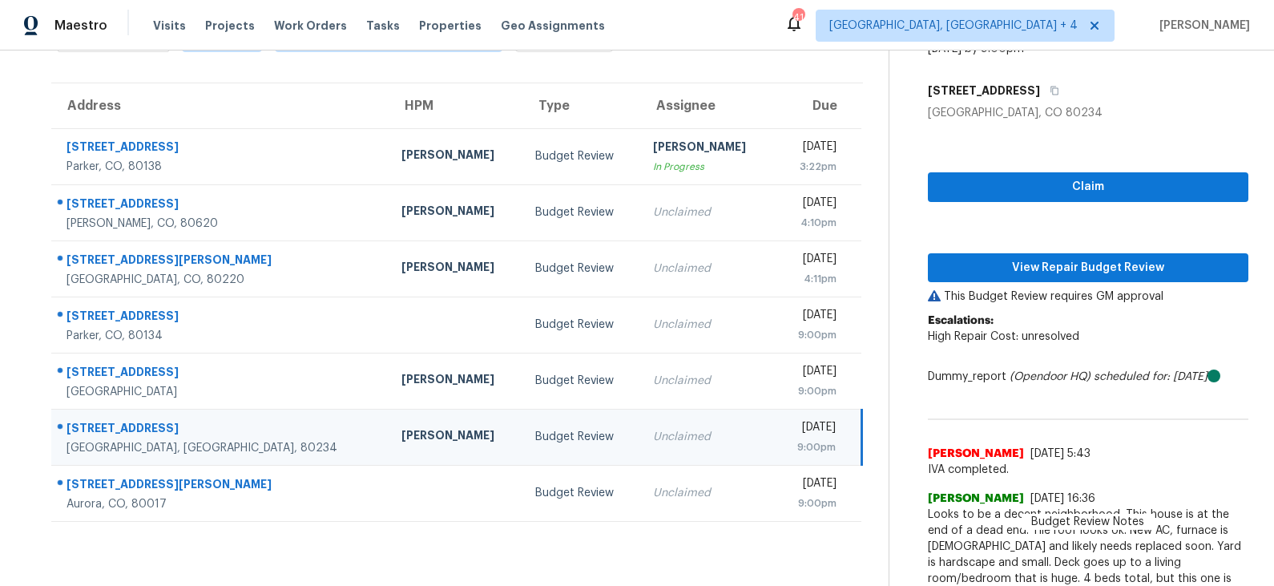
scroll to position [159, 0]
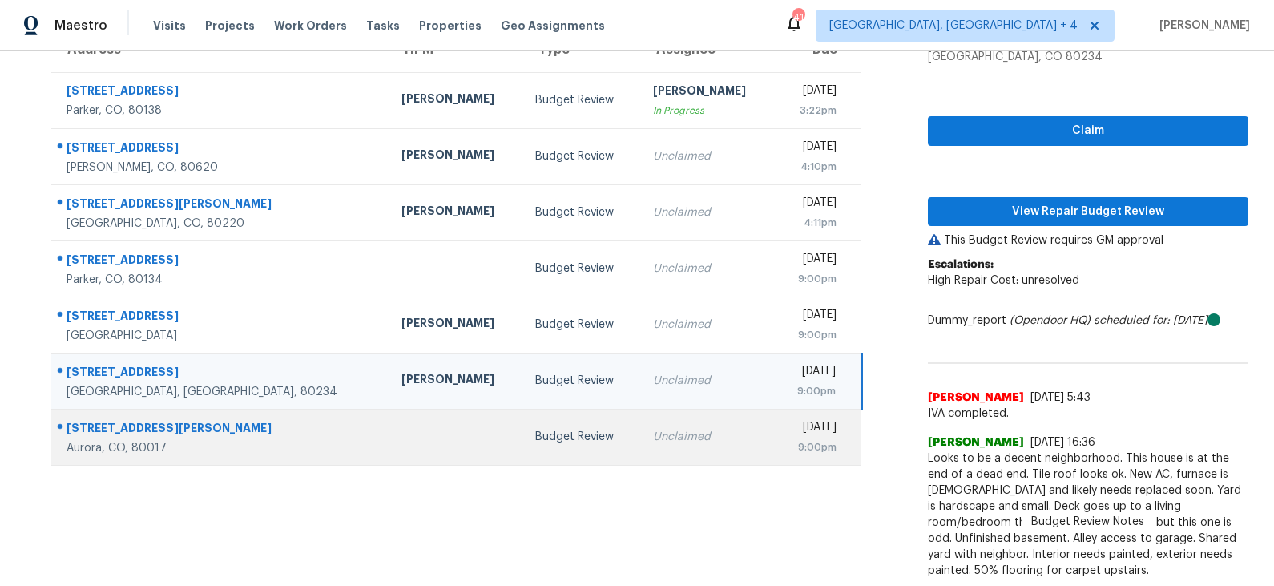
click at [389, 437] on td at bounding box center [456, 437] width 134 height 56
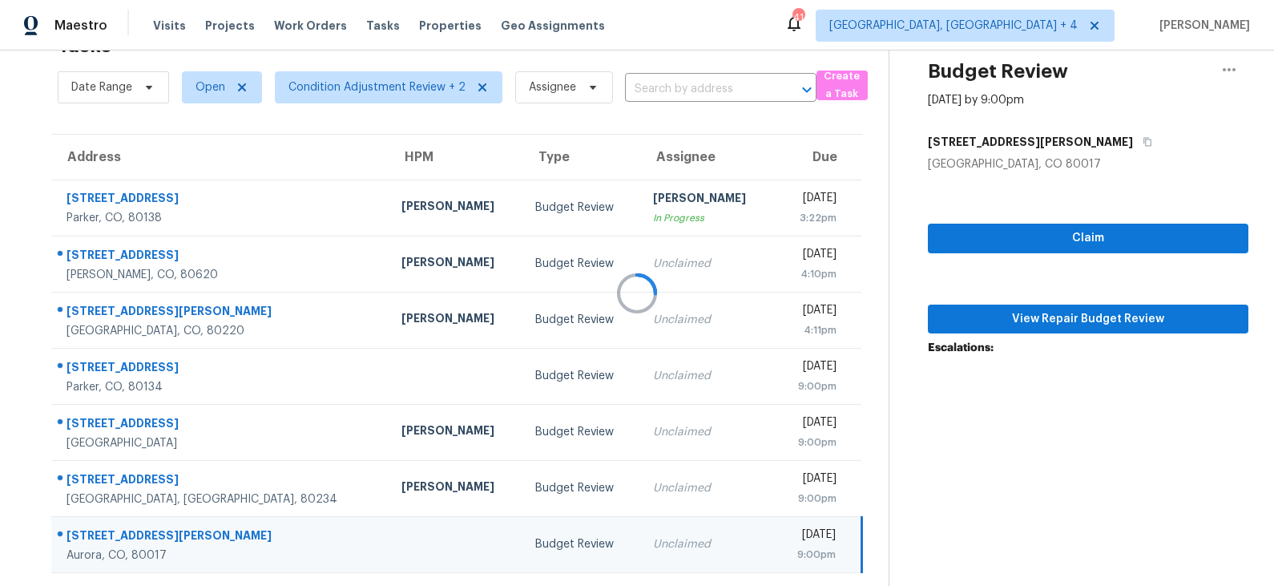
scroll to position [50, 0]
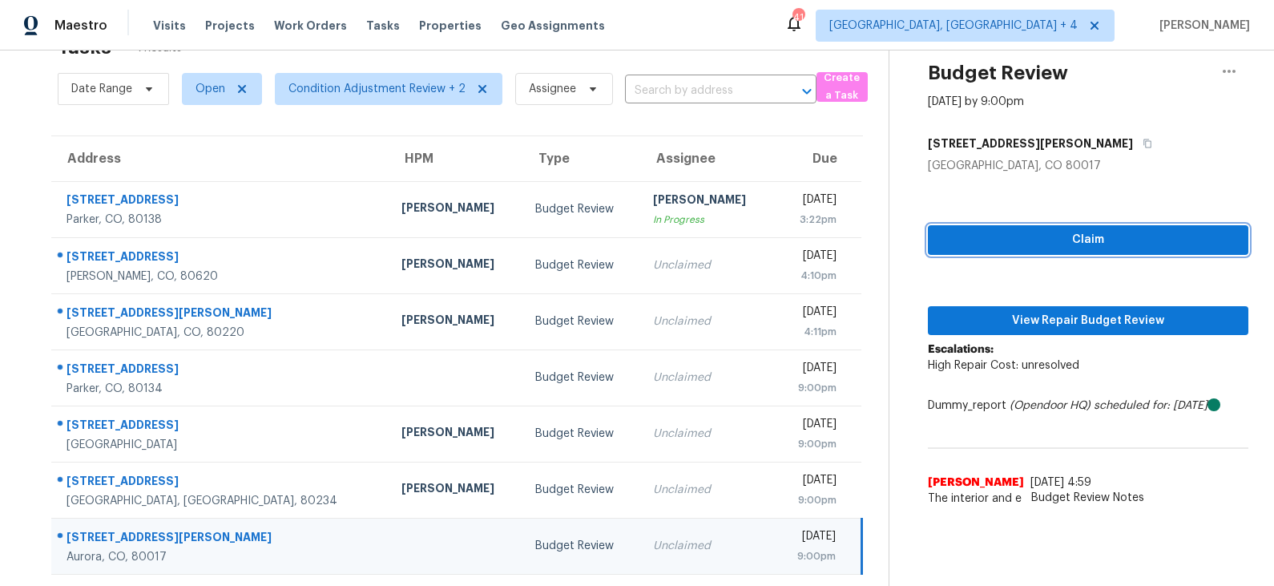
click at [1041, 246] on span "Claim" at bounding box center [1088, 240] width 295 height 20
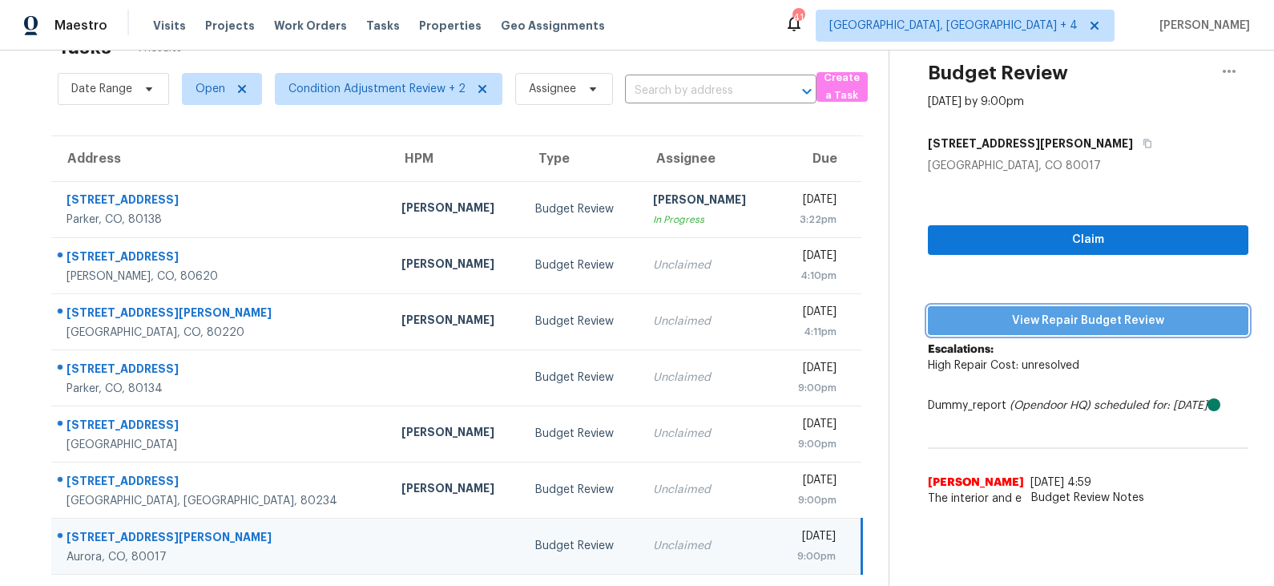
click at [1050, 312] on span "View Repair Budget Review" at bounding box center [1088, 321] width 295 height 20
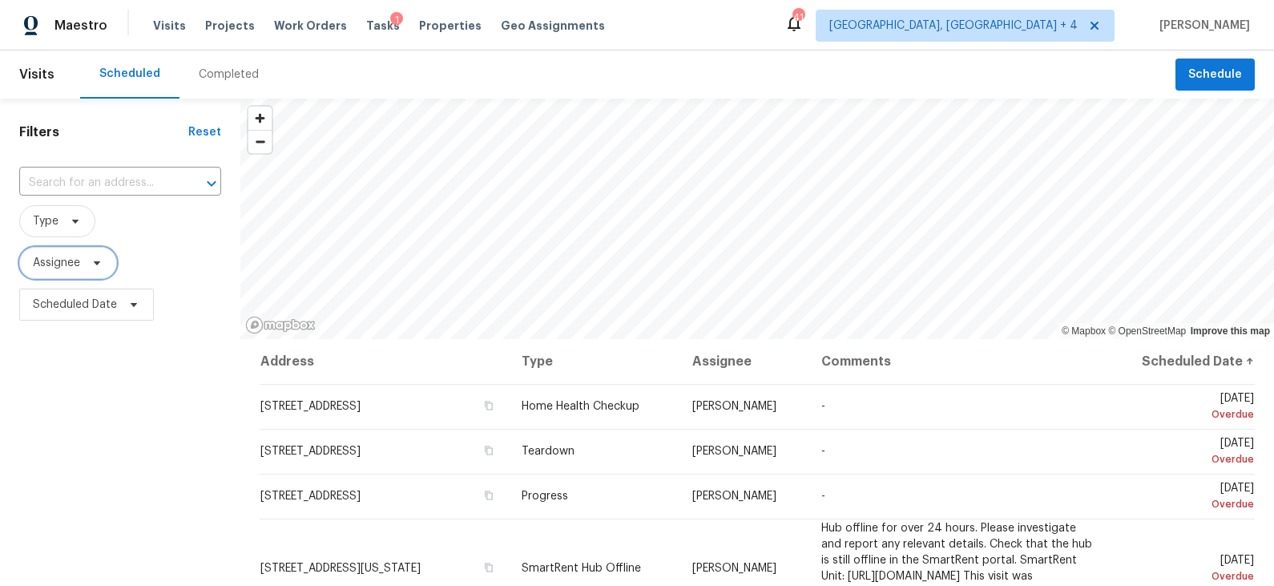
click at [88, 263] on span at bounding box center [95, 262] width 18 height 13
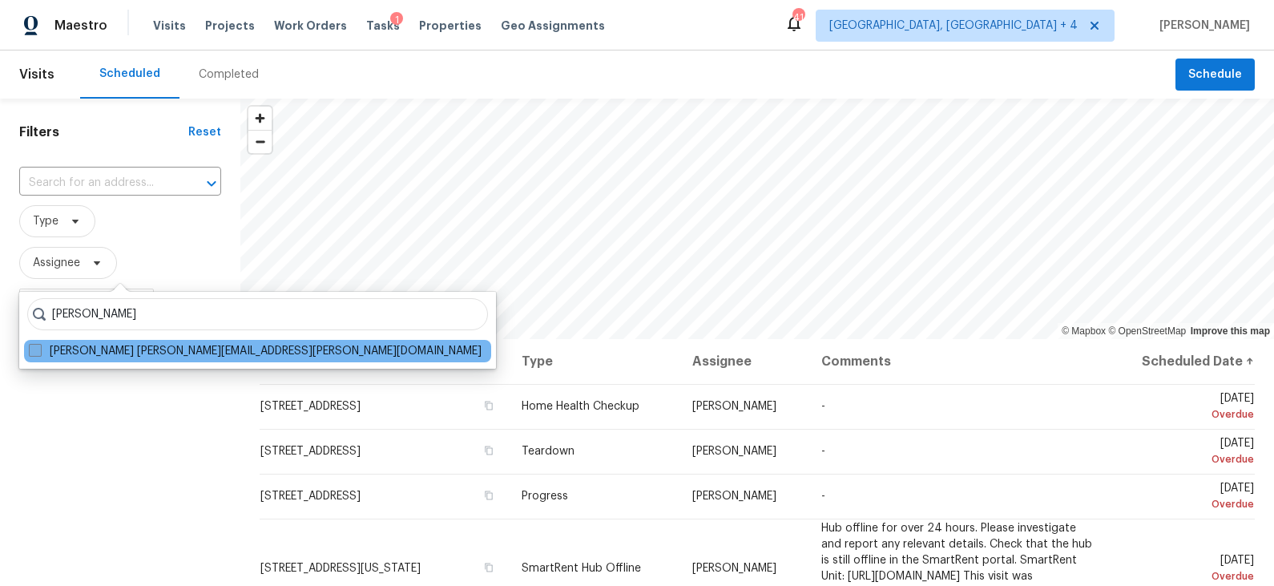
type input "eric scott"
click at [112, 353] on label "Eric Scott eric.scott@opendoor.com" at bounding box center [255, 351] width 453 height 16
click at [39, 353] on input "Eric Scott eric.scott@opendoor.com" at bounding box center [34, 348] width 10 height 10
checkbox input "true"
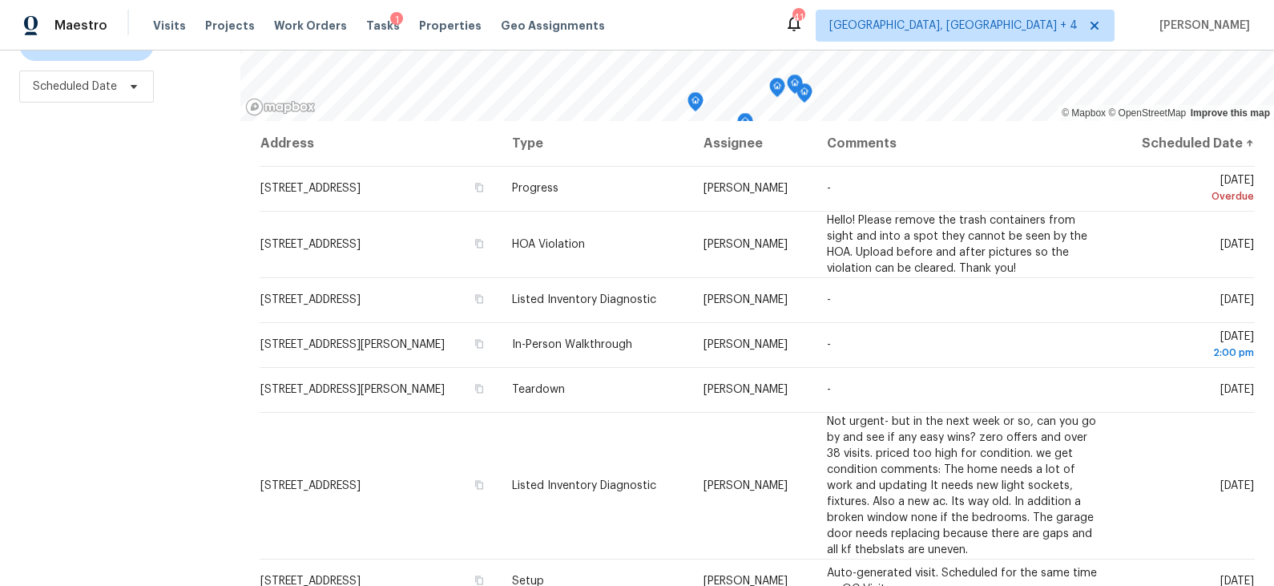
scroll to position [221, 0]
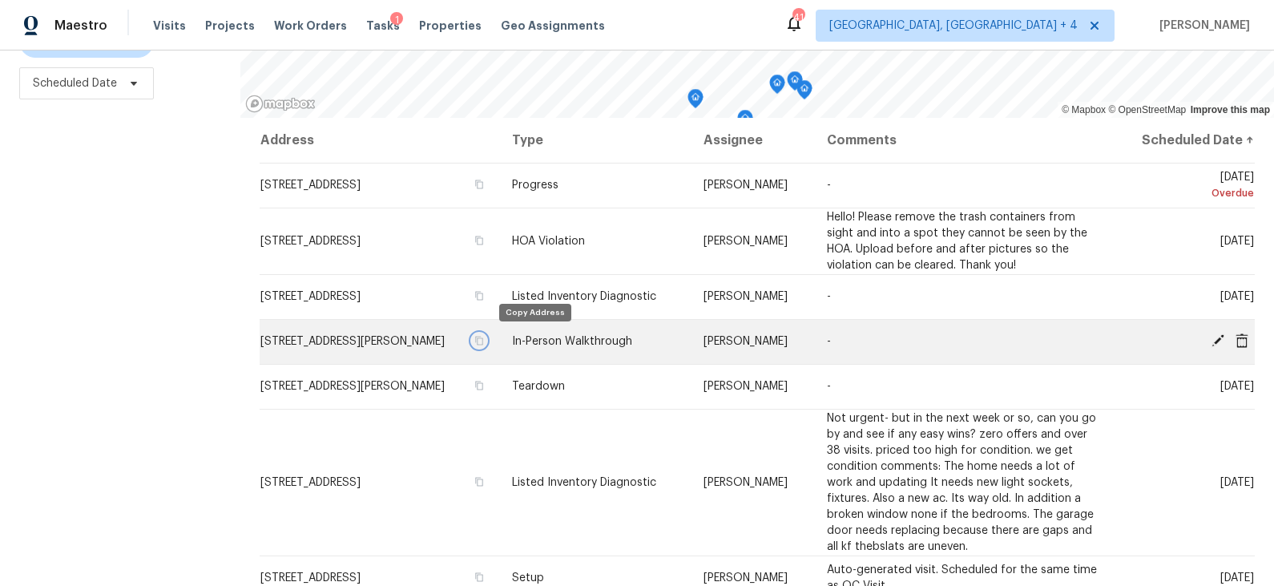
click at [484, 339] on icon "button" at bounding box center [479, 341] width 10 height 10
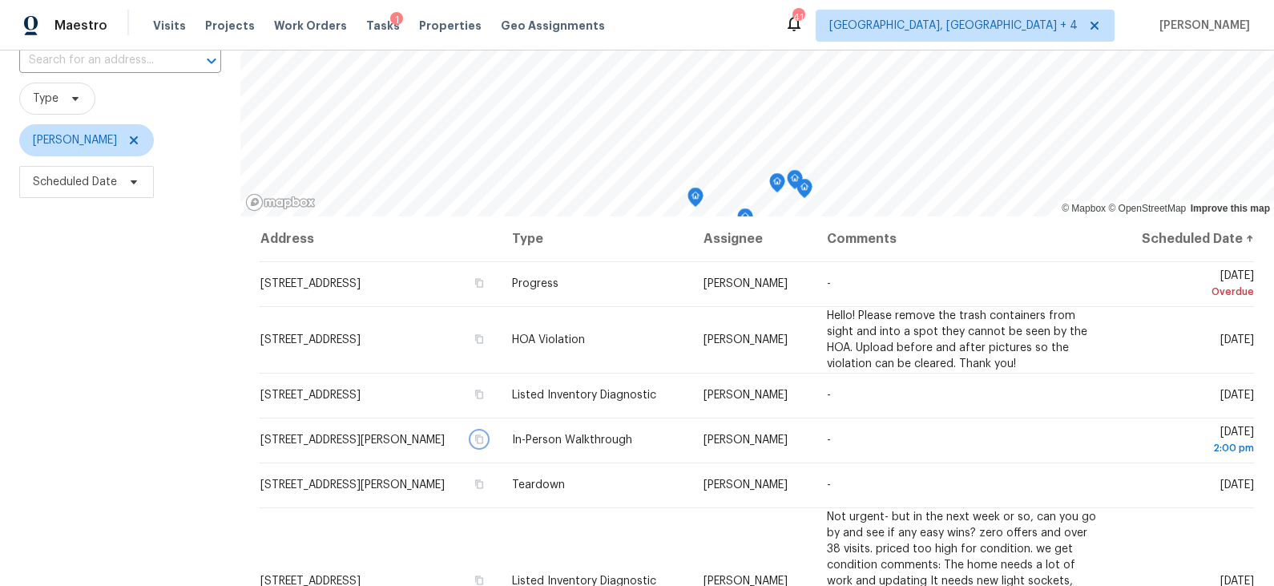
scroll to position [0, 0]
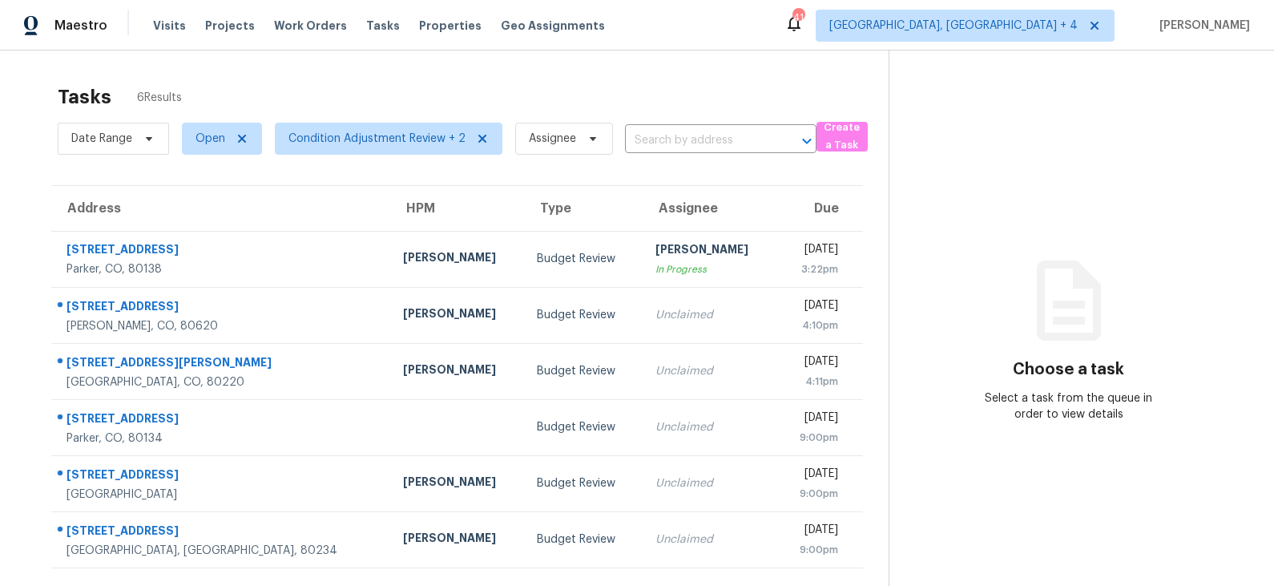
scroll to position [50, 0]
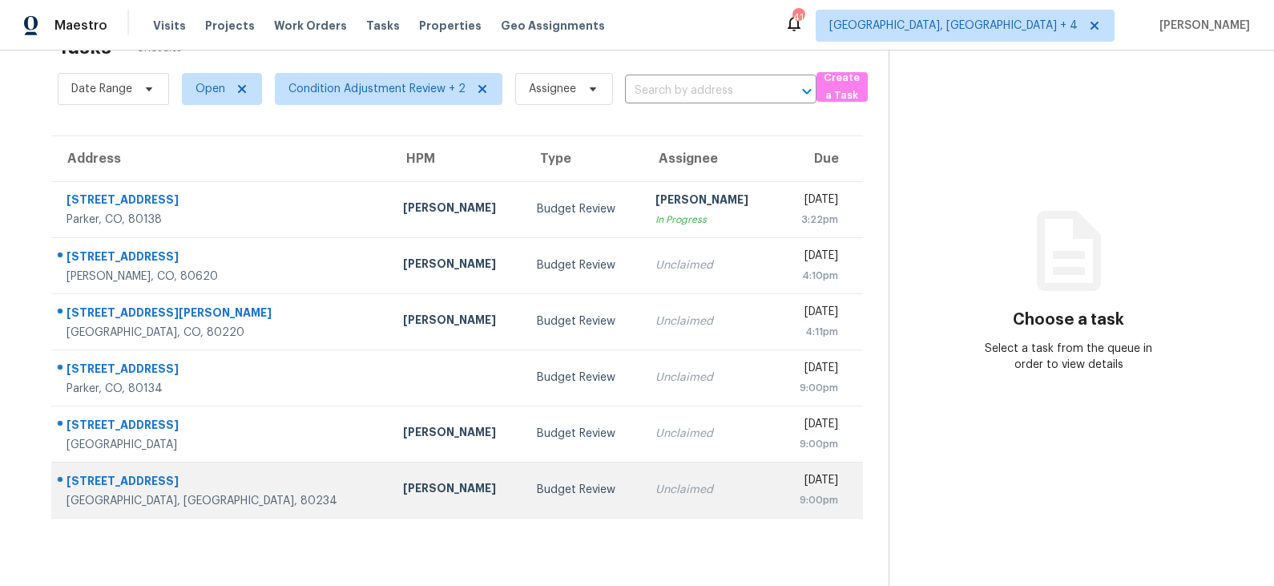
click at [524, 482] on td "Budget Review" at bounding box center [583, 489] width 118 height 56
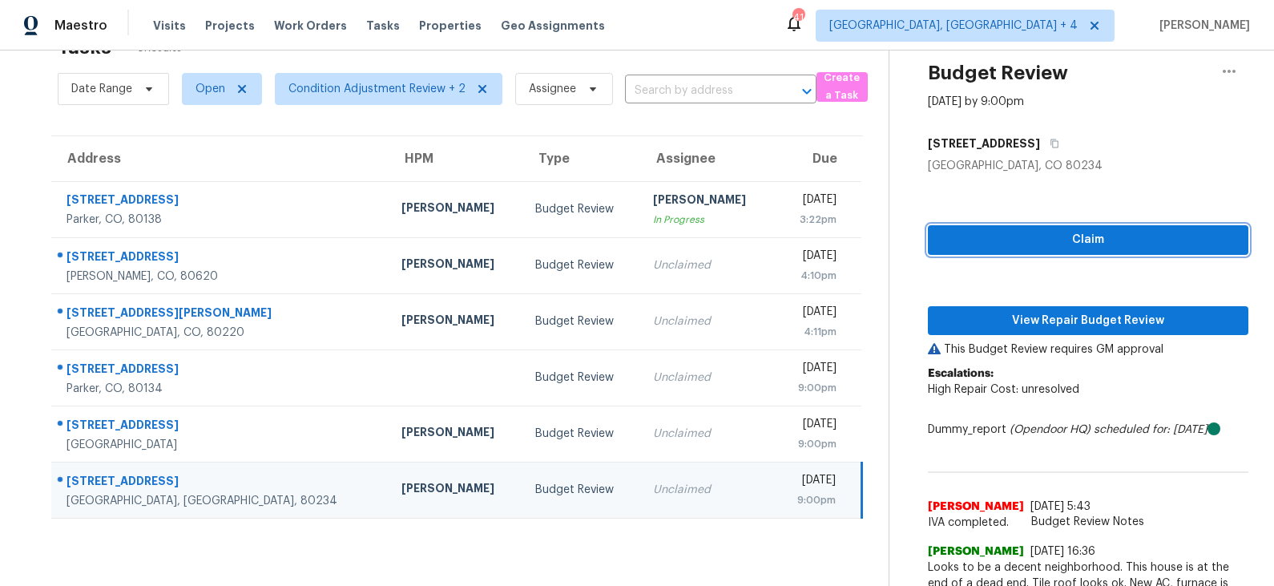
click at [1060, 245] on span "Claim" at bounding box center [1088, 240] width 295 height 20
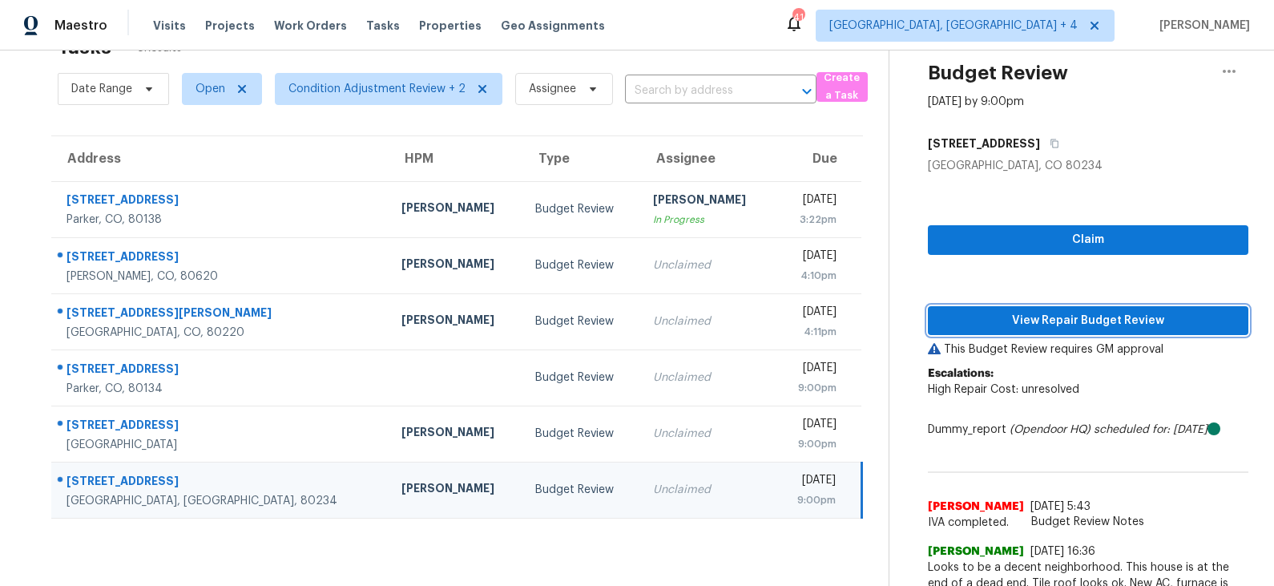
click at [1036, 313] on span "View Repair Budget Review" at bounding box center [1088, 321] width 295 height 20
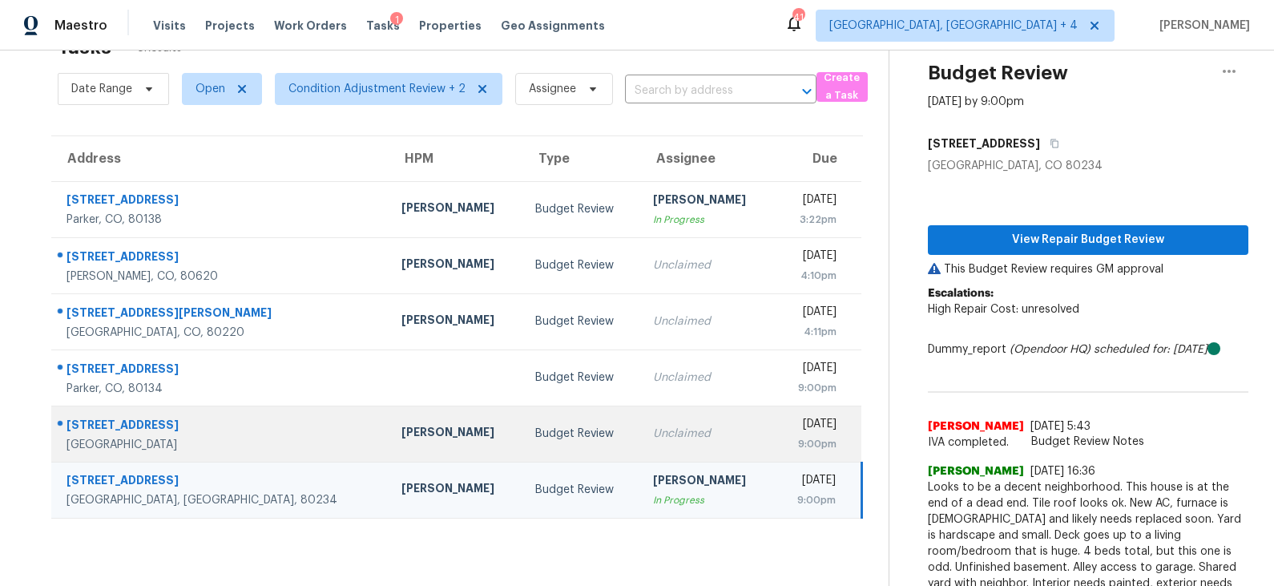
click at [522, 425] on td "Budget Review" at bounding box center [581, 433] width 118 height 56
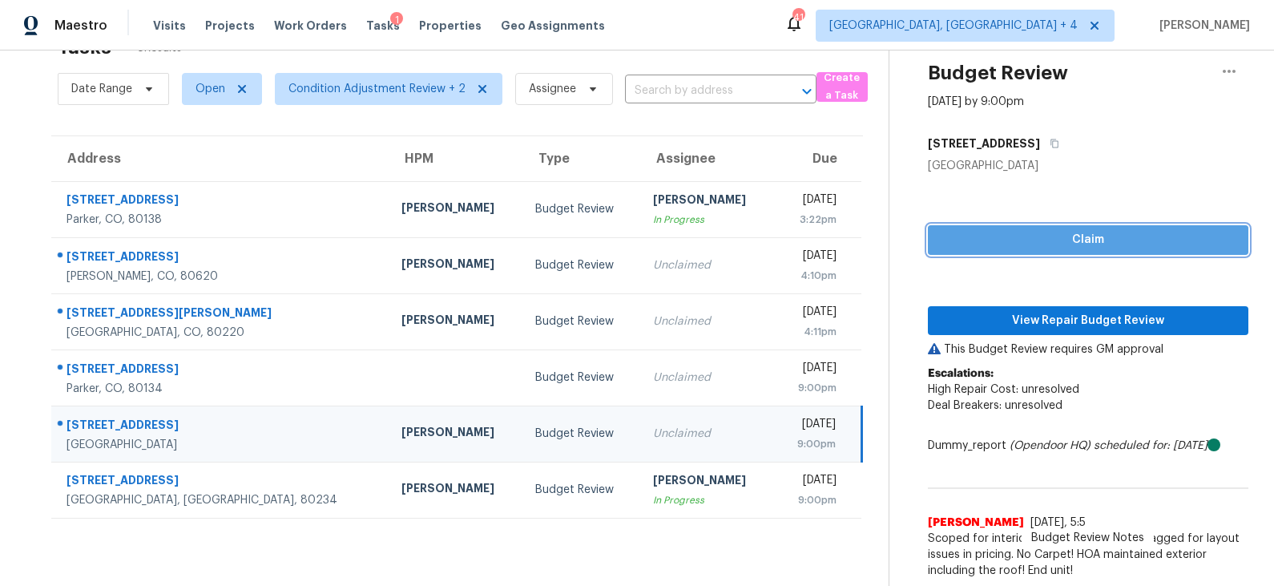
click at [1024, 246] on span "Claim" at bounding box center [1088, 240] width 295 height 20
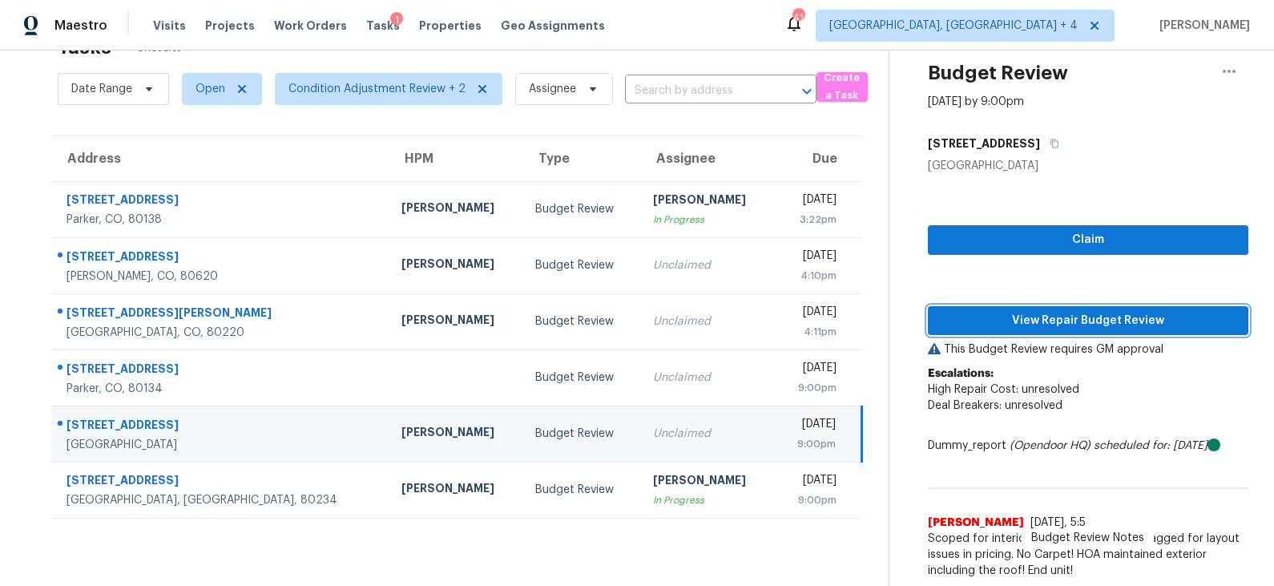
click at [1008, 308] on button "View Repair Budget Review" at bounding box center [1088, 321] width 320 height 30
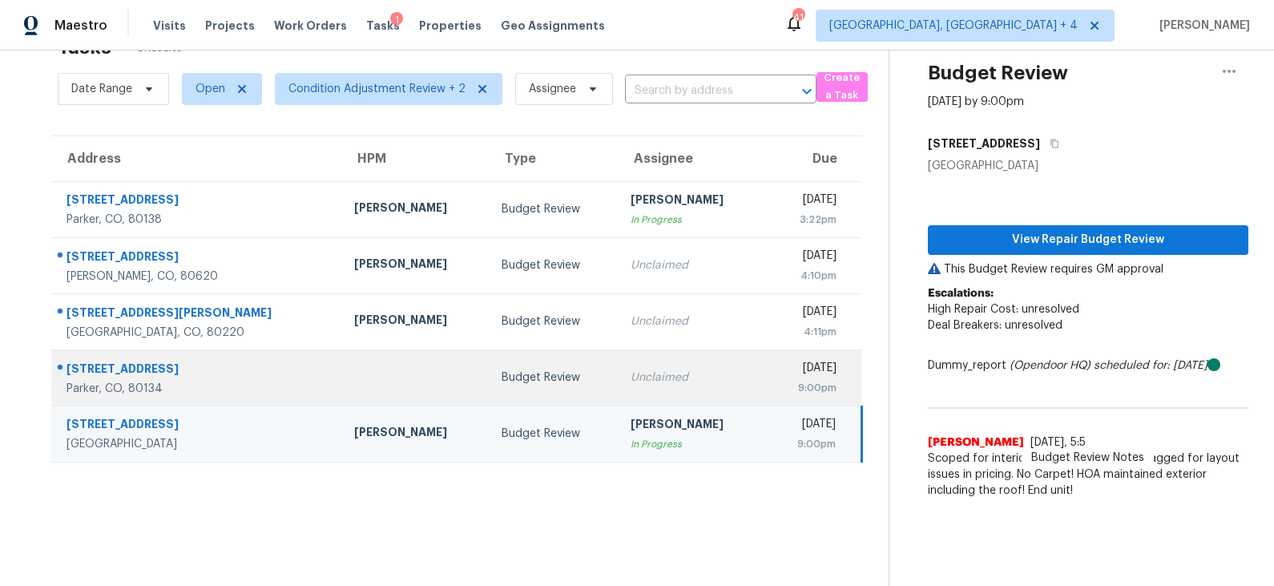
click at [489, 389] on td "Budget Review" at bounding box center [554, 377] width 130 height 56
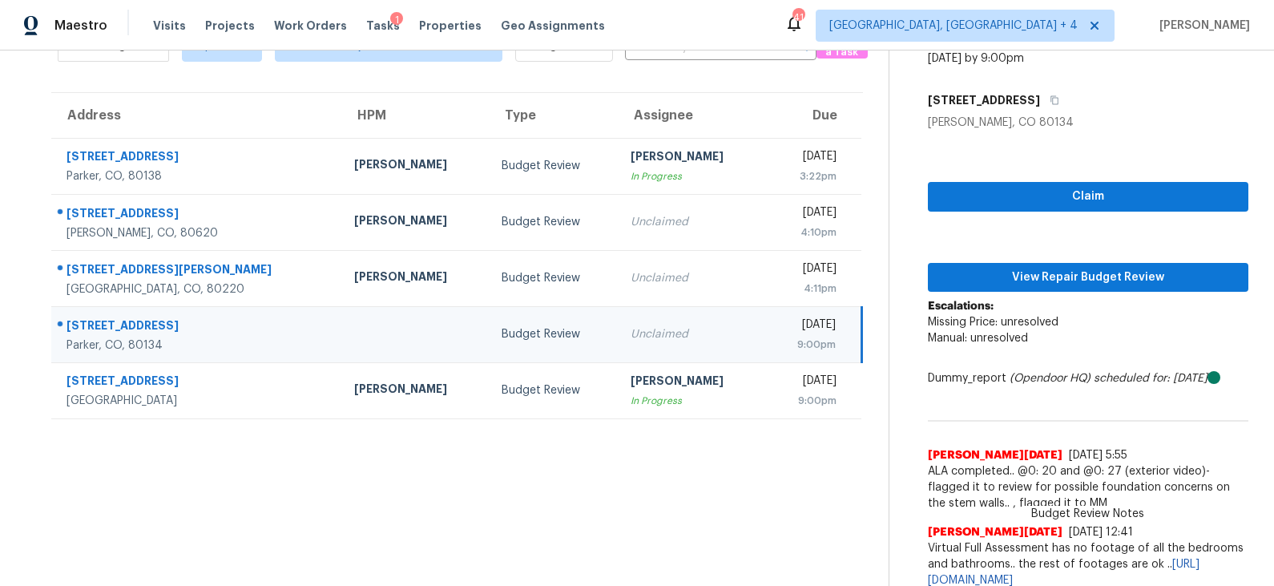
scroll to position [103, 0]
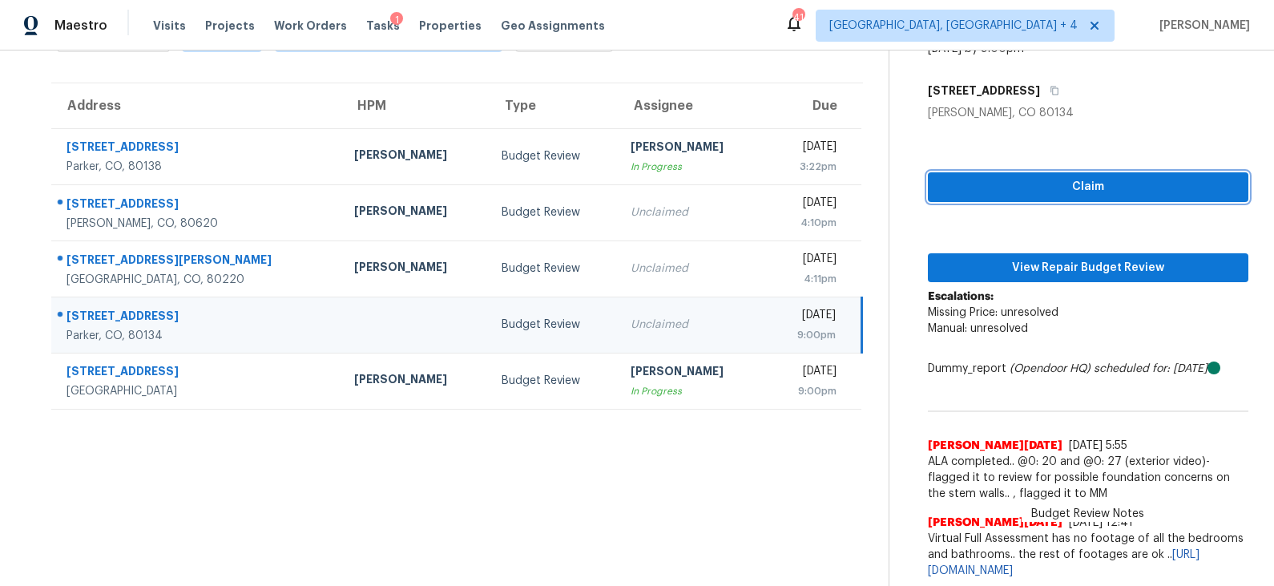
click at [1044, 186] on span "Claim" at bounding box center [1088, 187] width 295 height 20
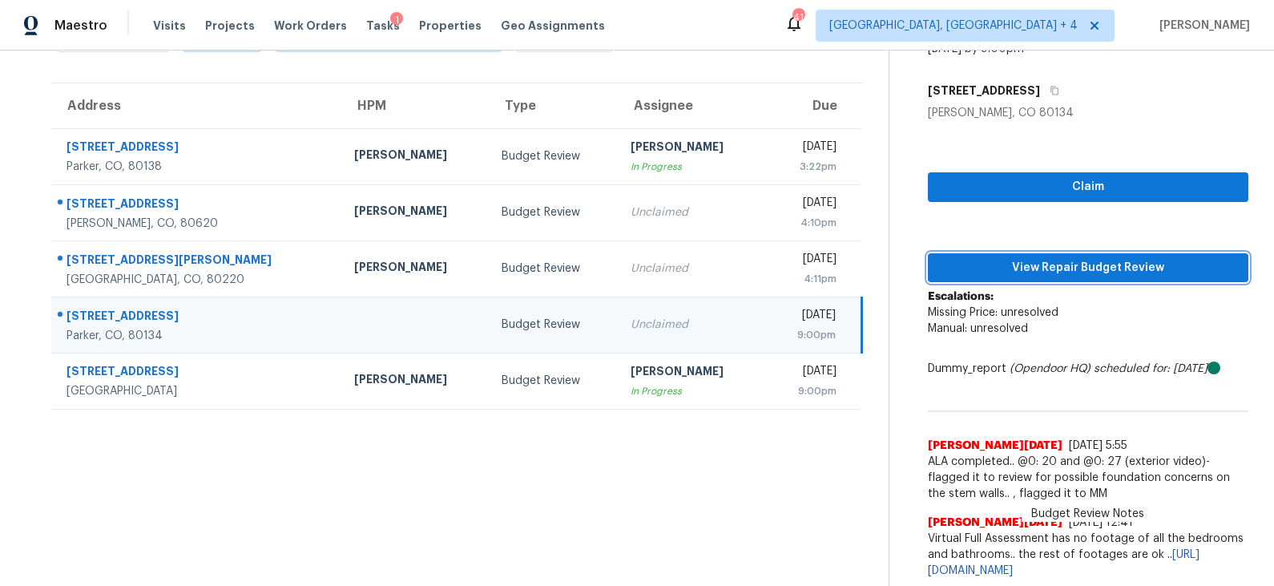
click at [1026, 264] on span "View Repair Budget Review" at bounding box center [1088, 268] width 295 height 20
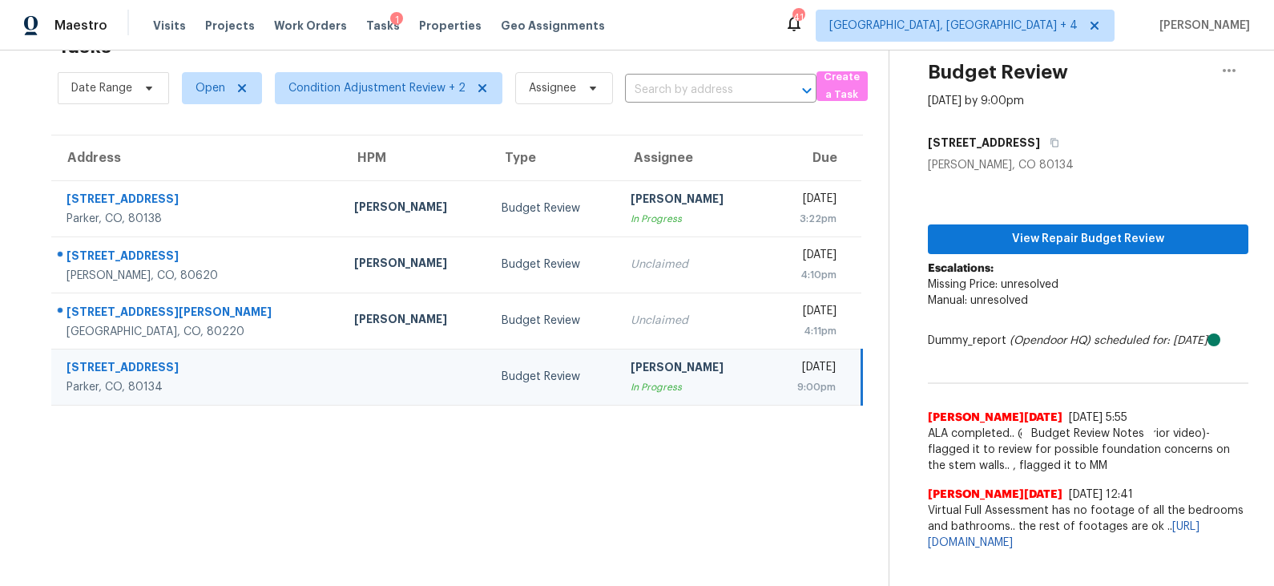
scroll to position [50, 0]
